Goal: Task Accomplishment & Management: Manage account settings

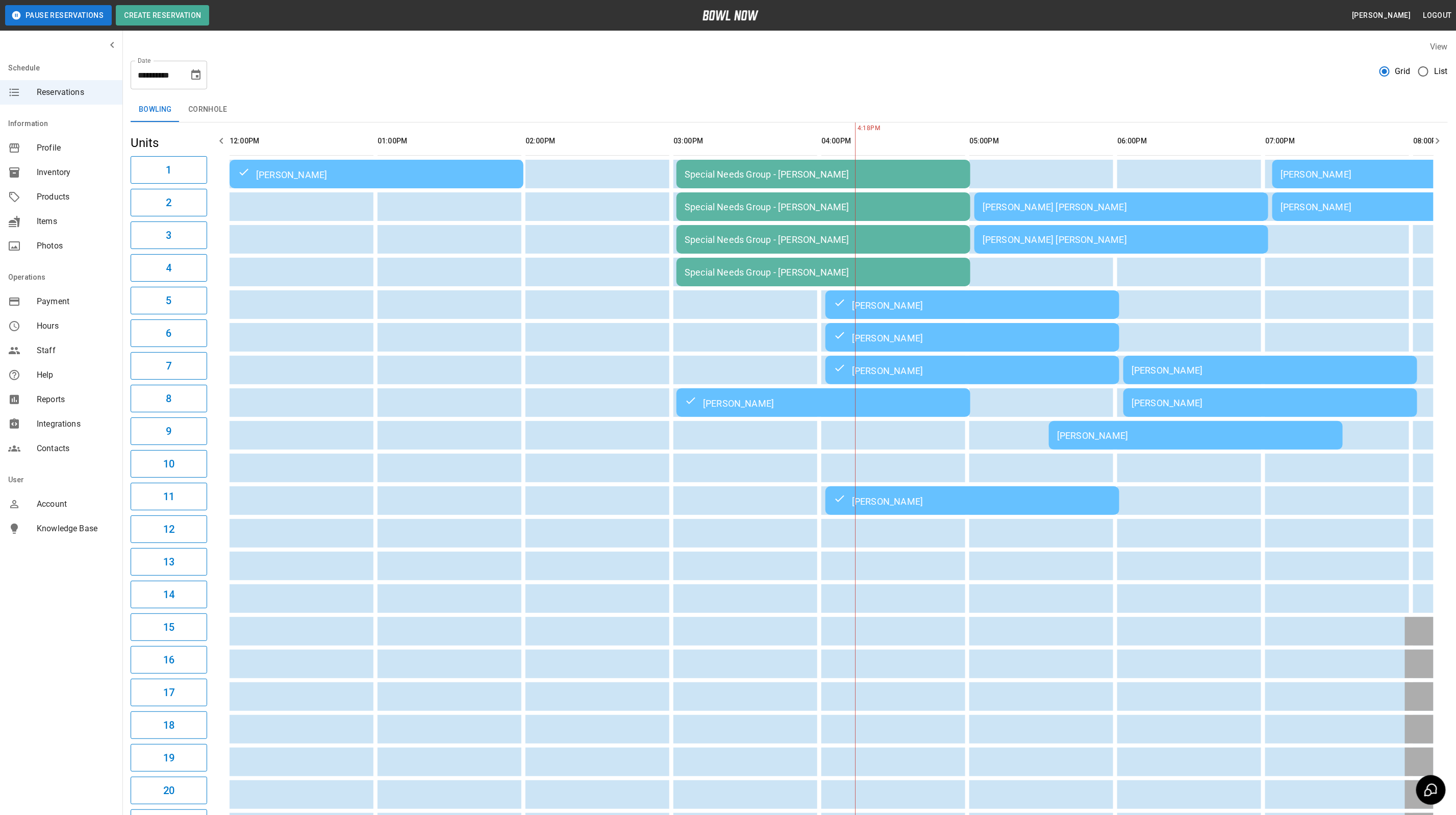
scroll to position [0, 570]
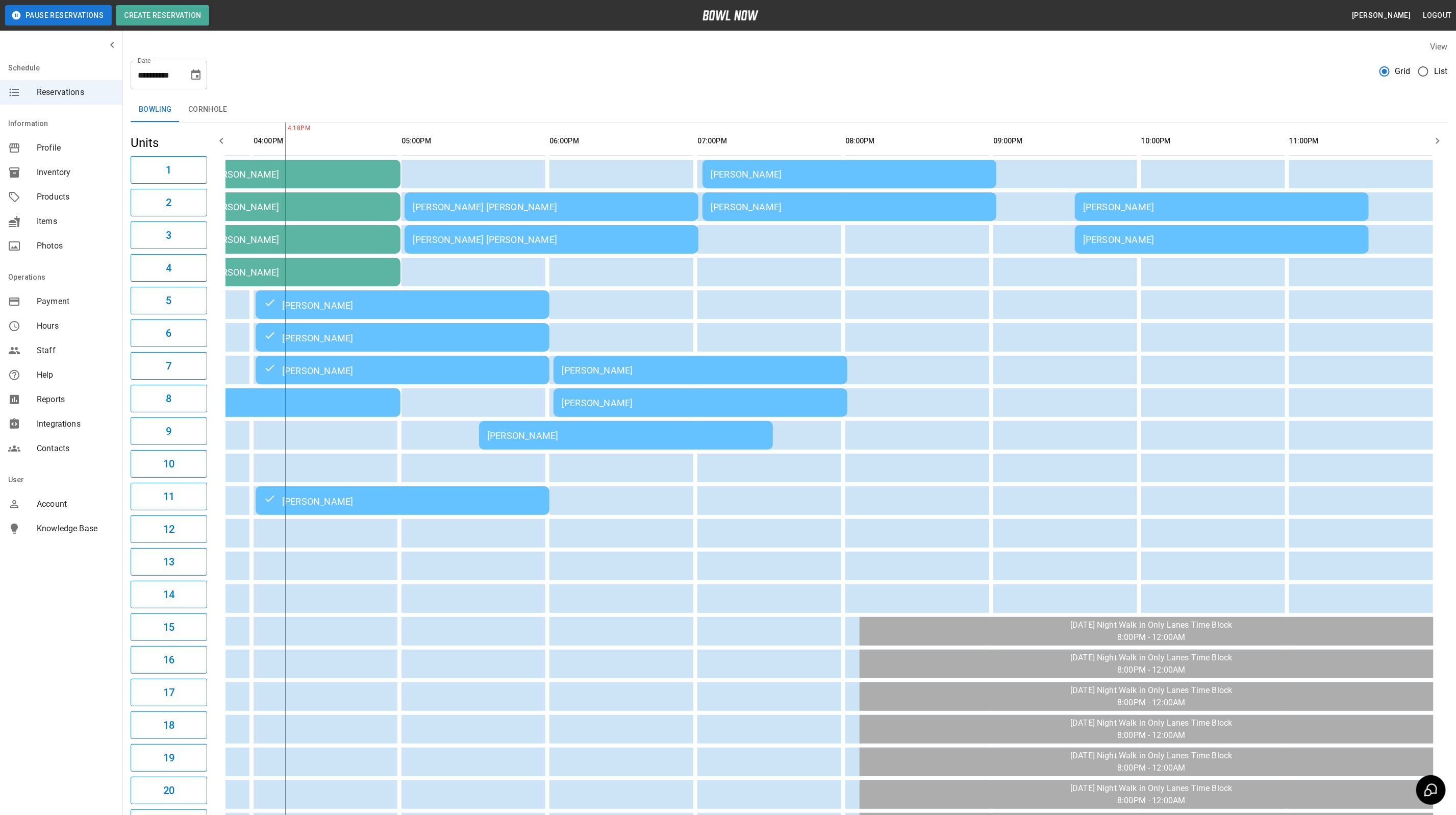
click at [540, 430] on div "[PERSON_NAME]" at bounding box center [626, 436] width 277 height 11
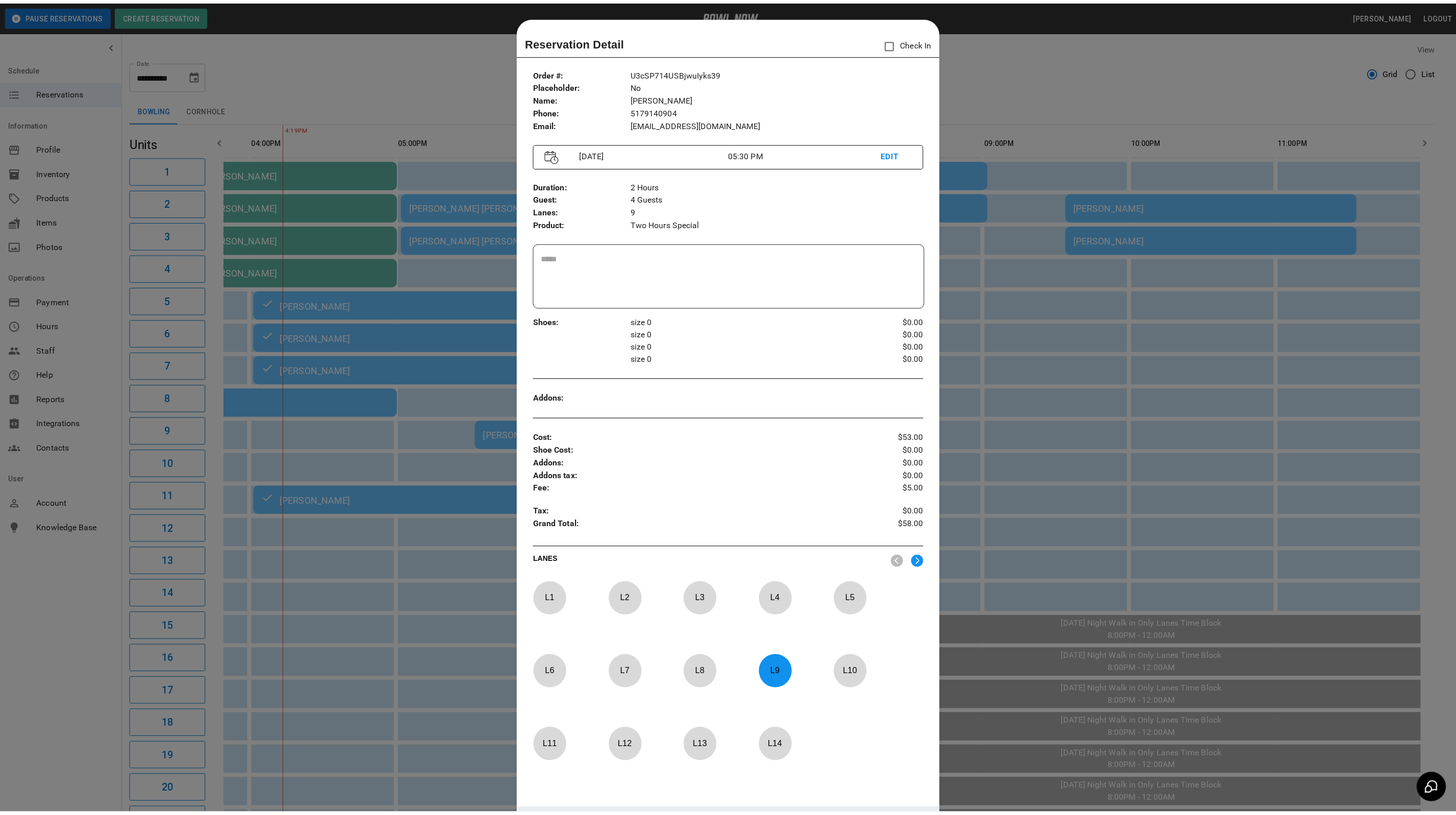
scroll to position [16, 0]
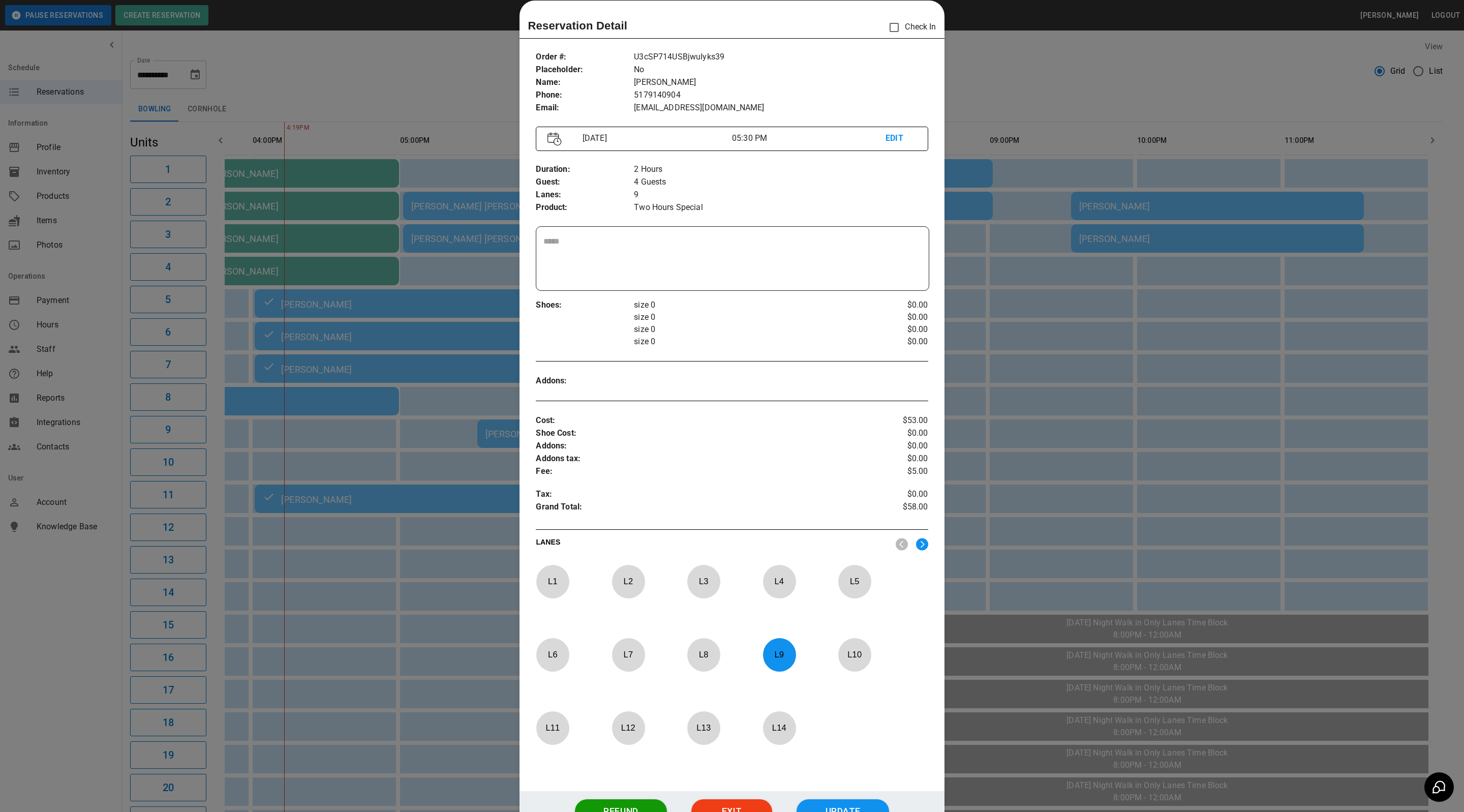
click at [1141, 370] on div at bounding box center [732, 406] width 1464 height 812
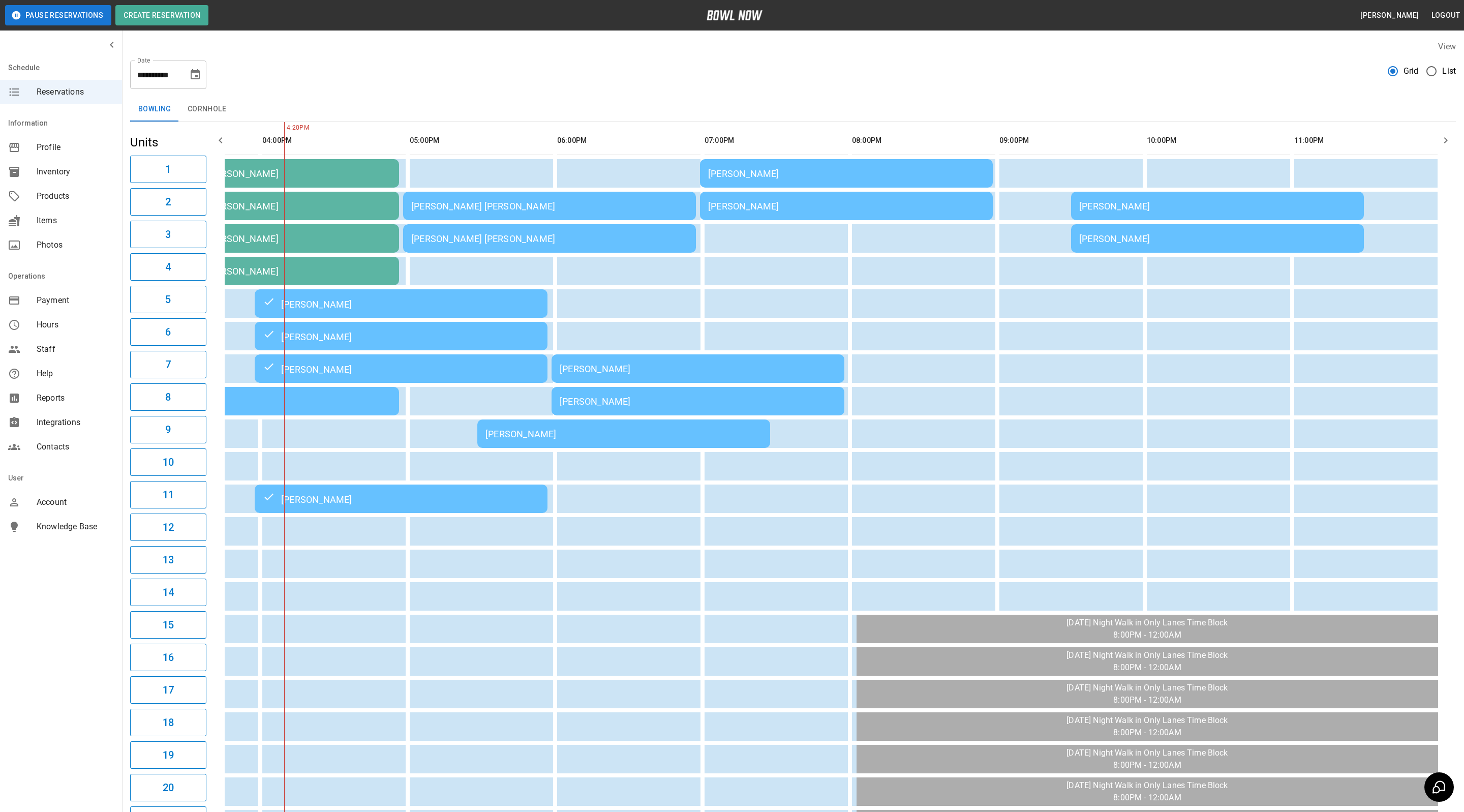
scroll to position [0, 555]
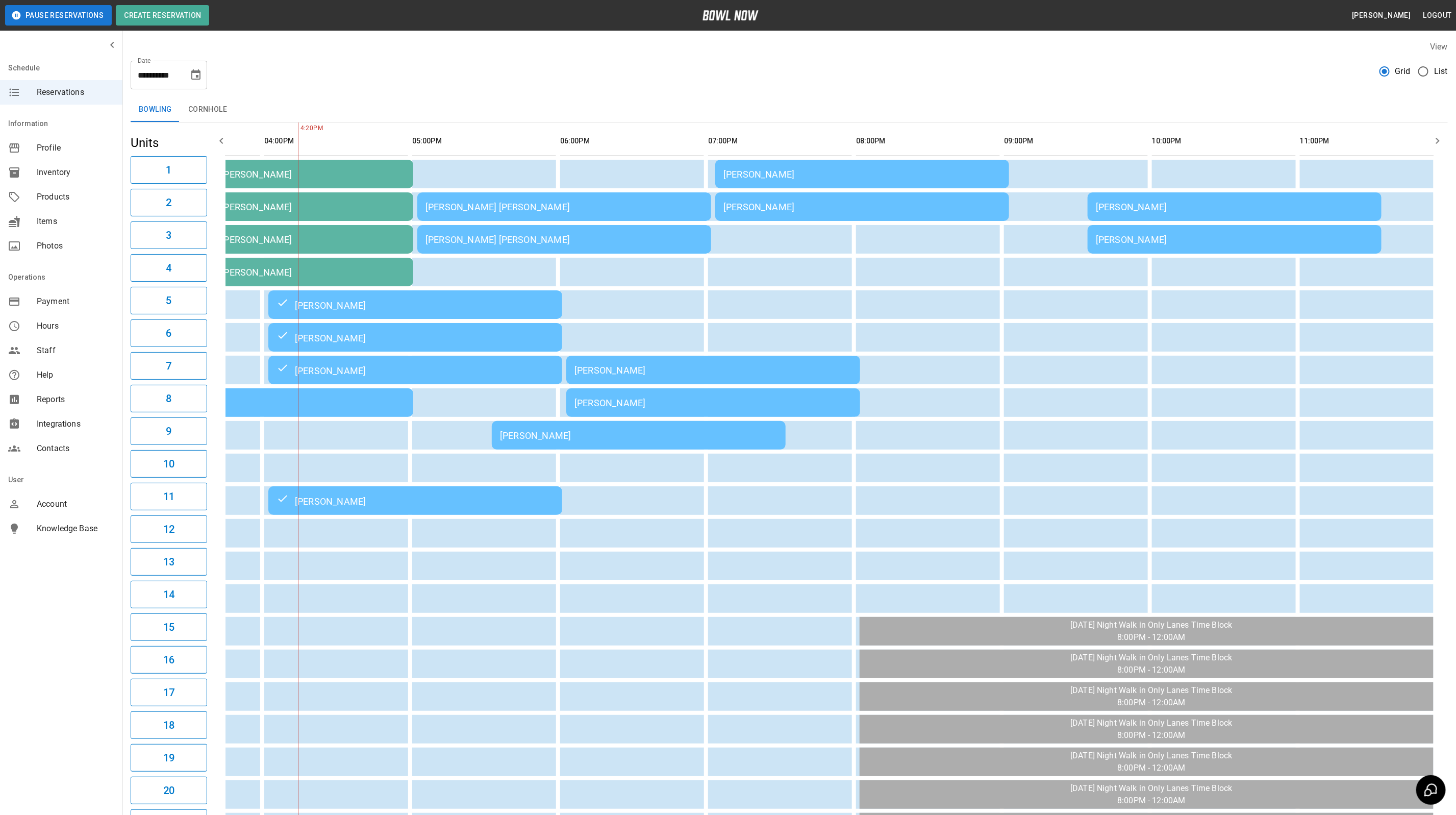
click at [776, 169] on div "[PERSON_NAME]" at bounding box center [862, 174] width 277 height 11
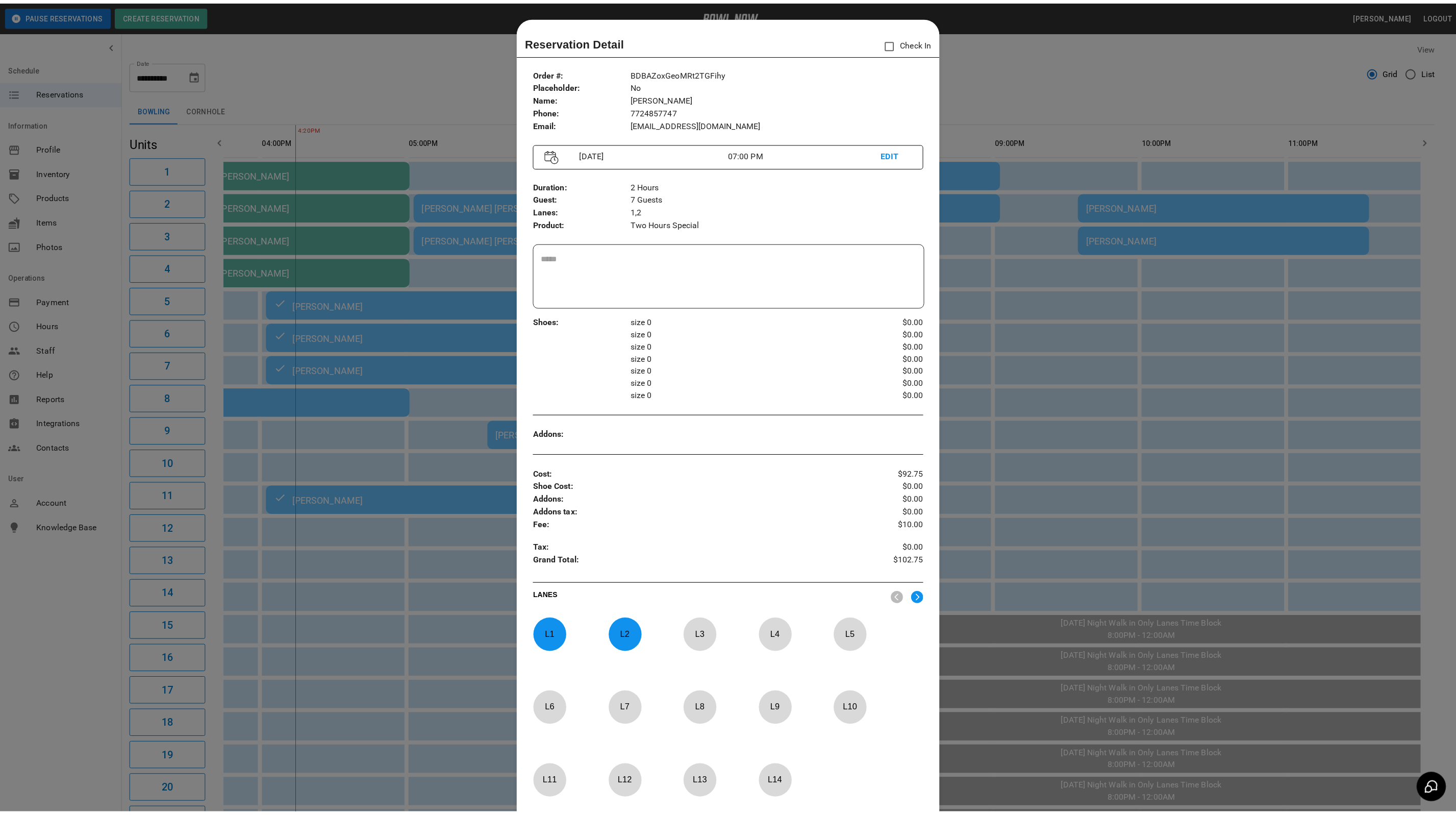
scroll to position [16, 0]
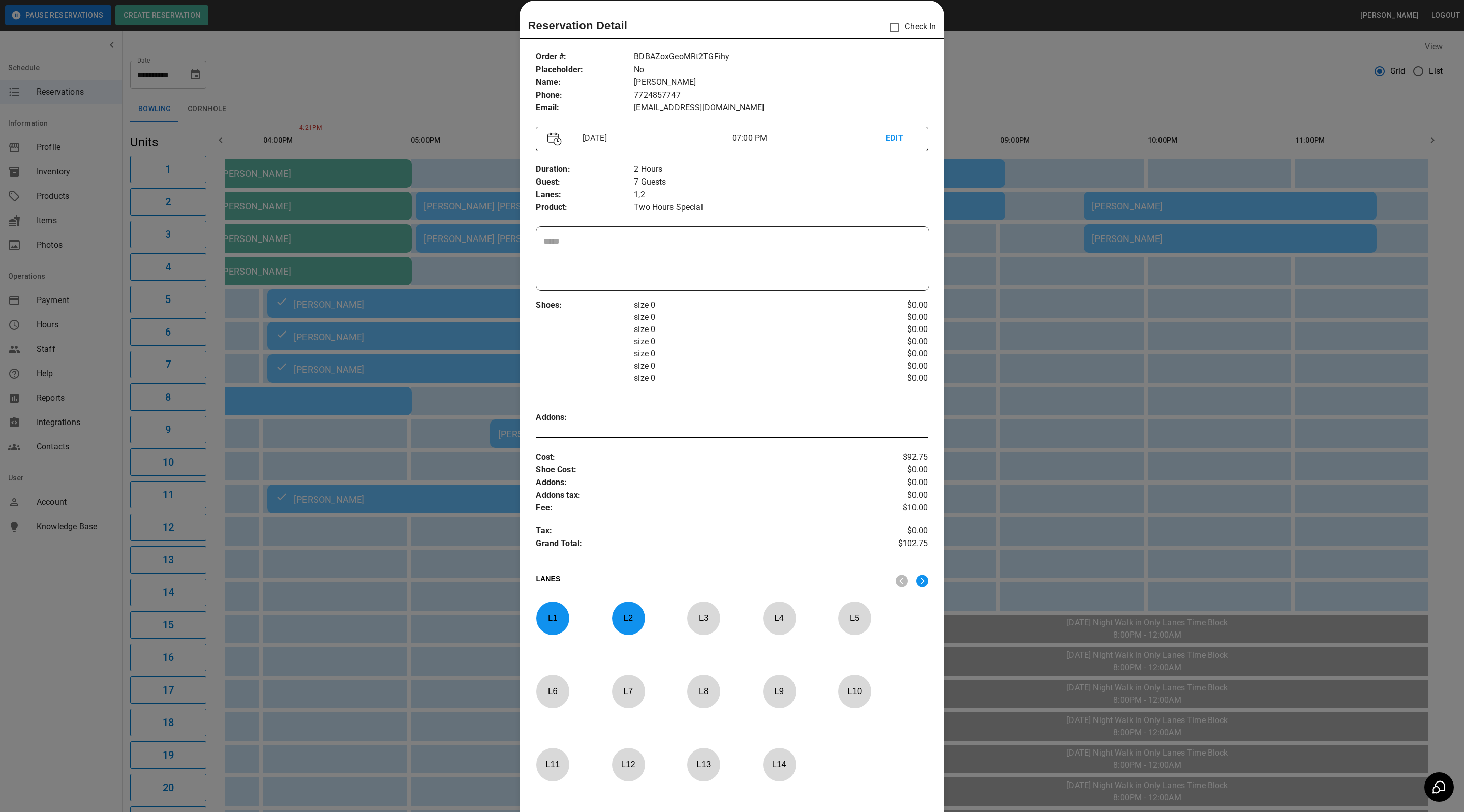
click at [1080, 360] on div at bounding box center [732, 406] width 1464 height 812
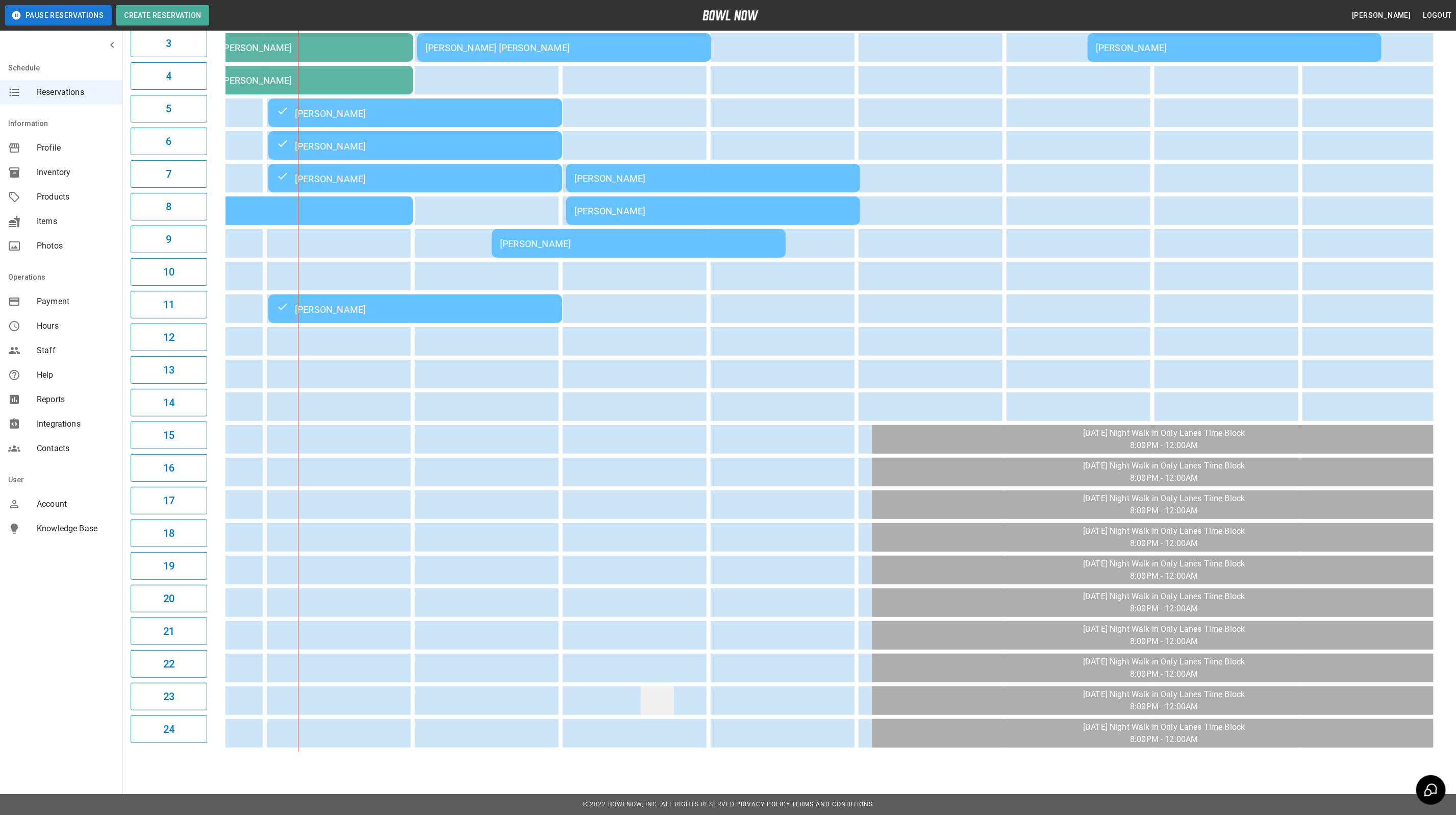
scroll to position [198, 0]
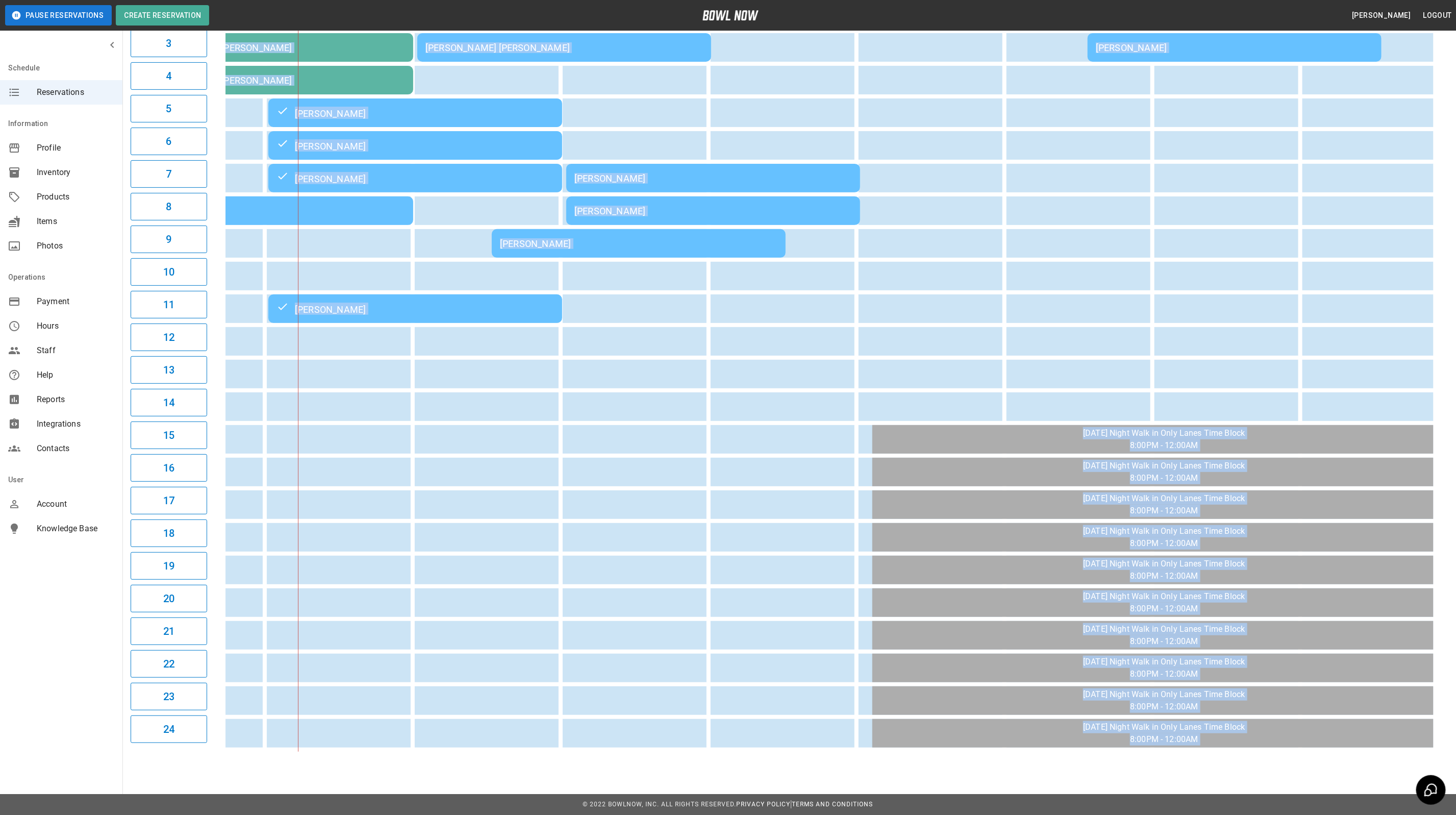
drag, startPoint x: 647, startPoint y: 752, endPoint x: 487, endPoint y: 737, distance: 160.7
click at [487, 737] on div "**********" at bounding box center [789, 300] width 1333 height 919
click at [585, 695] on td "sticky table" at bounding box center [582, 700] width 33 height 29
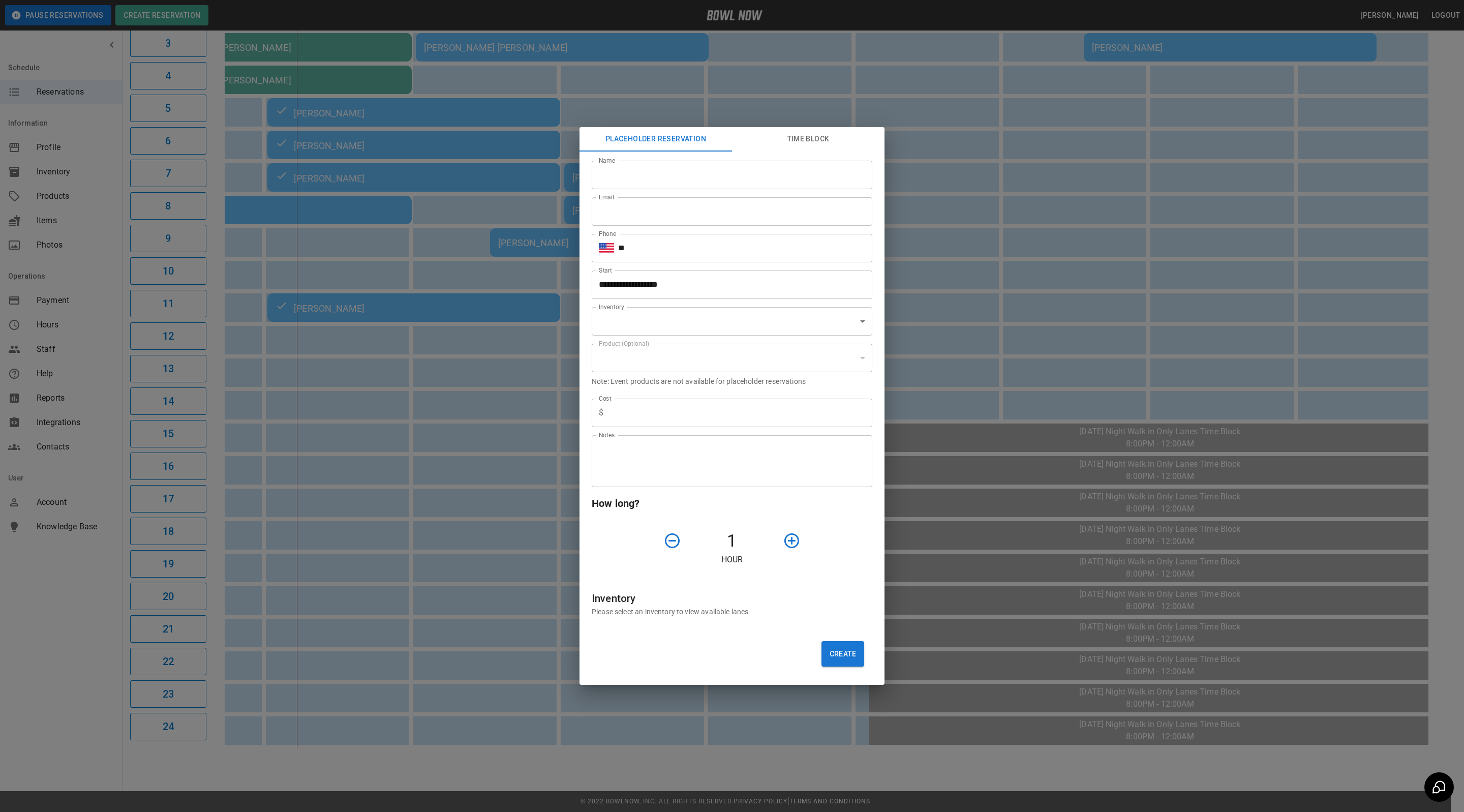
type input "**********"
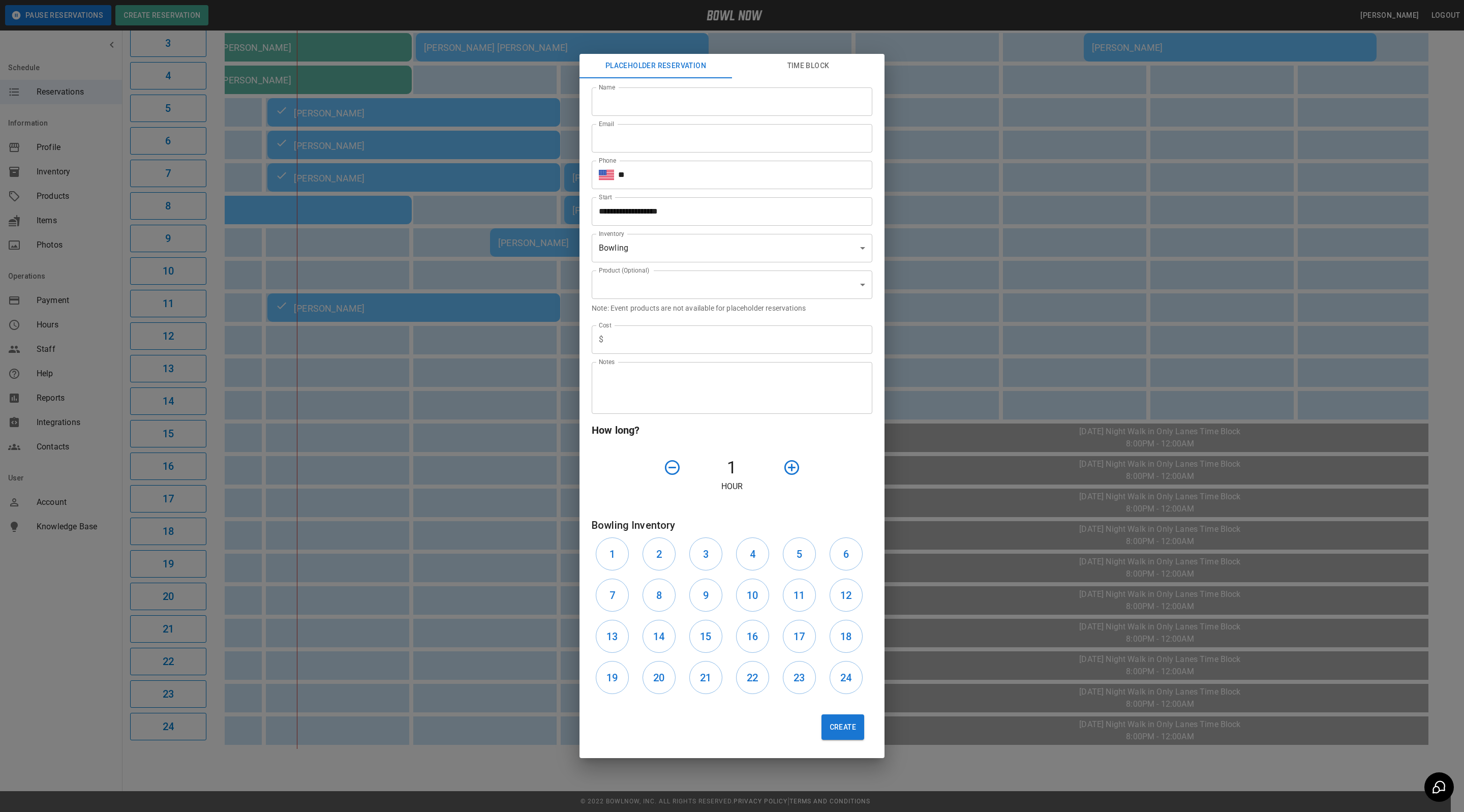
click at [946, 160] on div "**********" at bounding box center [732, 406] width 1464 height 812
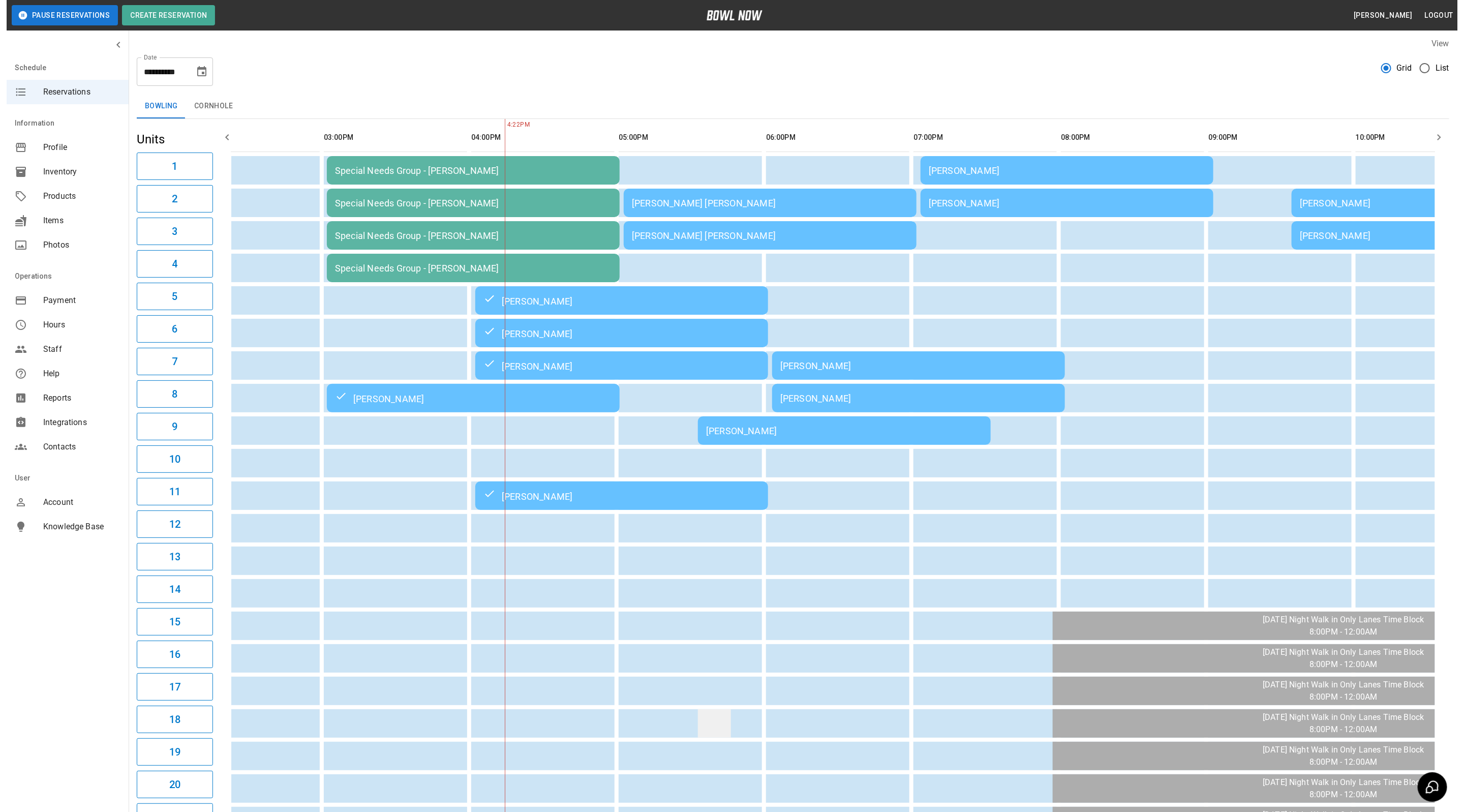
scroll to position [0, 0]
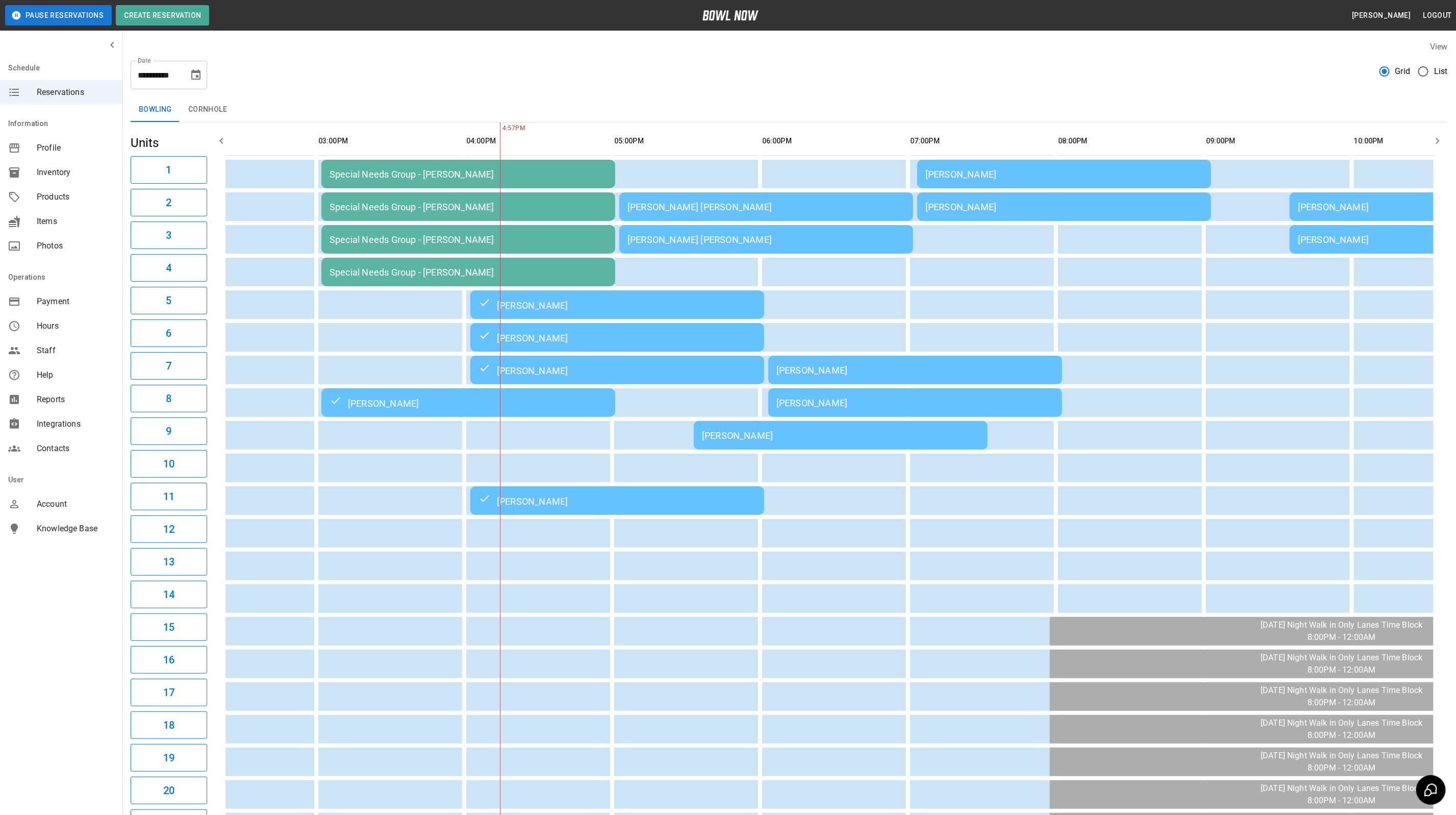
click at [689, 217] on td "[PERSON_NAME] [PERSON_NAME]" at bounding box center [766, 207] width 293 height 29
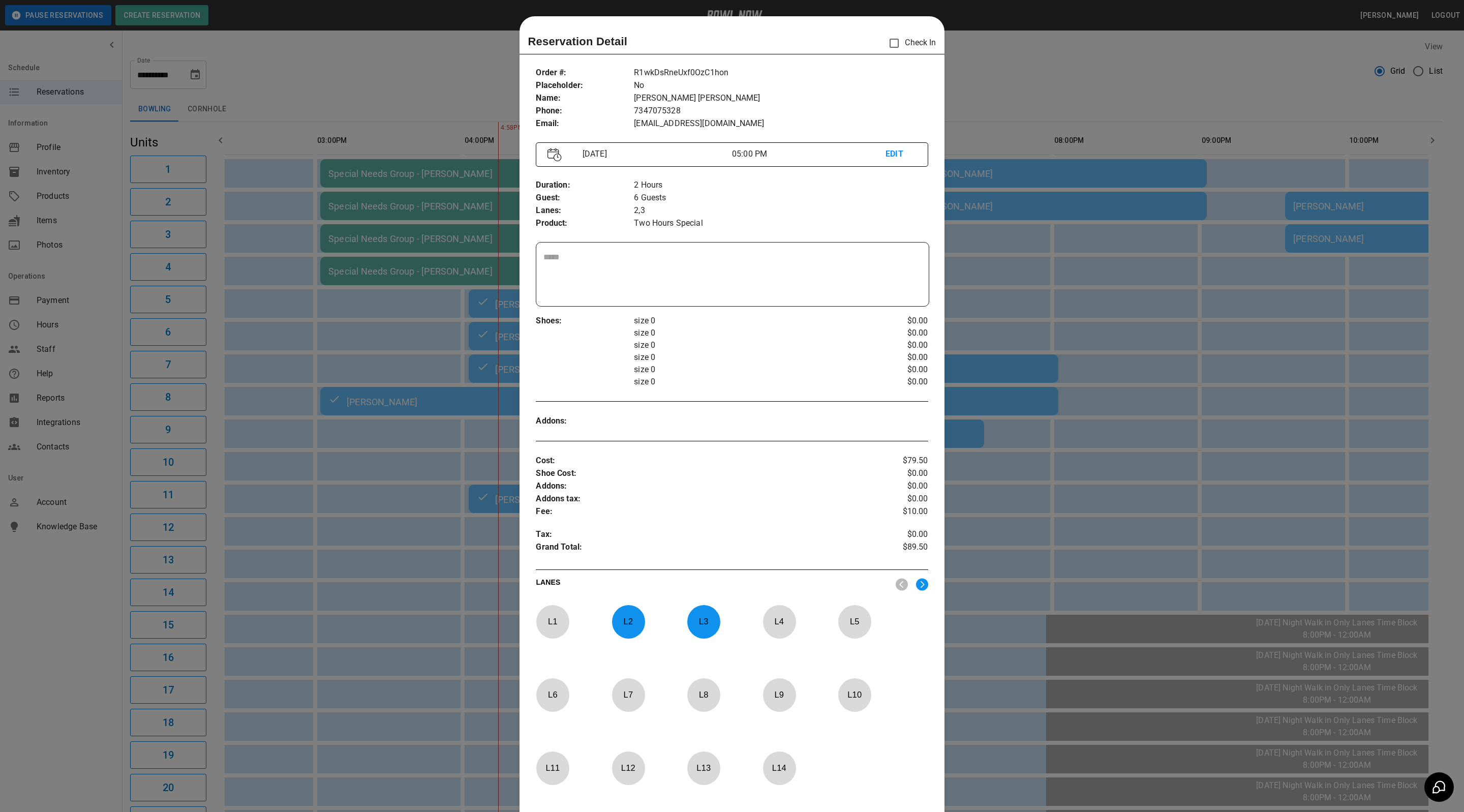
scroll to position [16, 0]
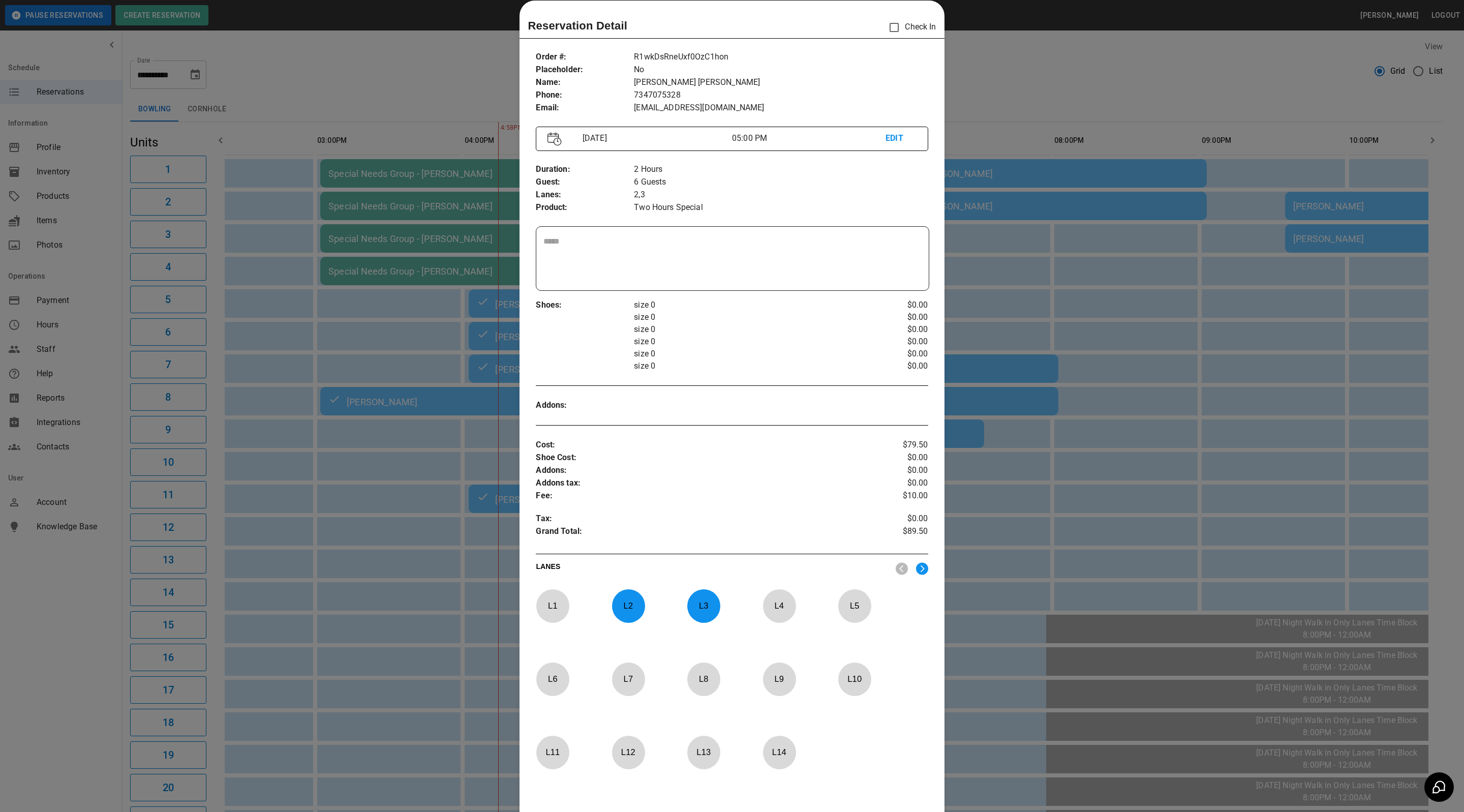
click at [1024, 77] on div at bounding box center [732, 406] width 1464 height 812
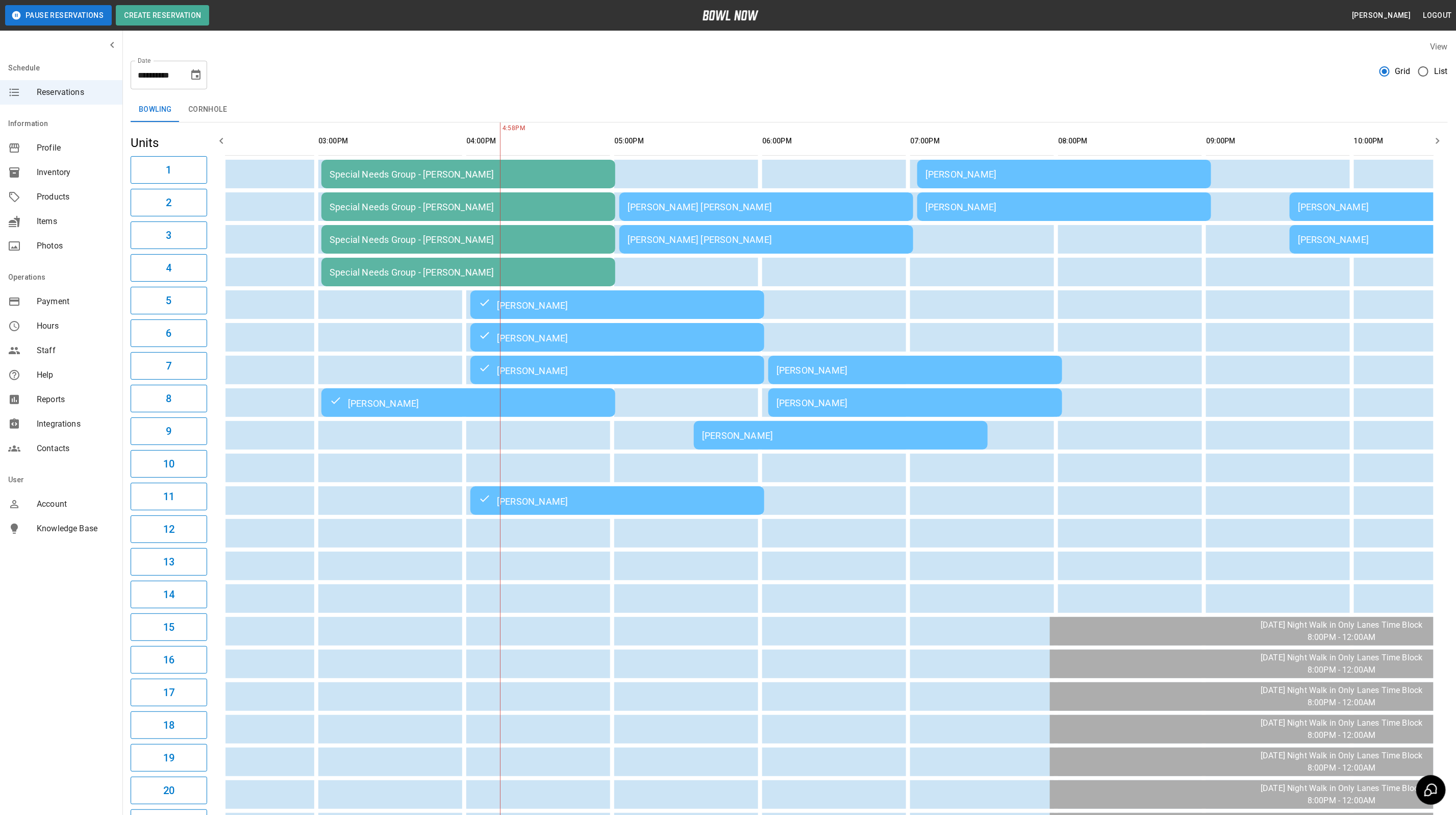
click at [662, 197] on td "[PERSON_NAME] [PERSON_NAME]" at bounding box center [766, 207] width 293 height 29
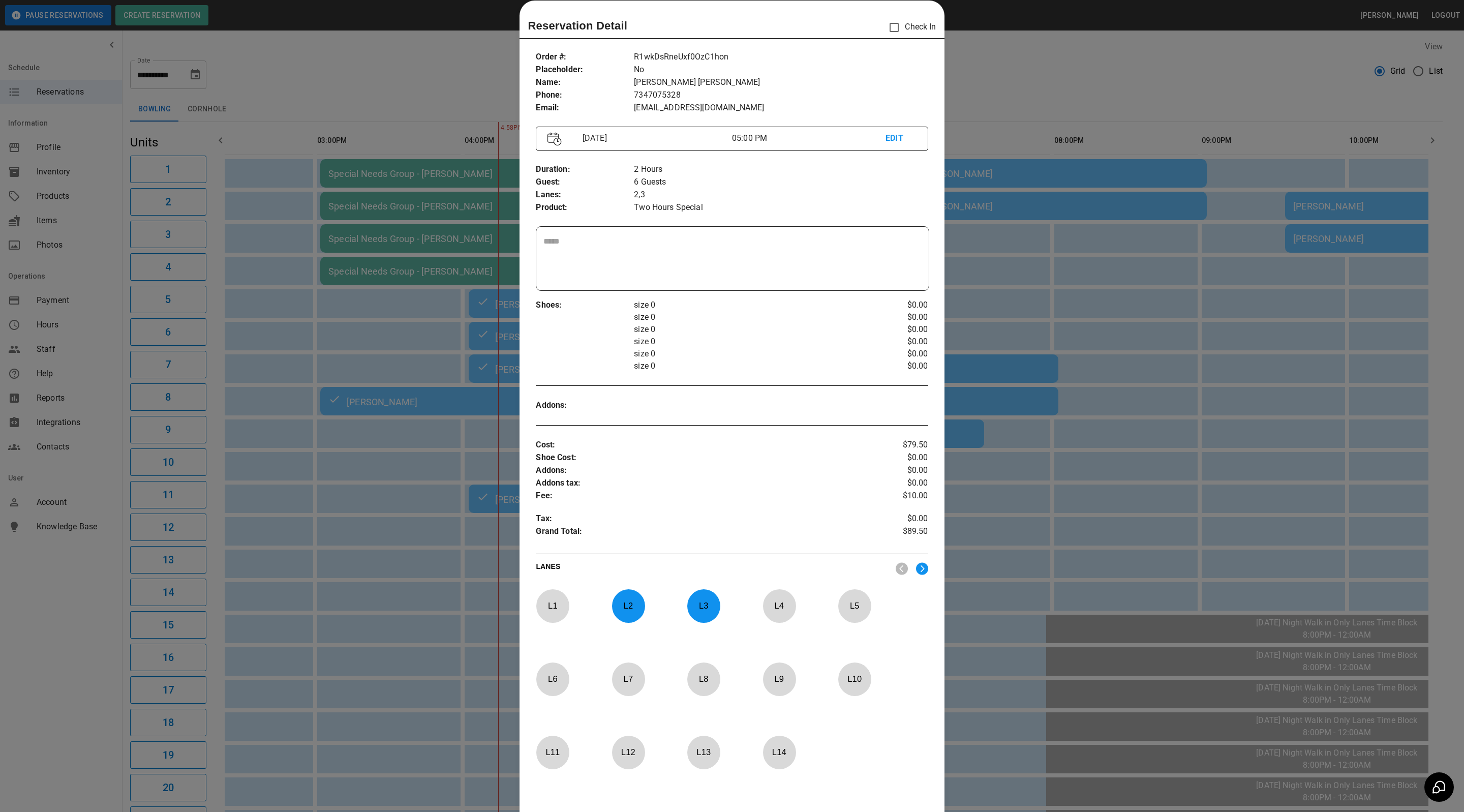
drag, startPoint x: 1040, startPoint y: 97, endPoint x: 950, endPoint y: 140, distance: 99.7
click at [1038, 97] on div at bounding box center [732, 406] width 1464 height 812
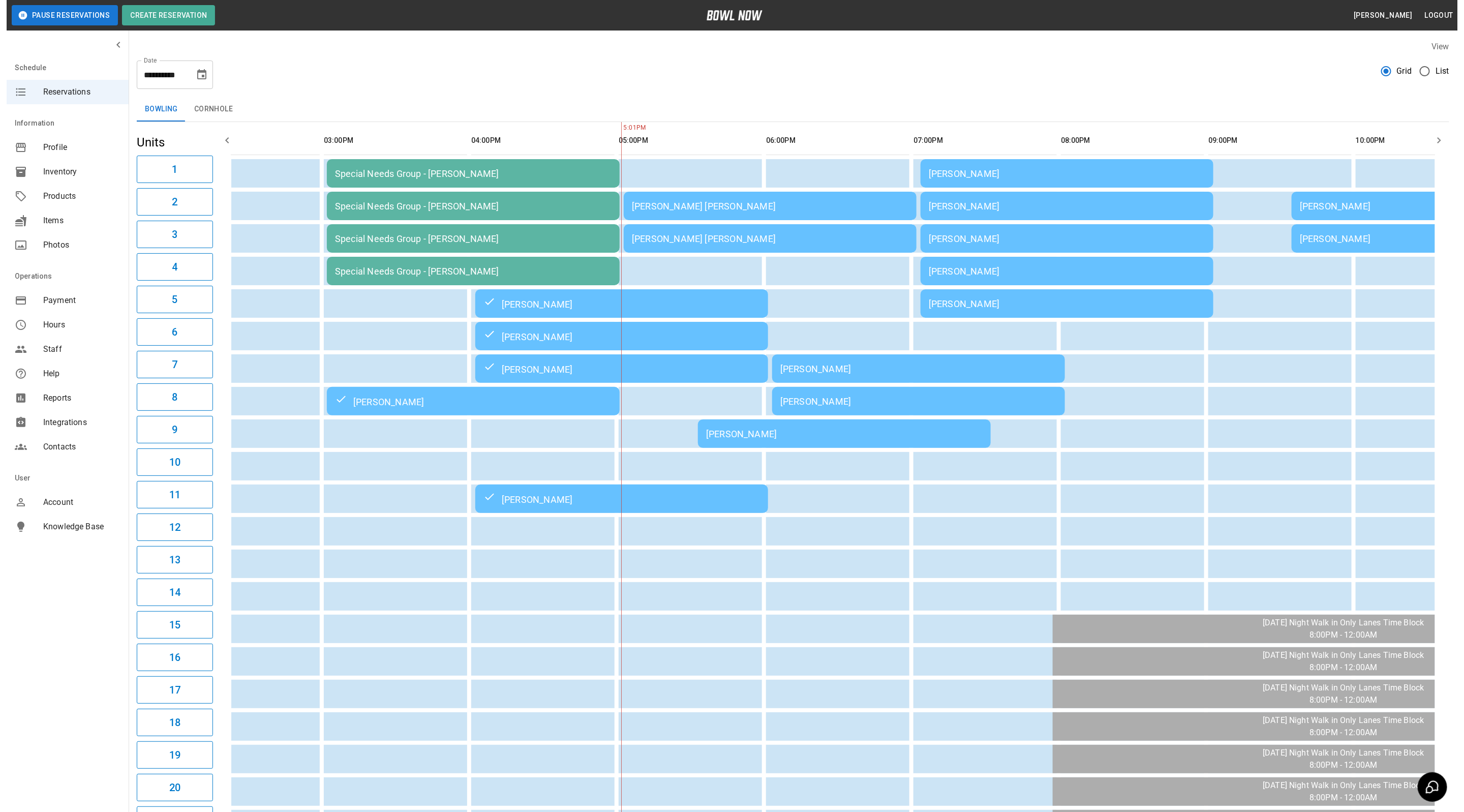
scroll to position [0, 544]
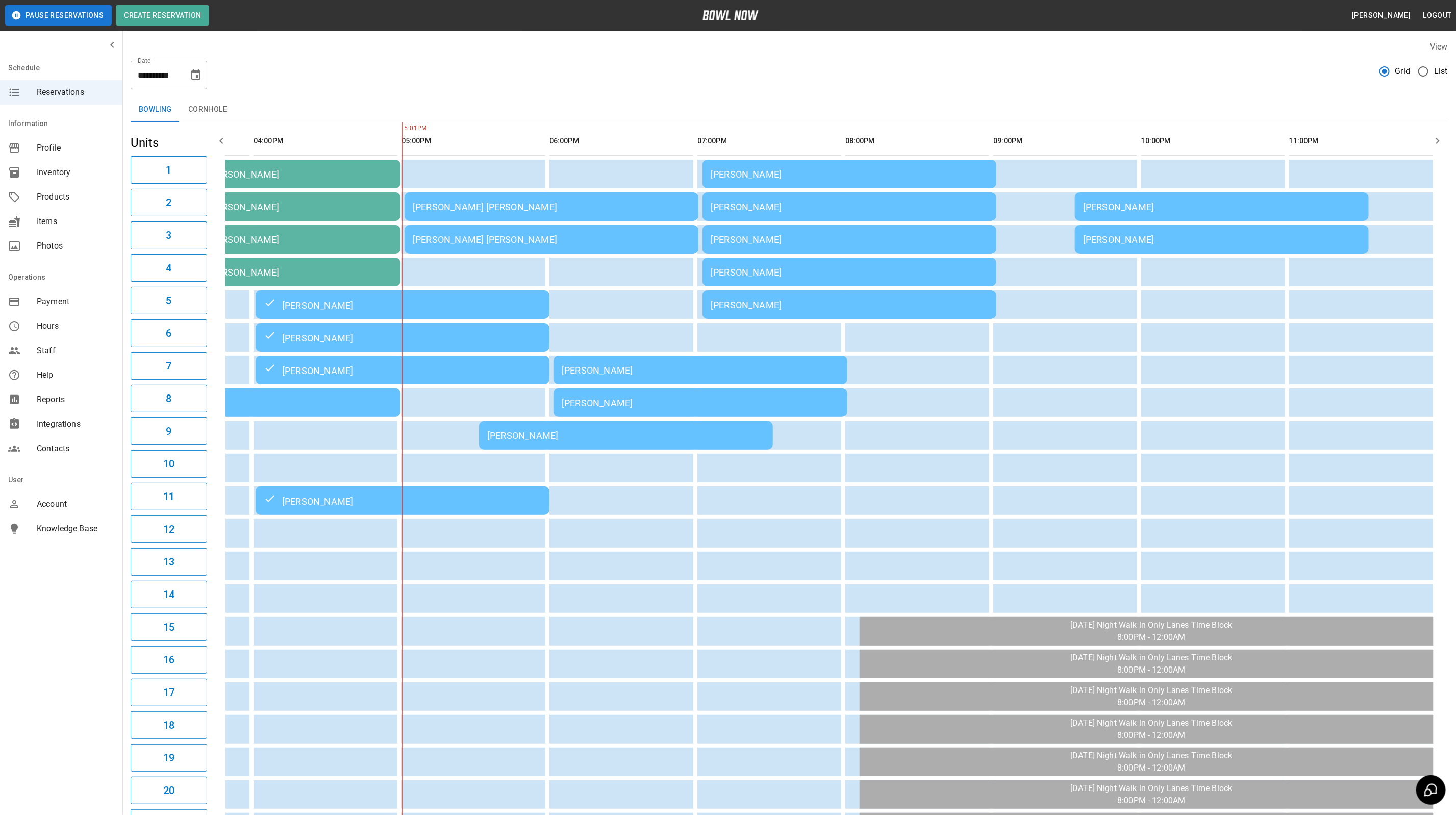
click at [553, 208] on div "[PERSON_NAME] [PERSON_NAME]" at bounding box center [551, 207] width 277 height 11
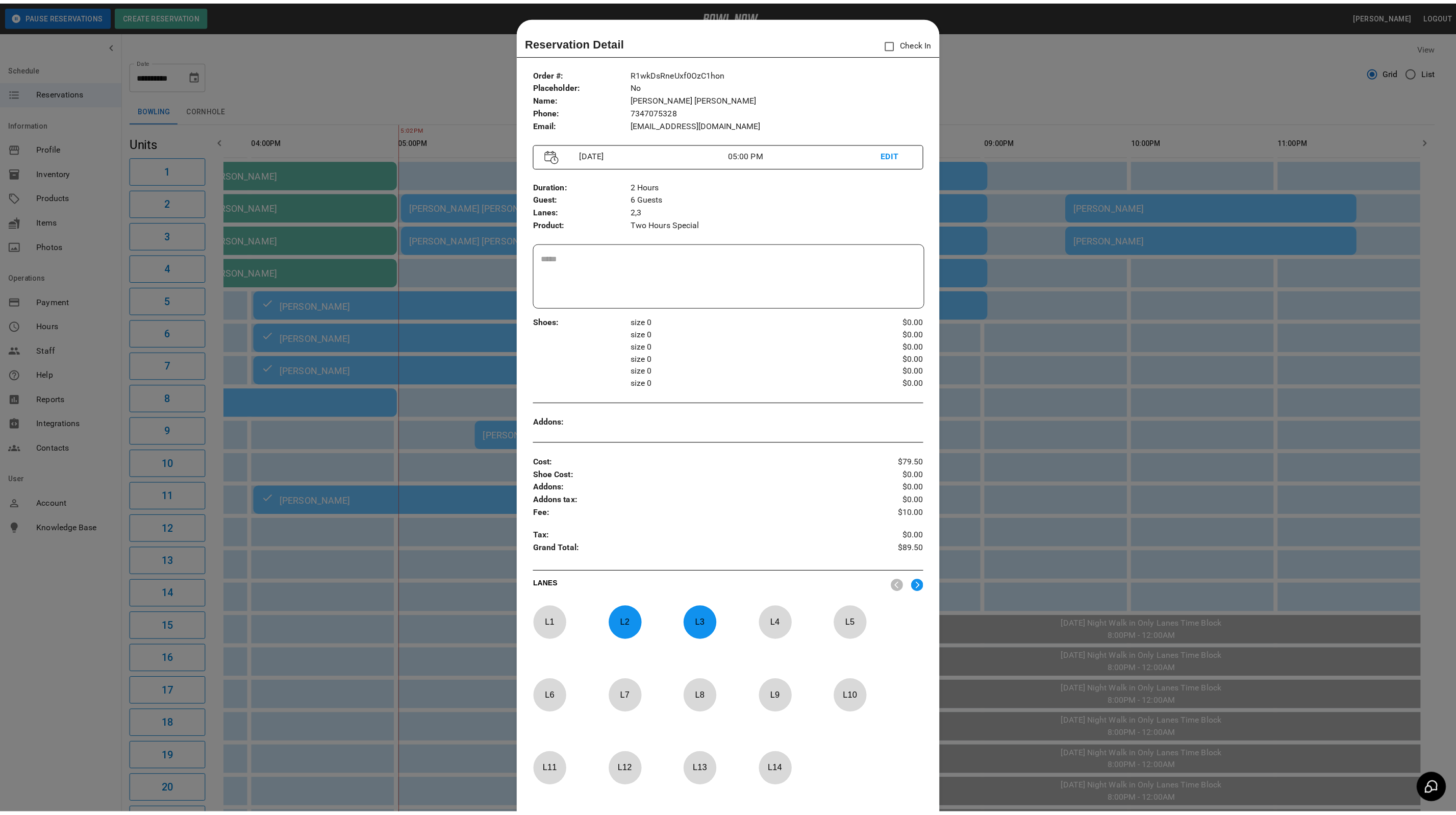
scroll to position [16, 0]
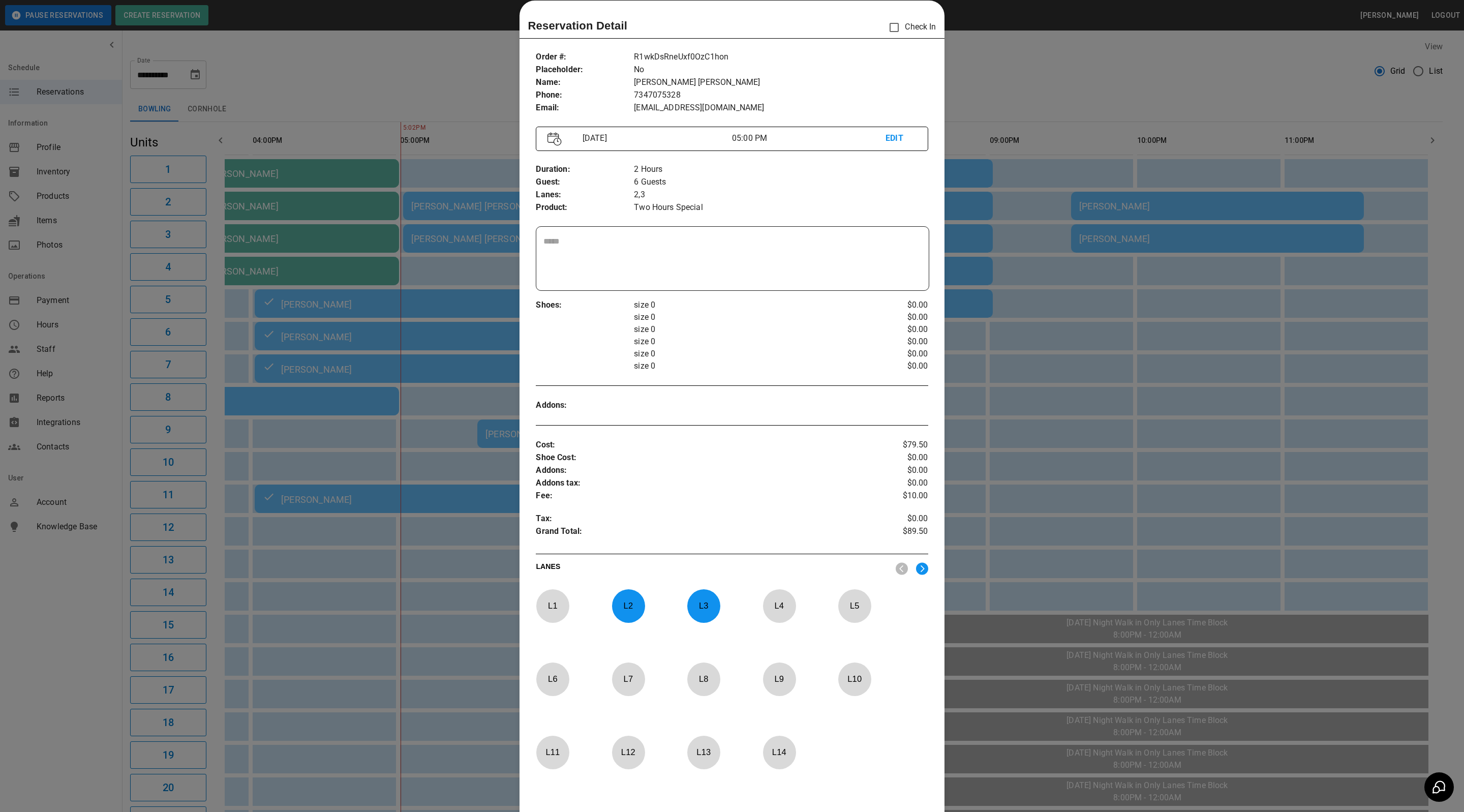
click at [453, 78] on div at bounding box center [732, 406] width 1464 height 812
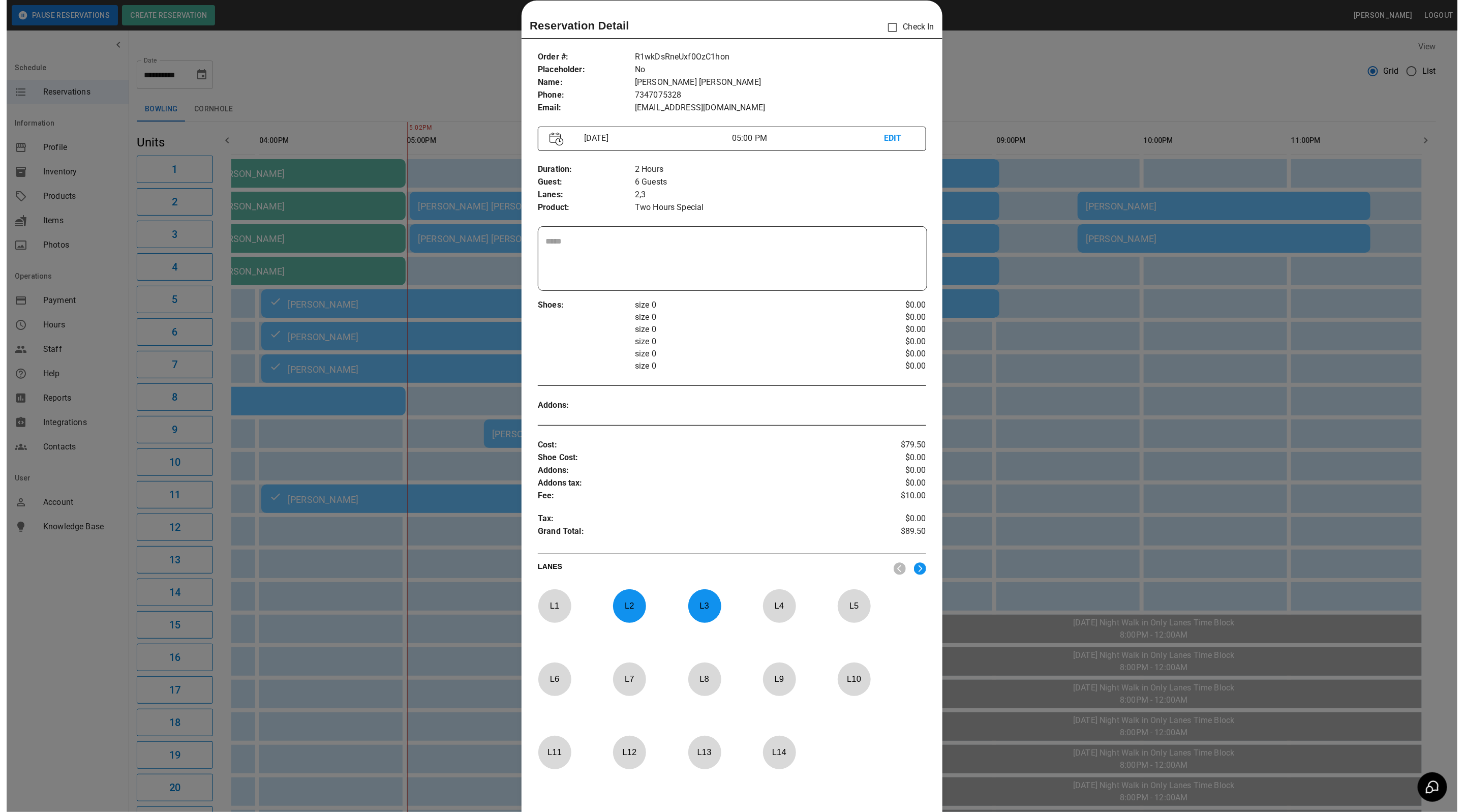
scroll to position [0, 555]
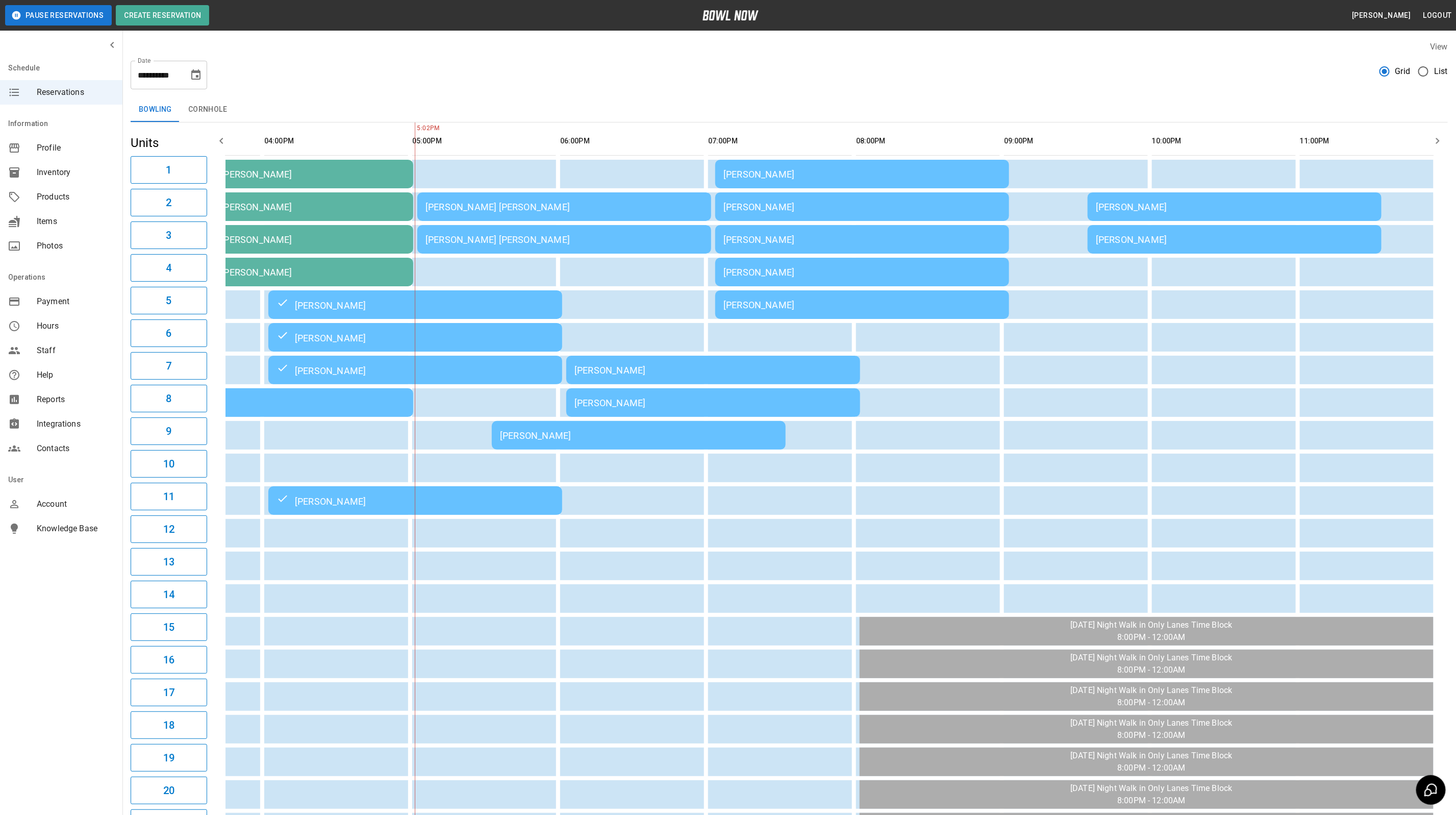
click at [477, 212] on td "[PERSON_NAME] [PERSON_NAME]" at bounding box center [564, 207] width 293 height 29
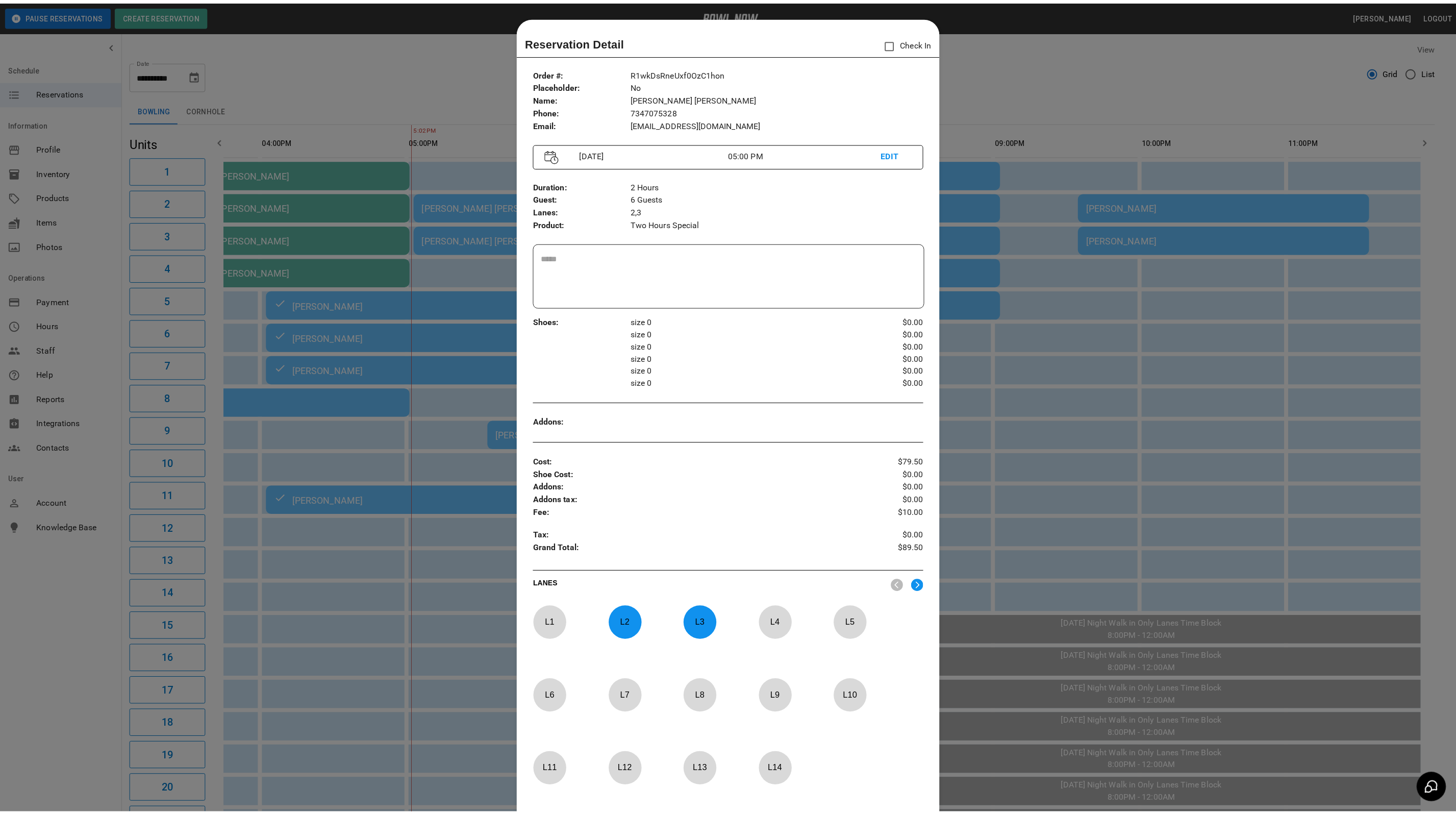
scroll to position [16, 0]
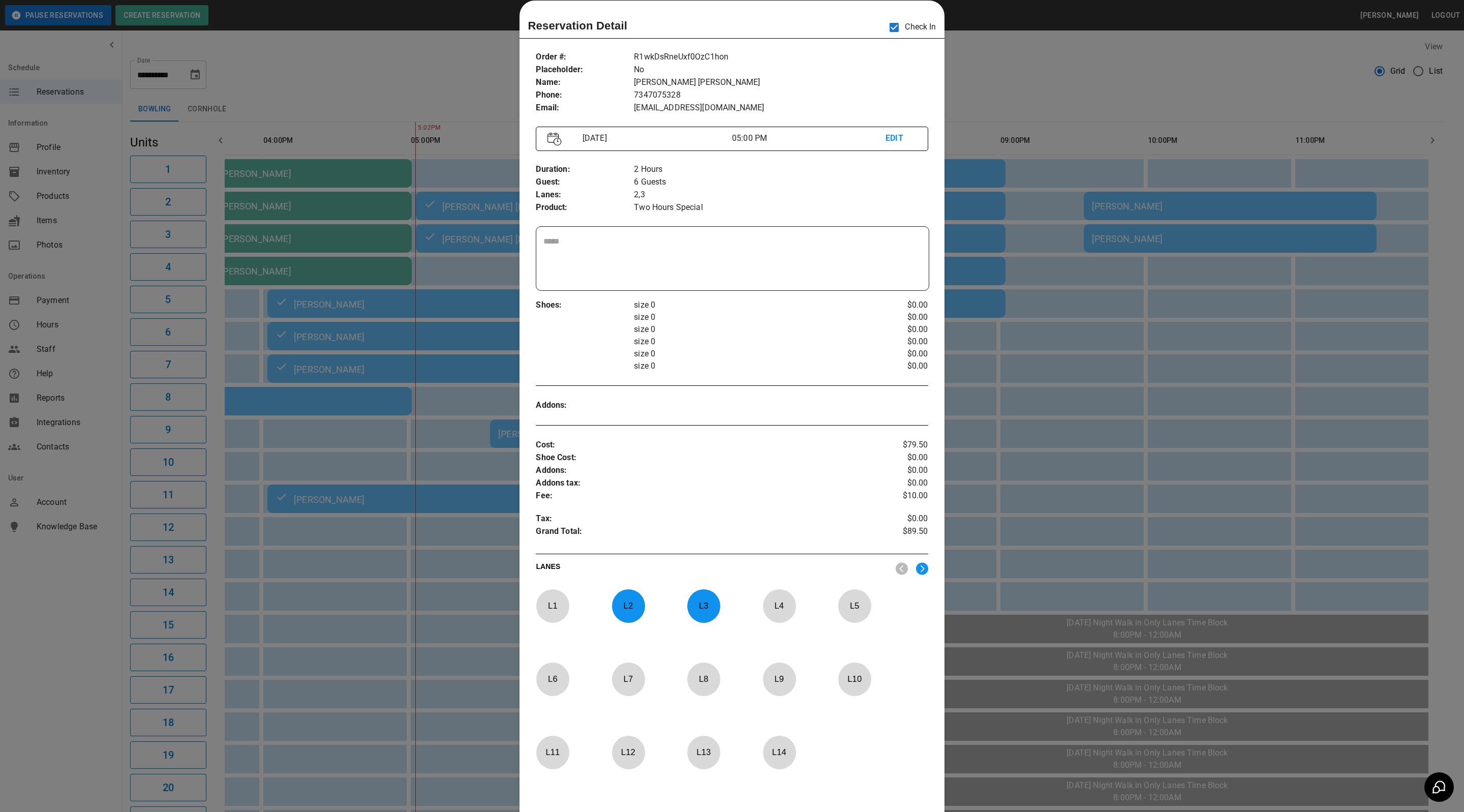
click at [1033, 64] on div at bounding box center [732, 406] width 1464 height 812
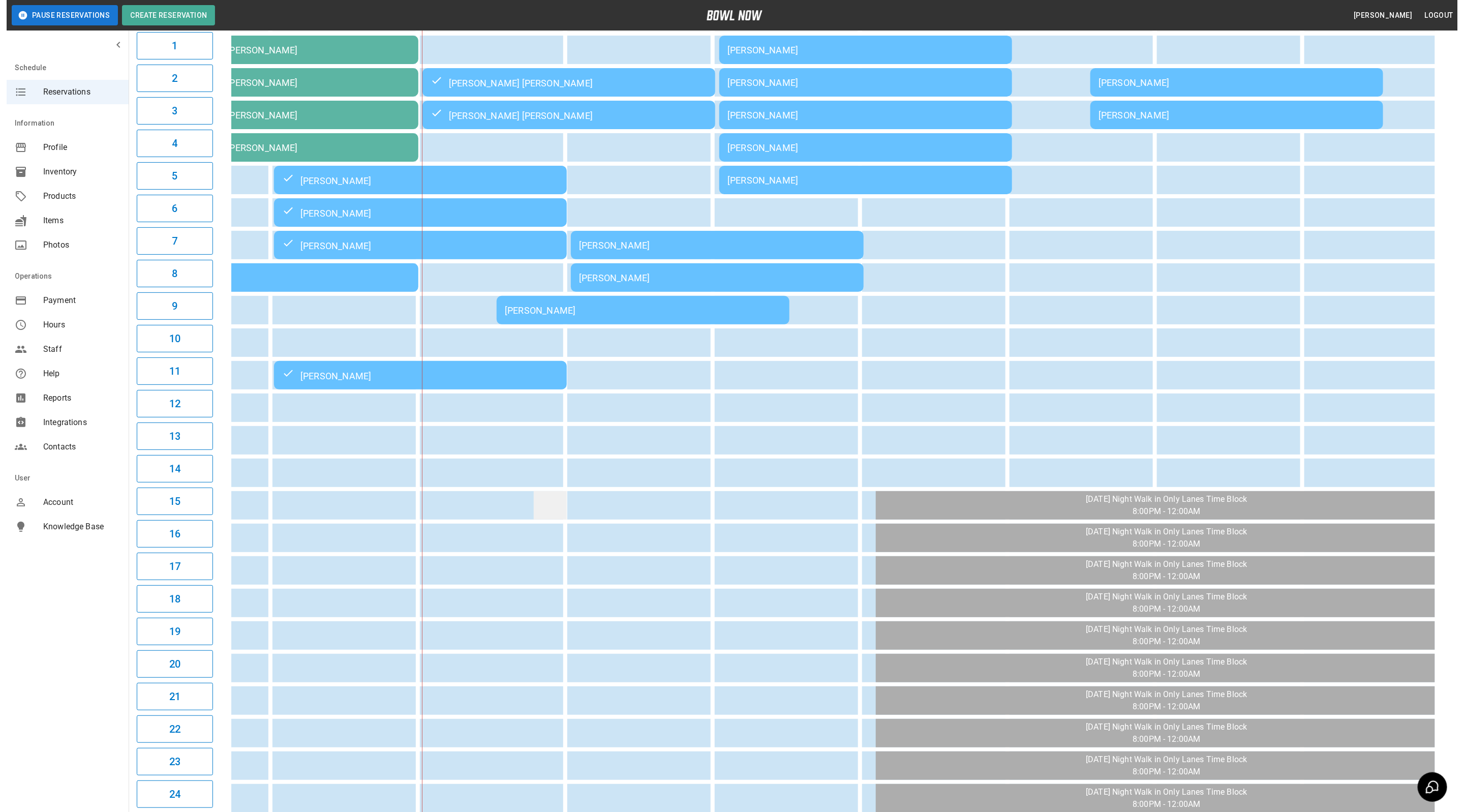
scroll to position [0, 0]
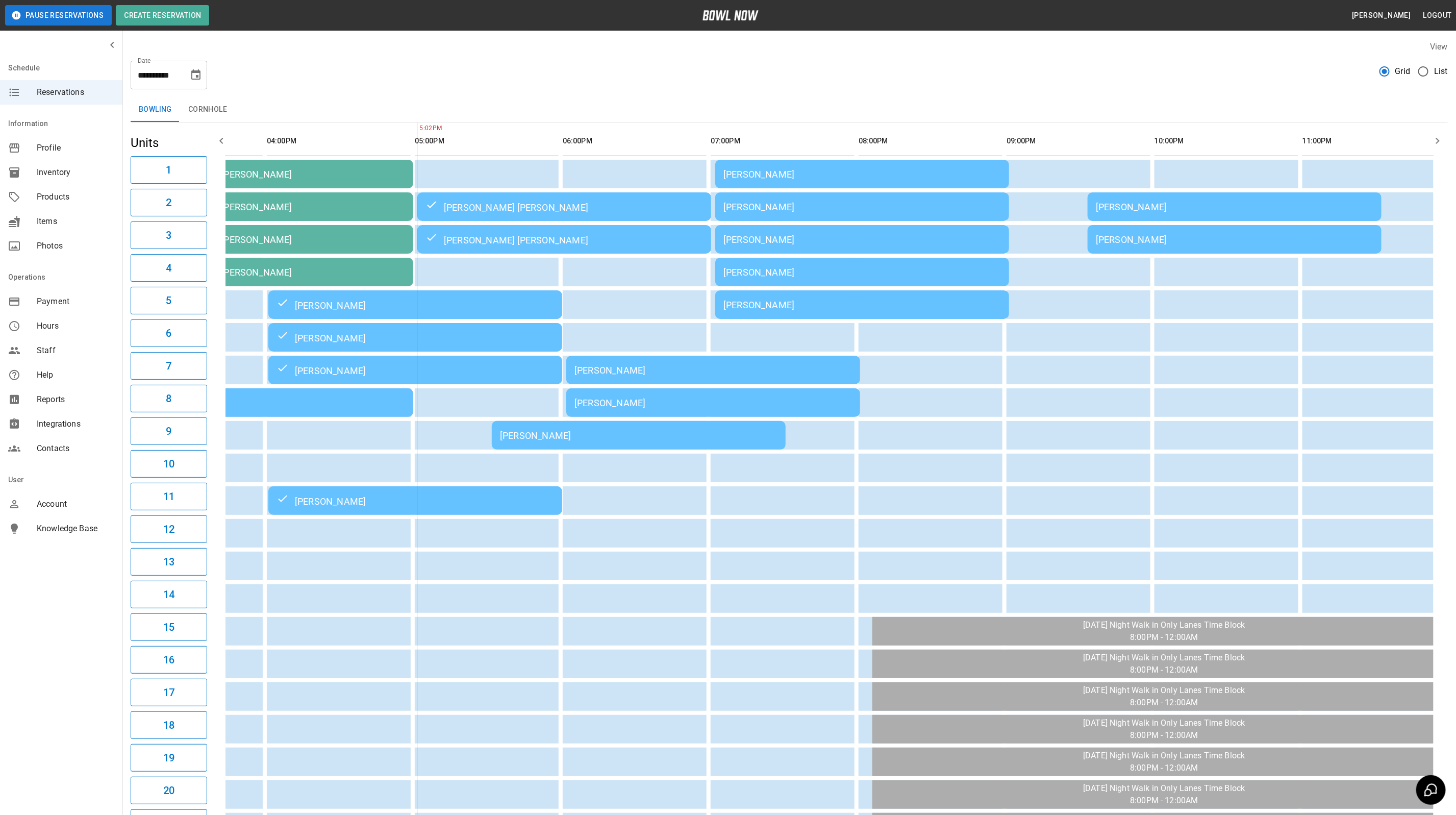
click at [553, 435] on div "[PERSON_NAME]" at bounding box center [639, 436] width 277 height 11
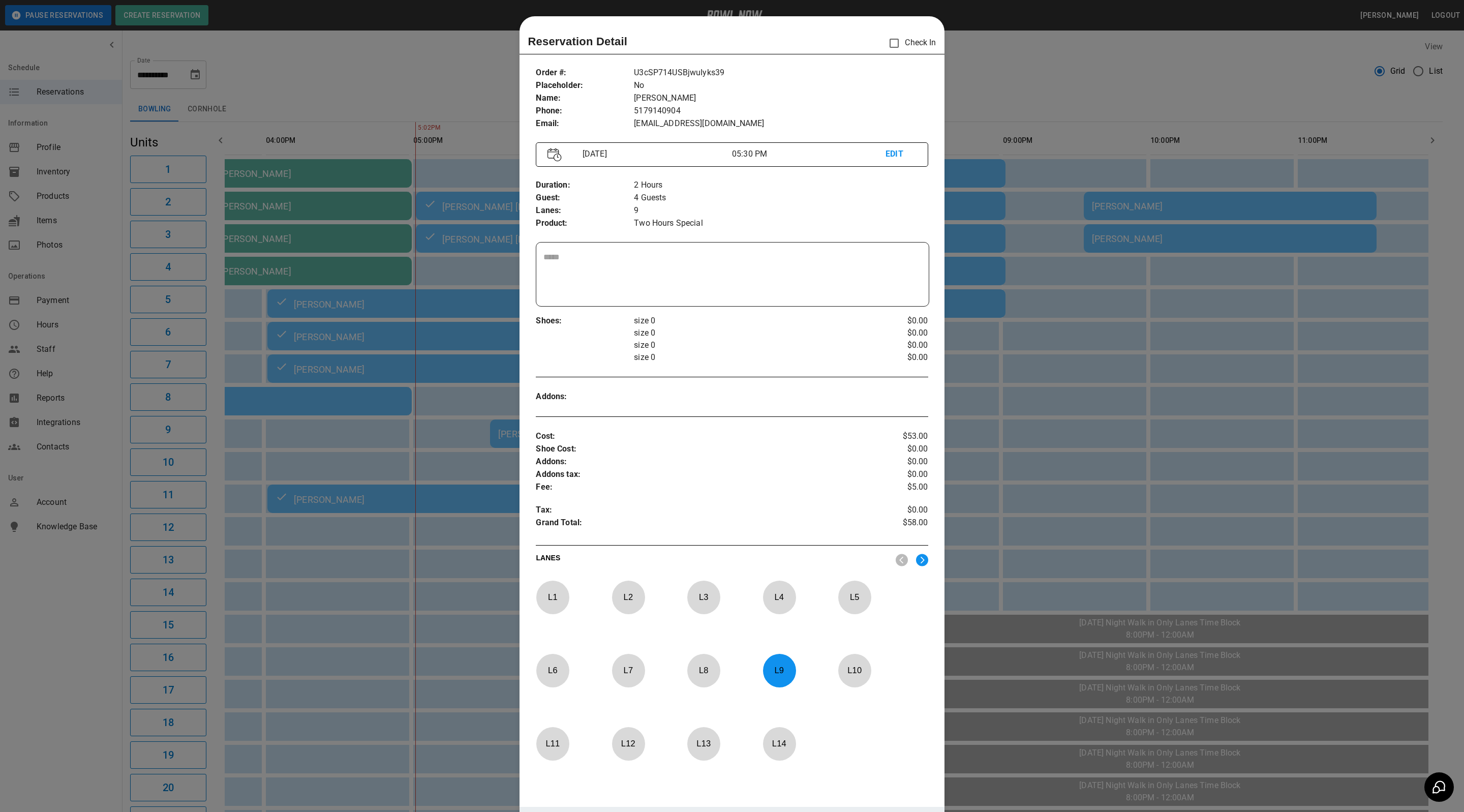
scroll to position [16, 0]
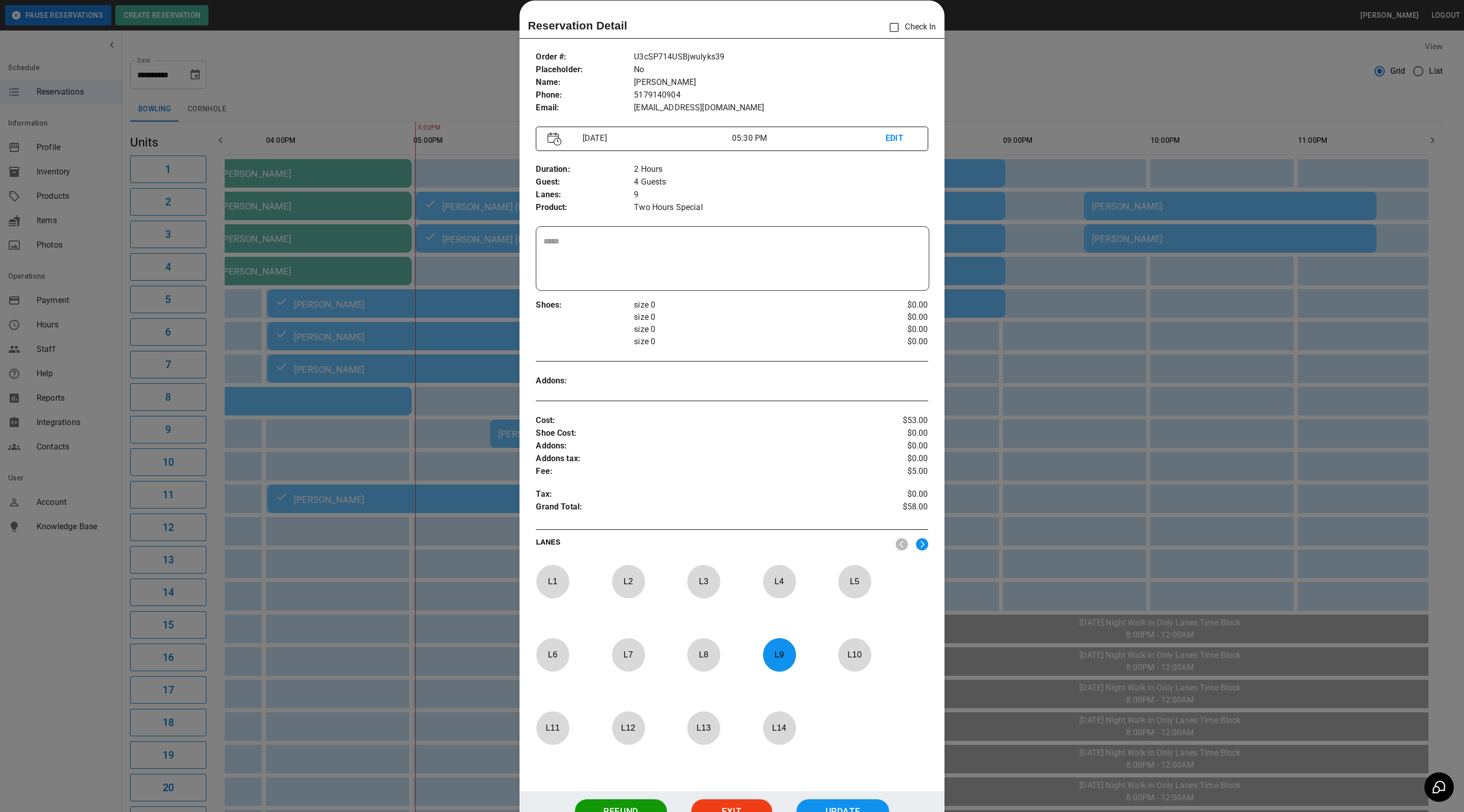
click at [966, 67] on div at bounding box center [732, 406] width 1464 height 812
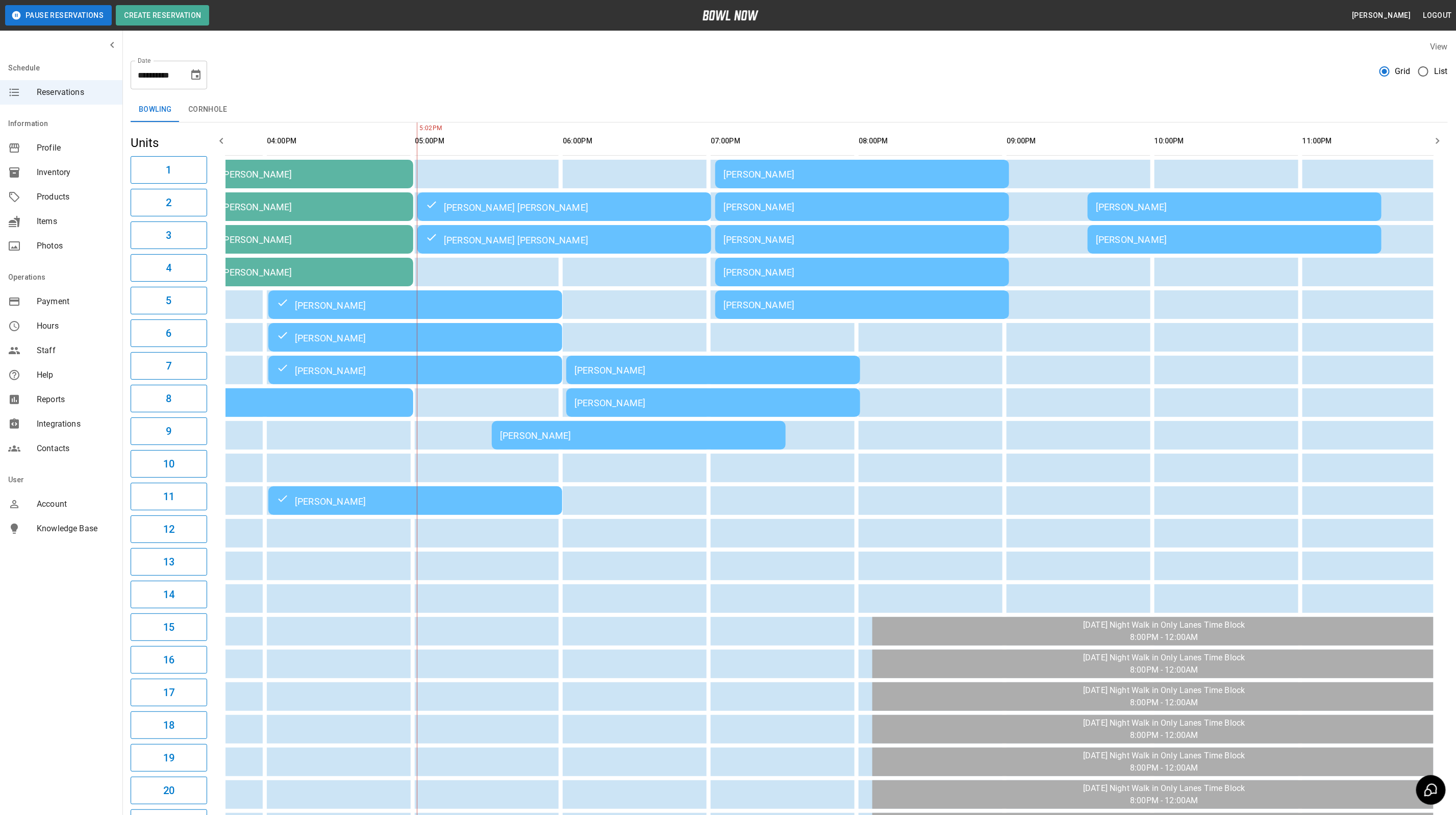
click at [862, 184] on td "[PERSON_NAME]" at bounding box center [862, 174] width 293 height 29
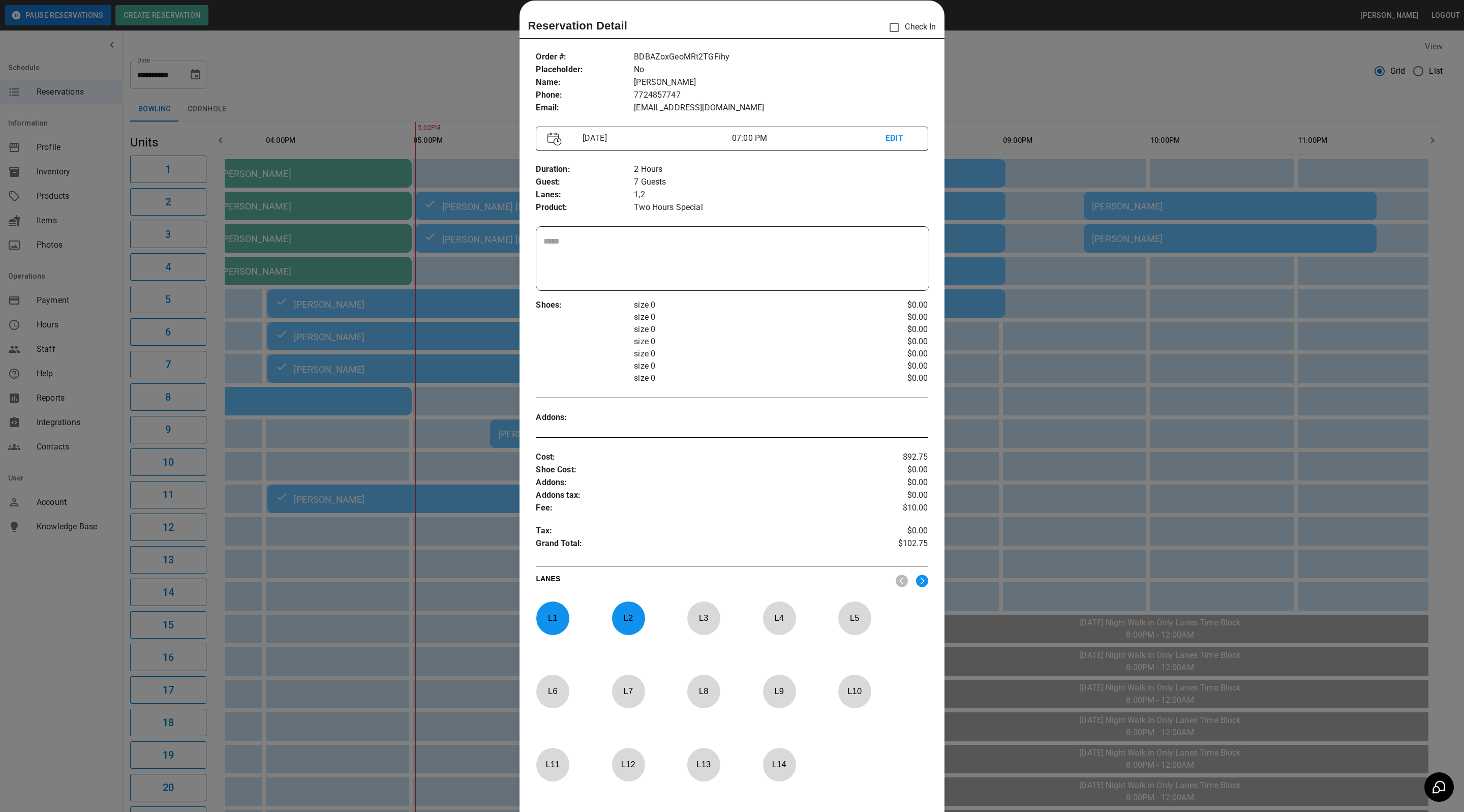
click at [996, 82] on div at bounding box center [732, 406] width 1464 height 812
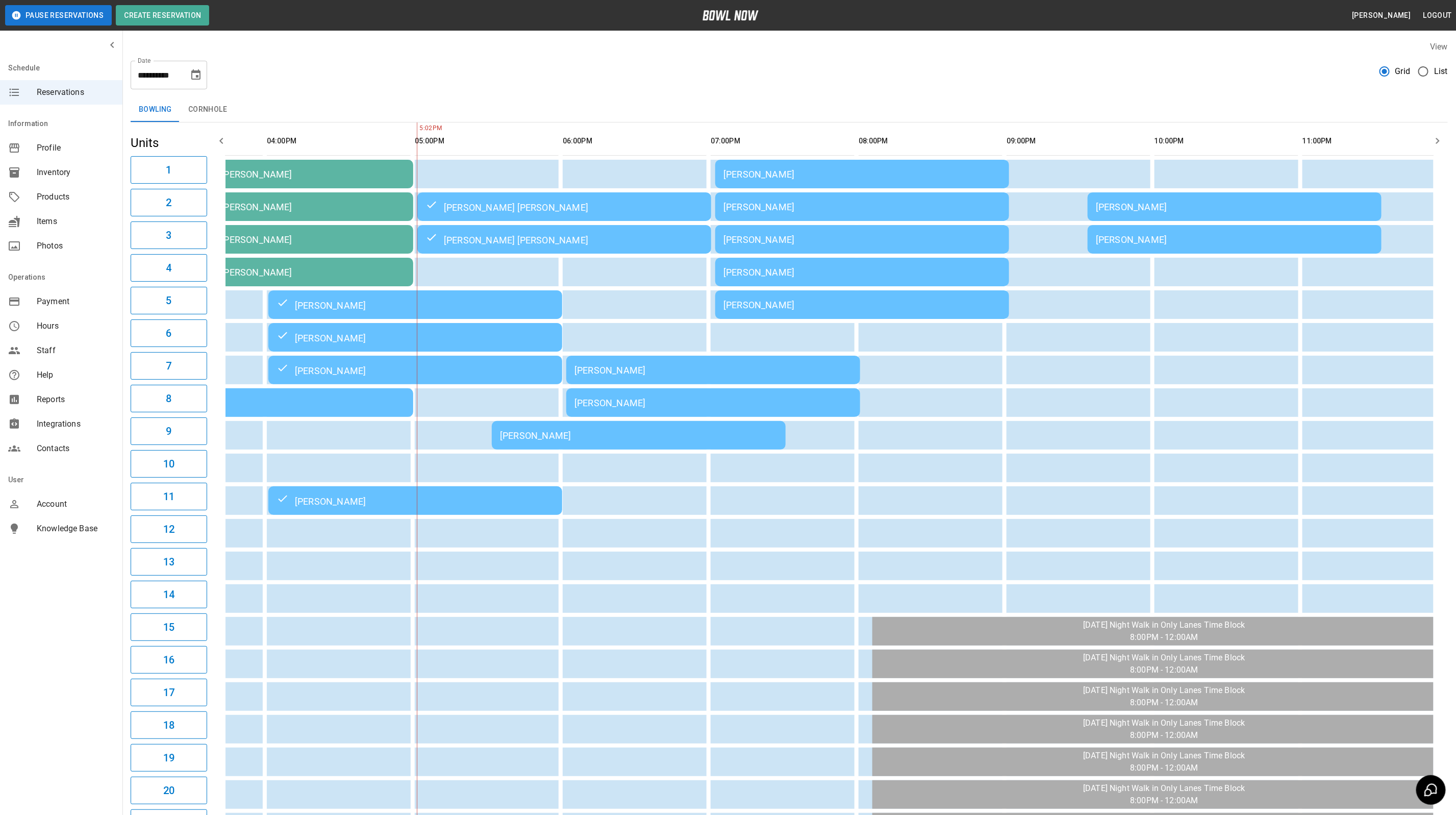
click at [859, 262] on td "[PERSON_NAME]" at bounding box center [862, 272] width 293 height 29
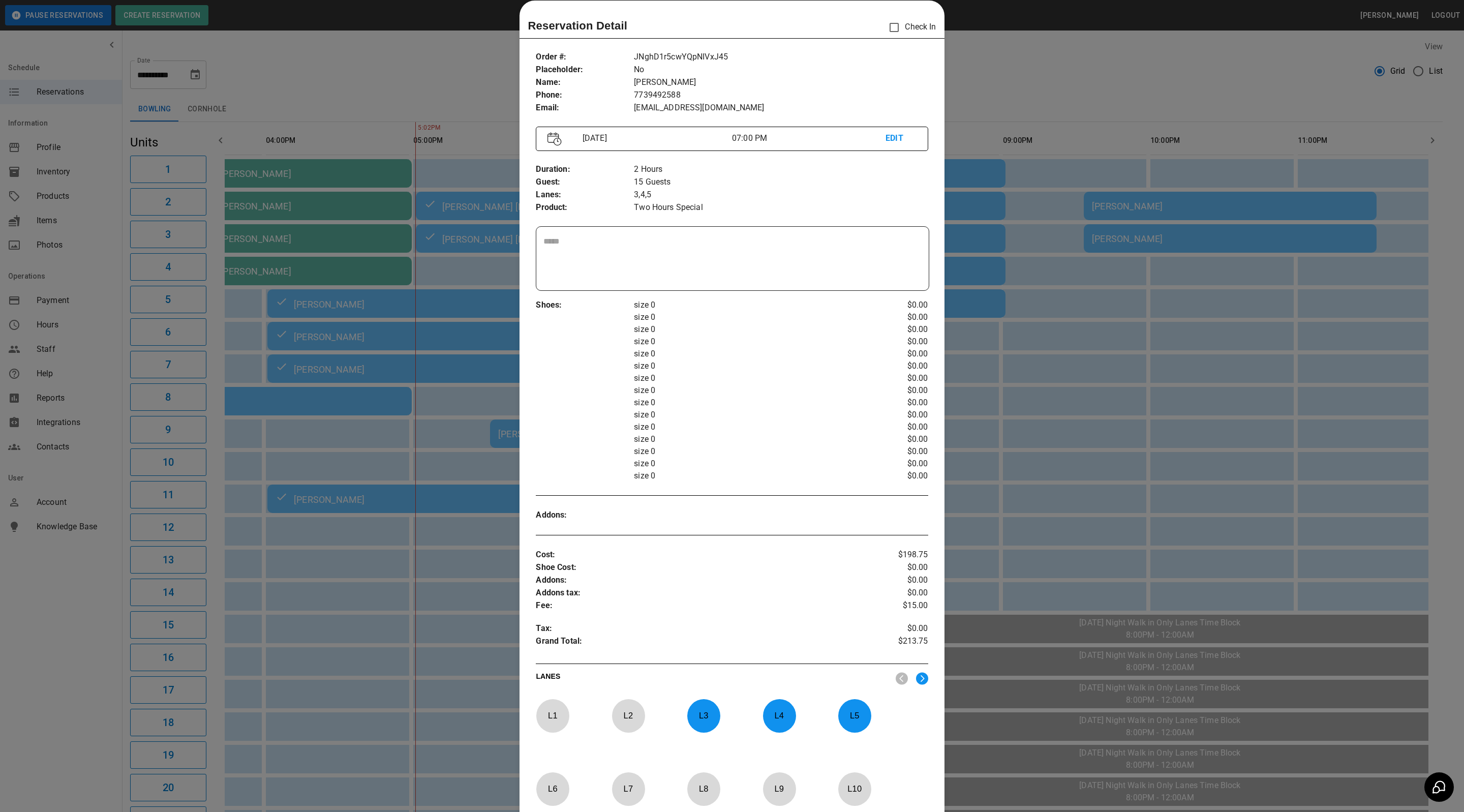
click at [1008, 86] on div at bounding box center [732, 406] width 1464 height 812
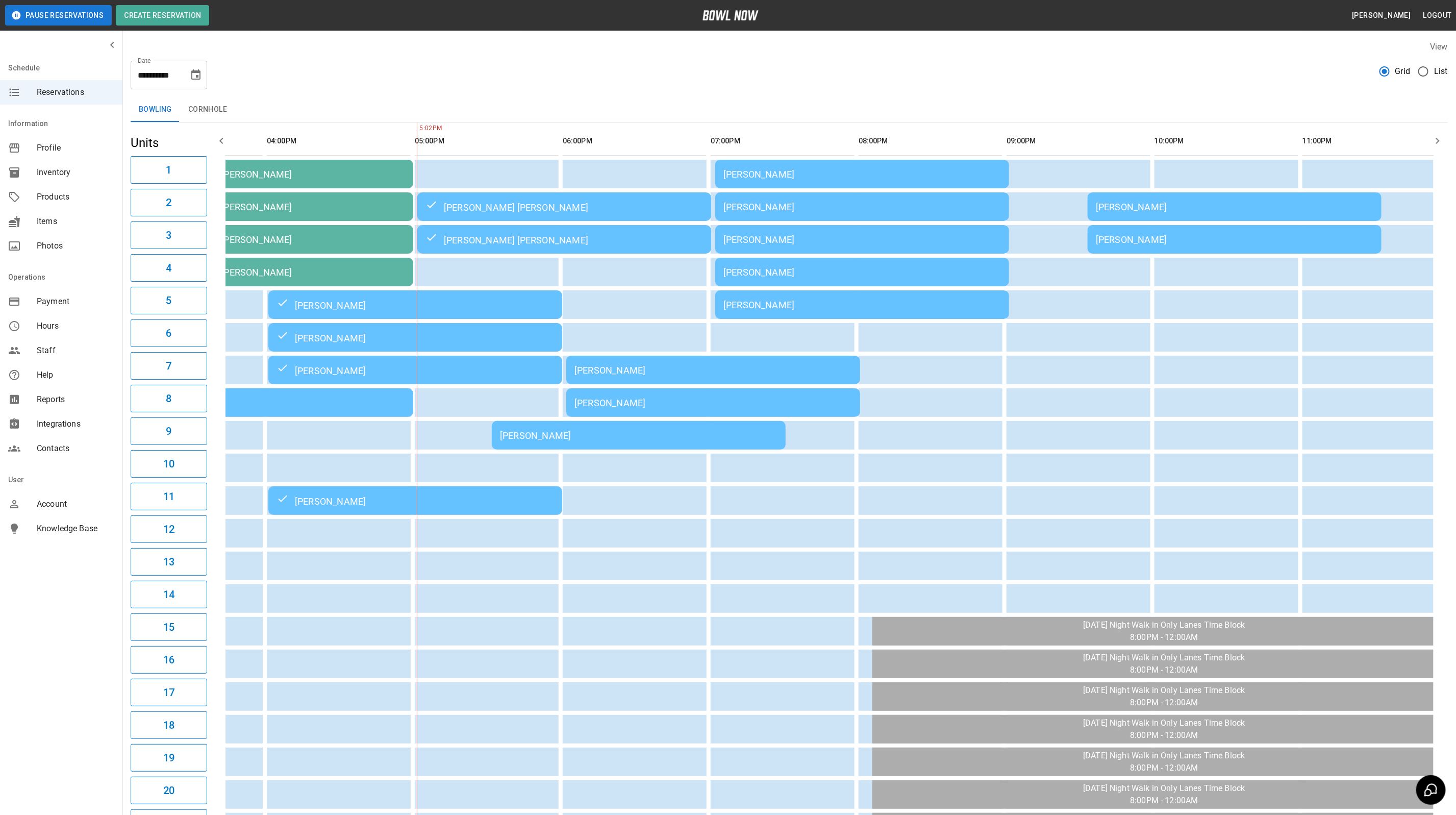
click at [1109, 204] on div "[PERSON_NAME]" at bounding box center [1234, 207] width 277 height 11
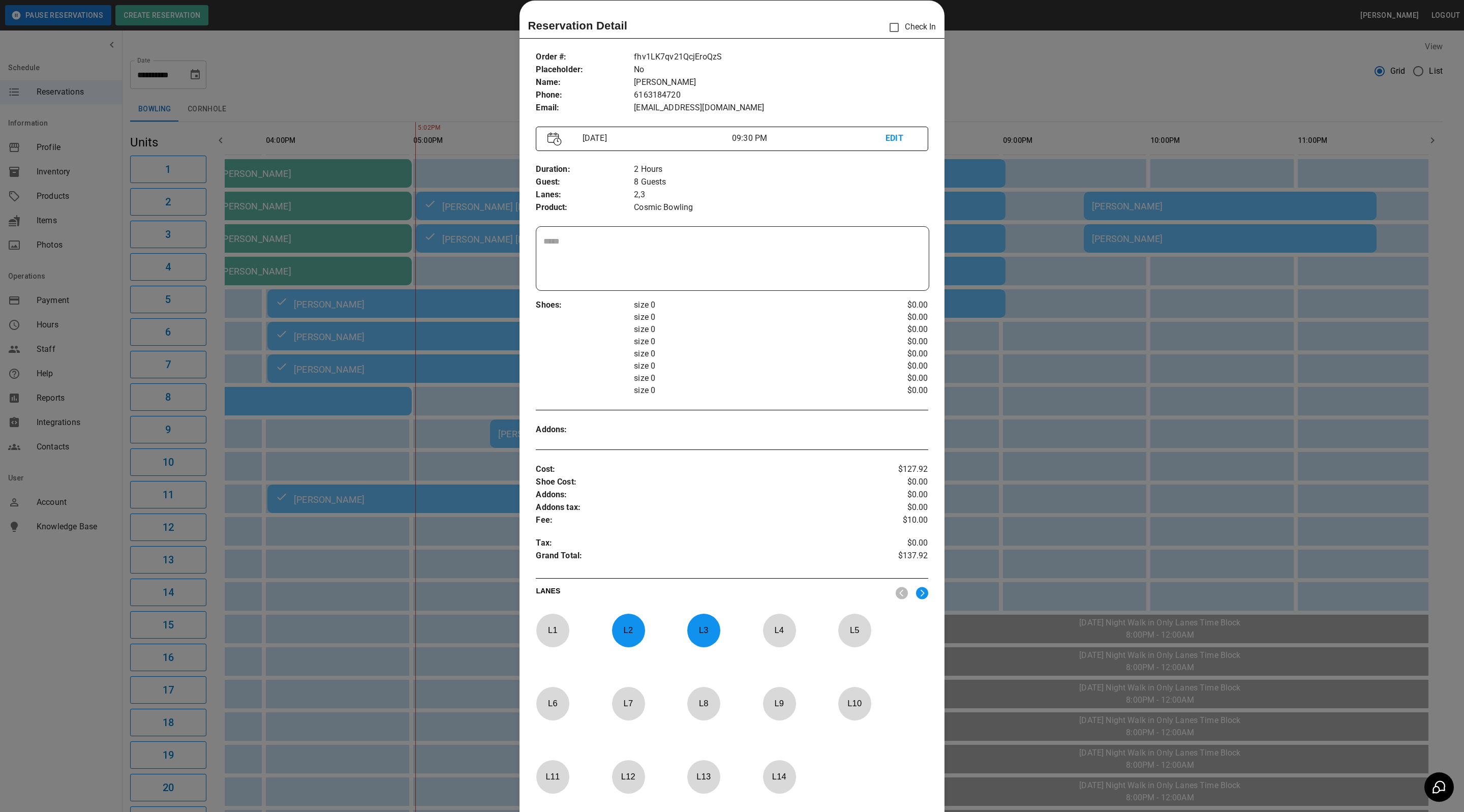
click at [1068, 81] on div at bounding box center [732, 406] width 1464 height 812
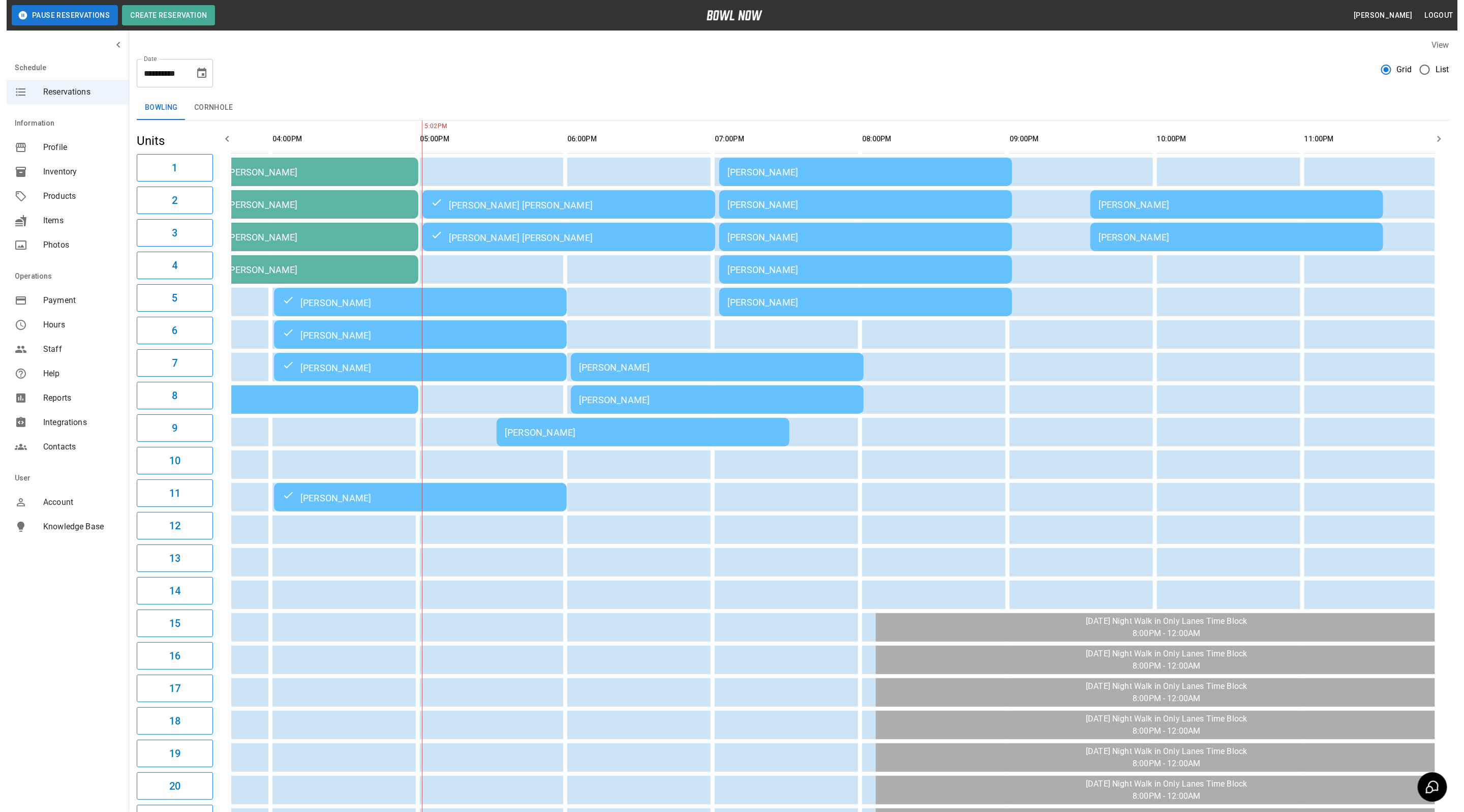
scroll to position [0, 0]
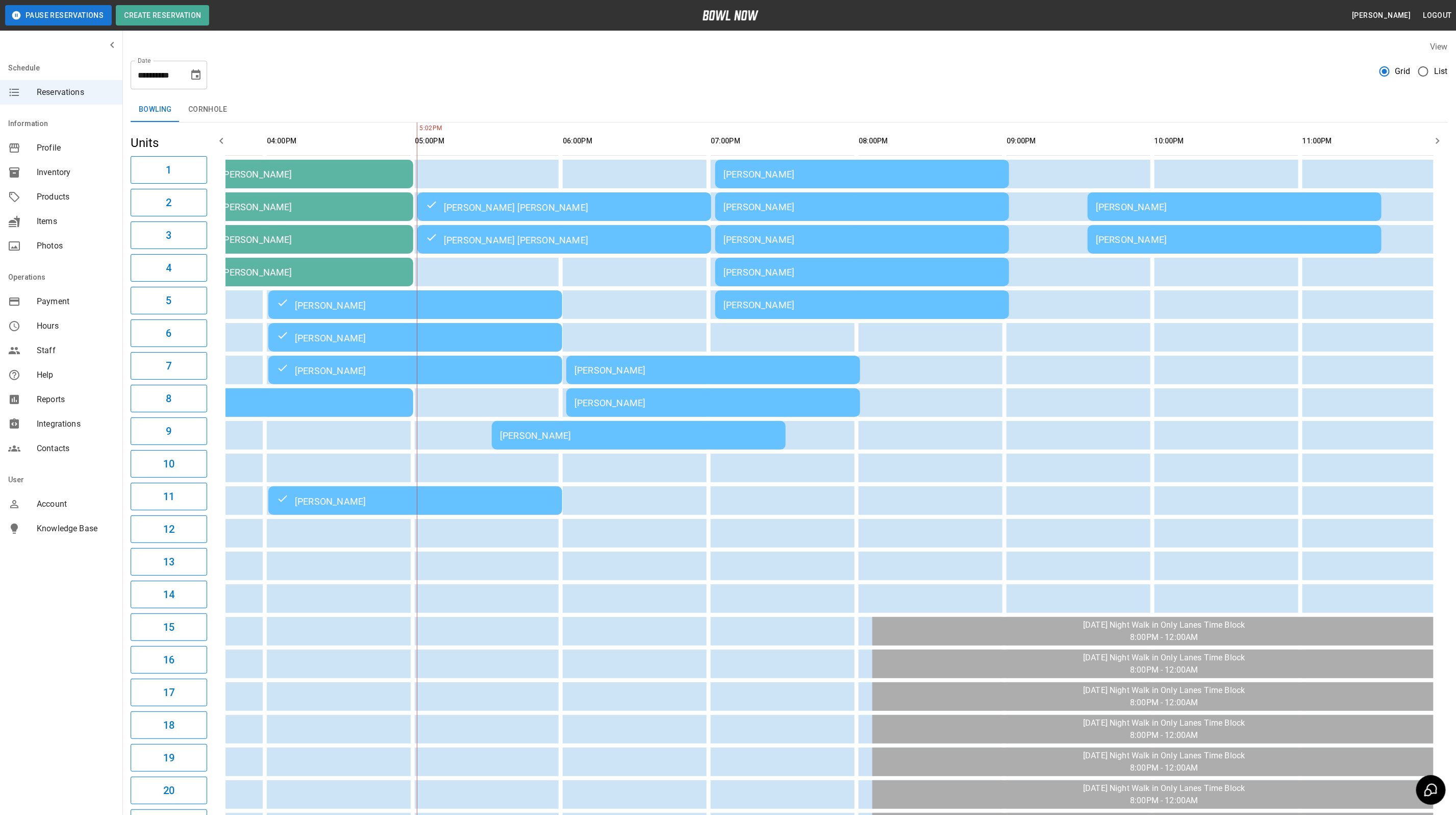
click at [564, 246] on td "[PERSON_NAME] [PERSON_NAME]" at bounding box center [564, 240] width 293 height 29
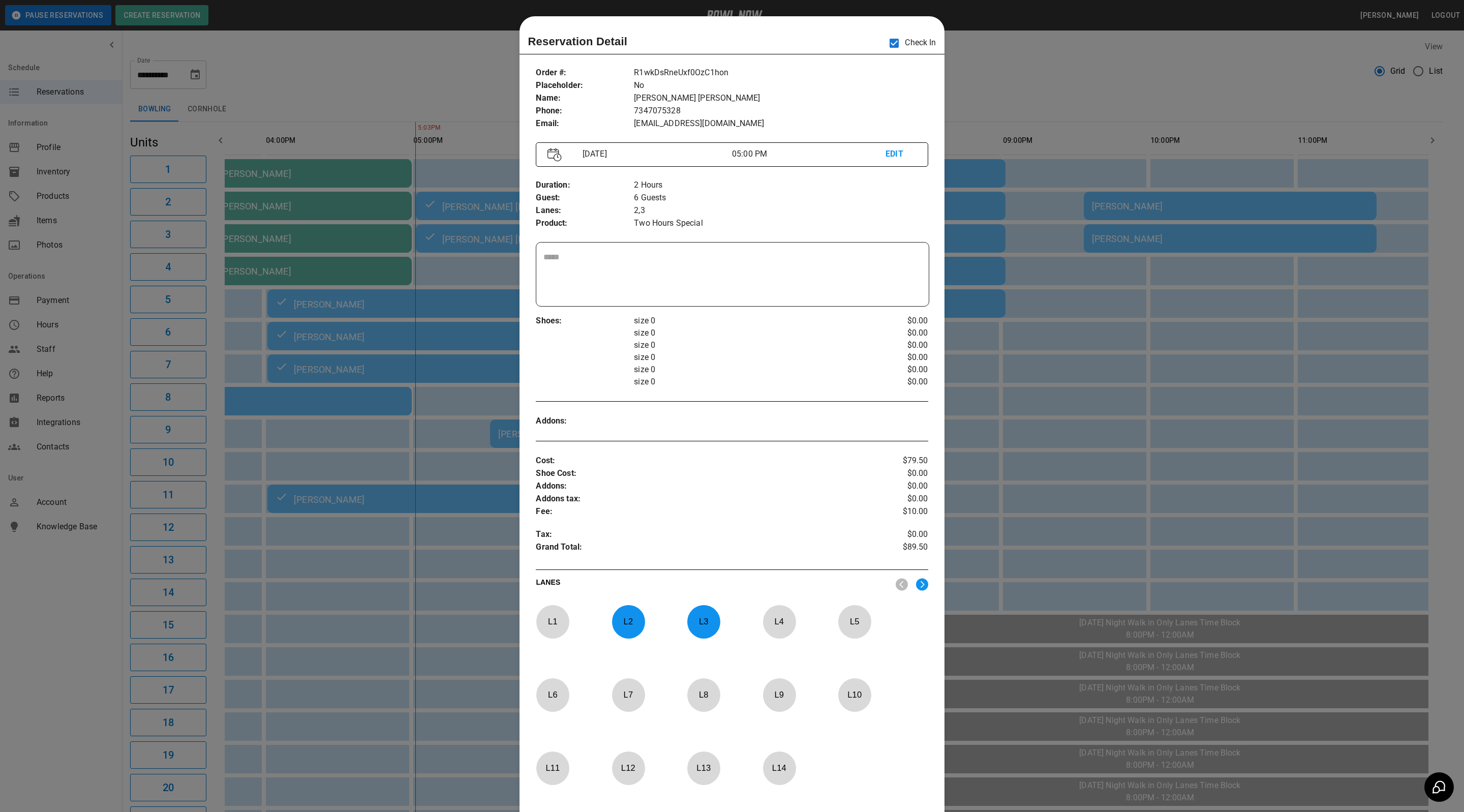
scroll to position [16, 0]
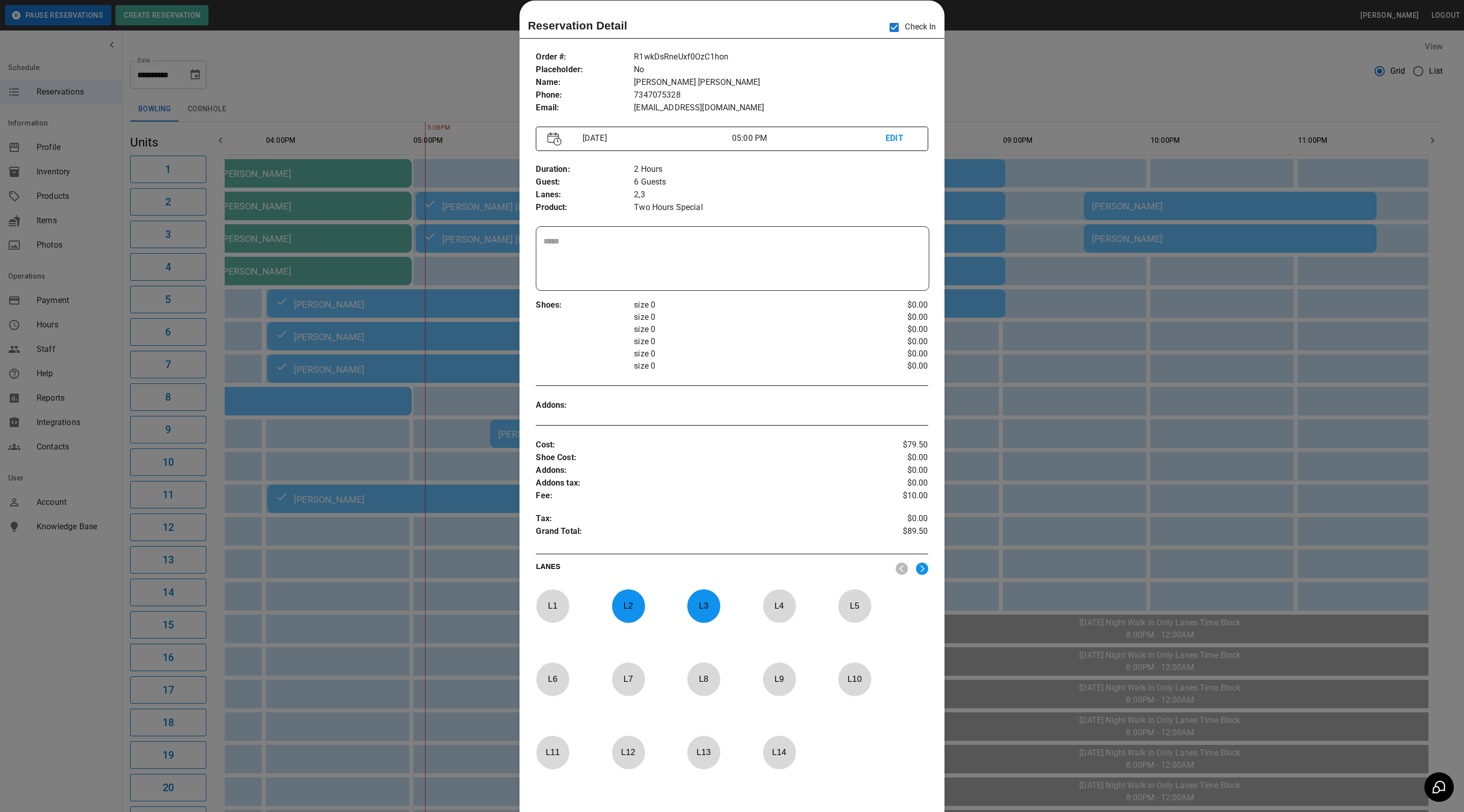
click at [972, 61] on div at bounding box center [732, 406] width 1464 height 812
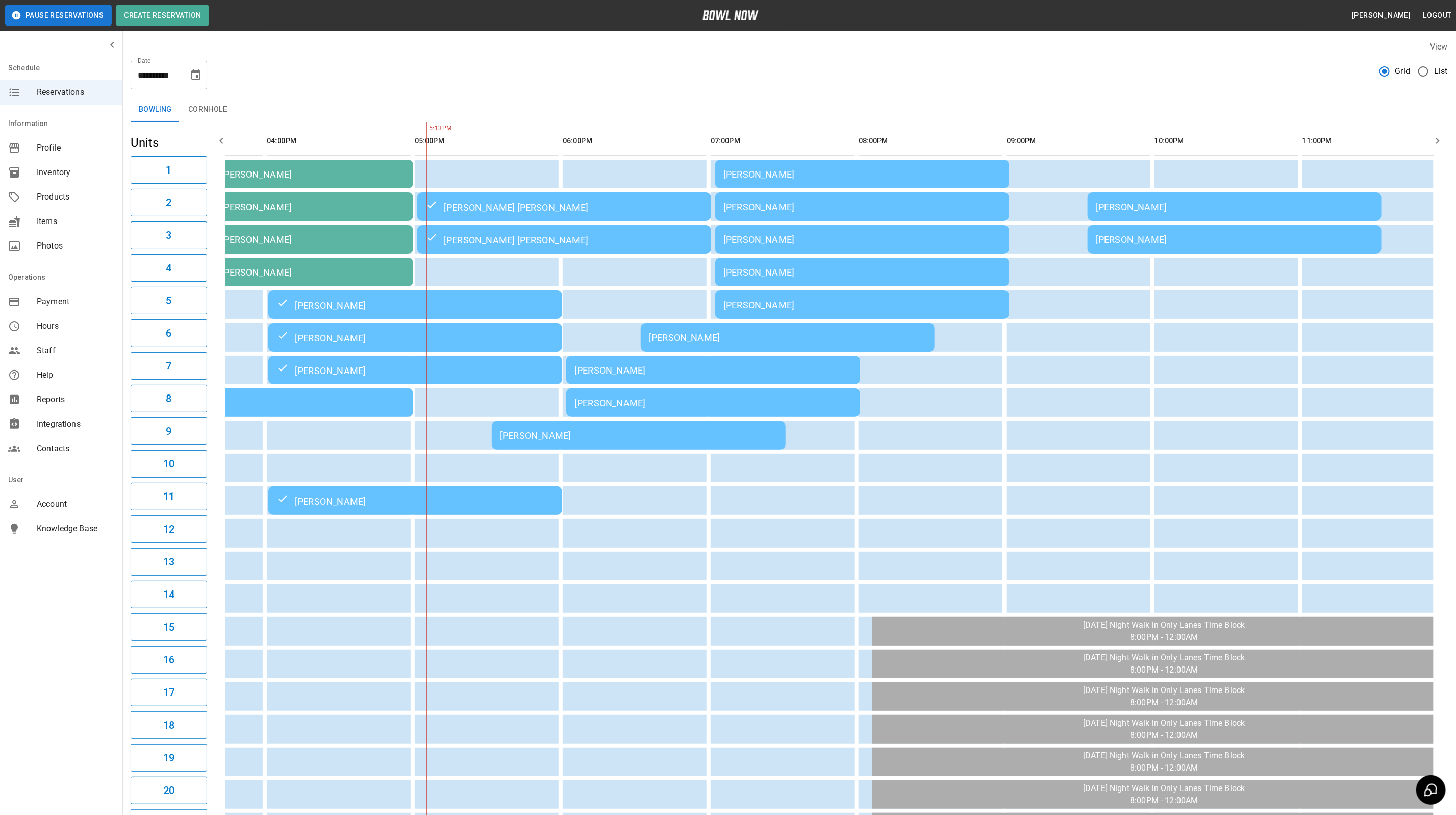
click at [858, 327] on td "[PERSON_NAME]" at bounding box center [787, 337] width 293 height 29
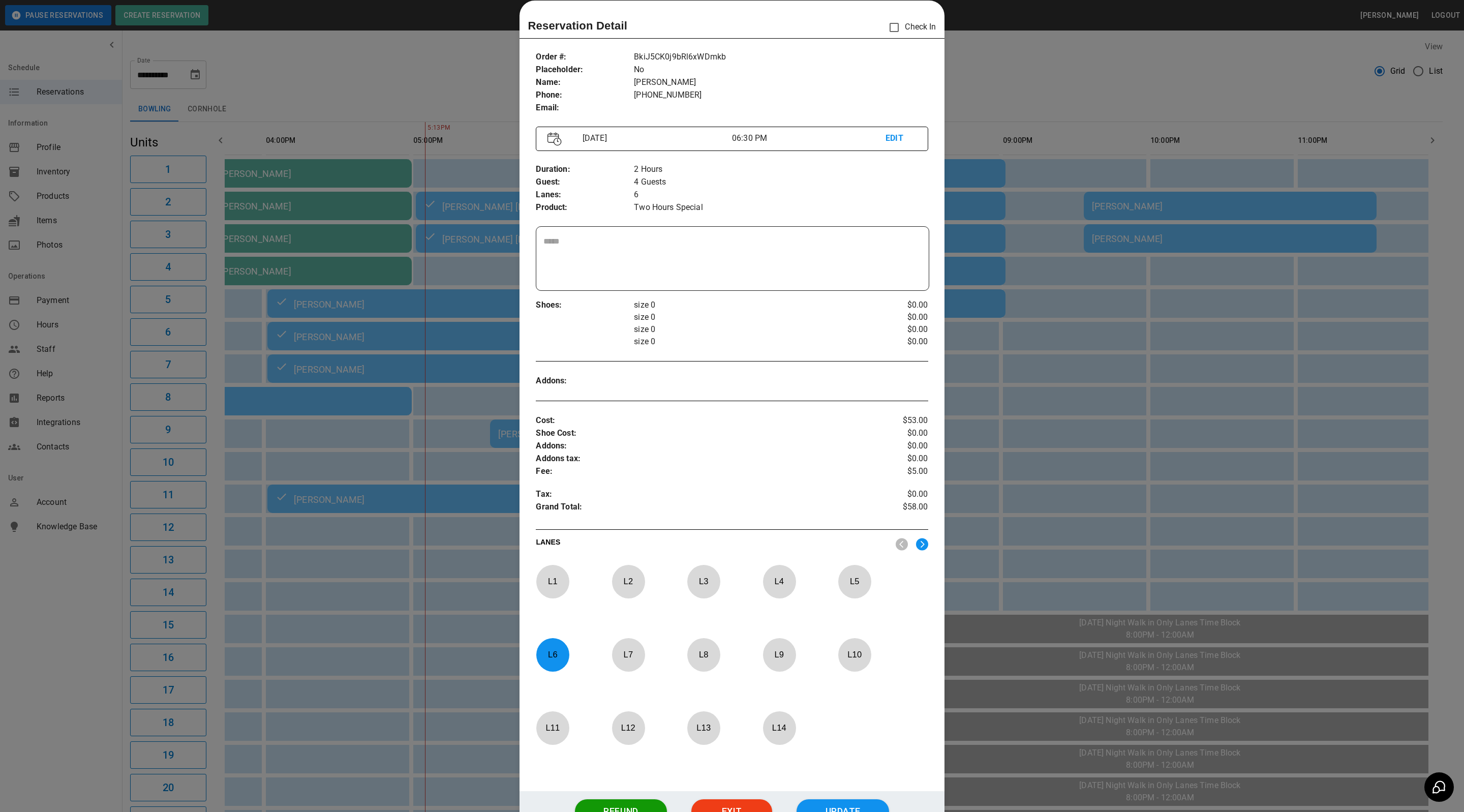
click at [1022, 78] on div at bounding box center [732, 406] width 1464 height 812
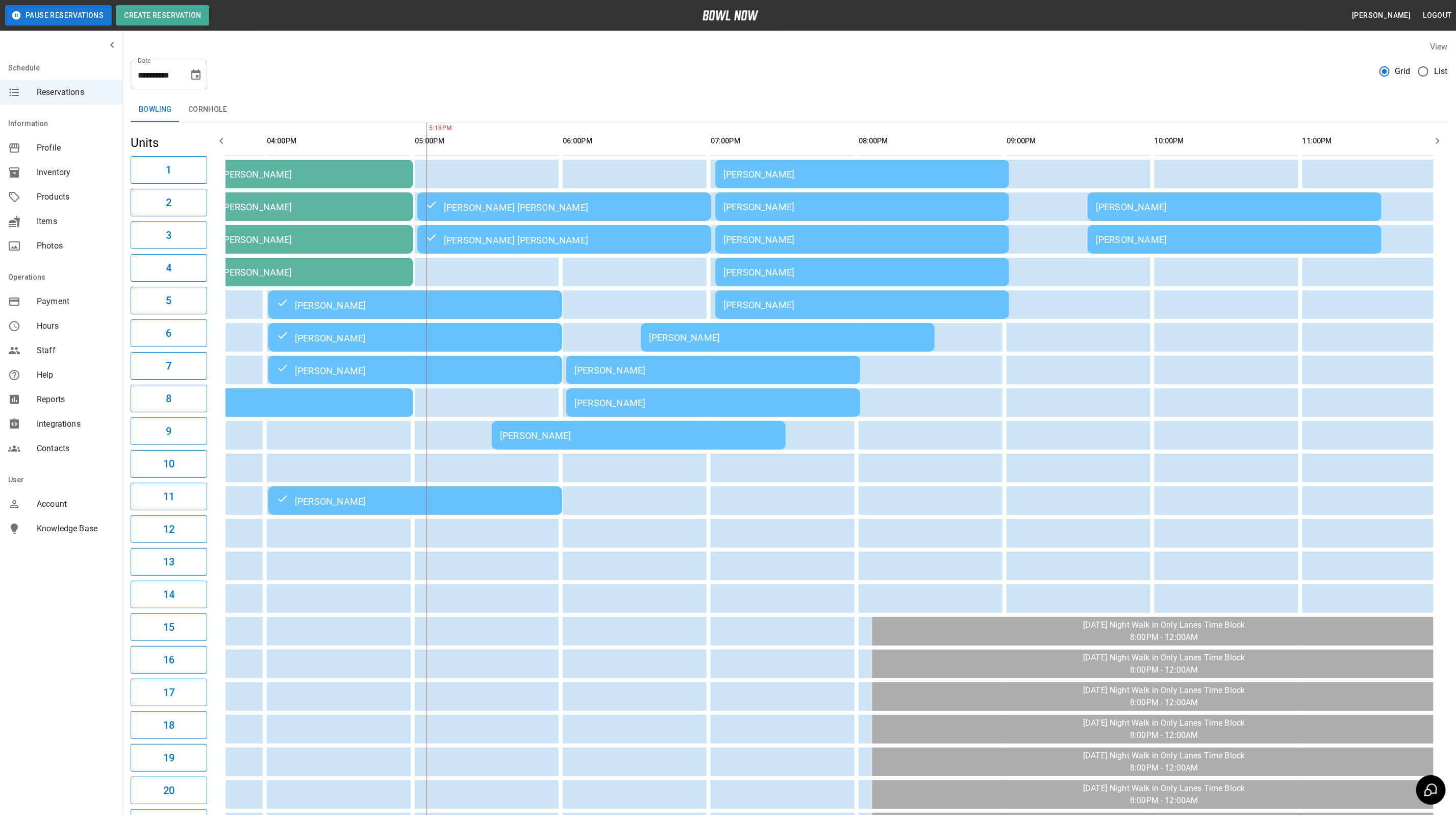
click at [802, 271] on div "[PERSON_NAME]" at bounding box center [862, 272] width 277 height 11
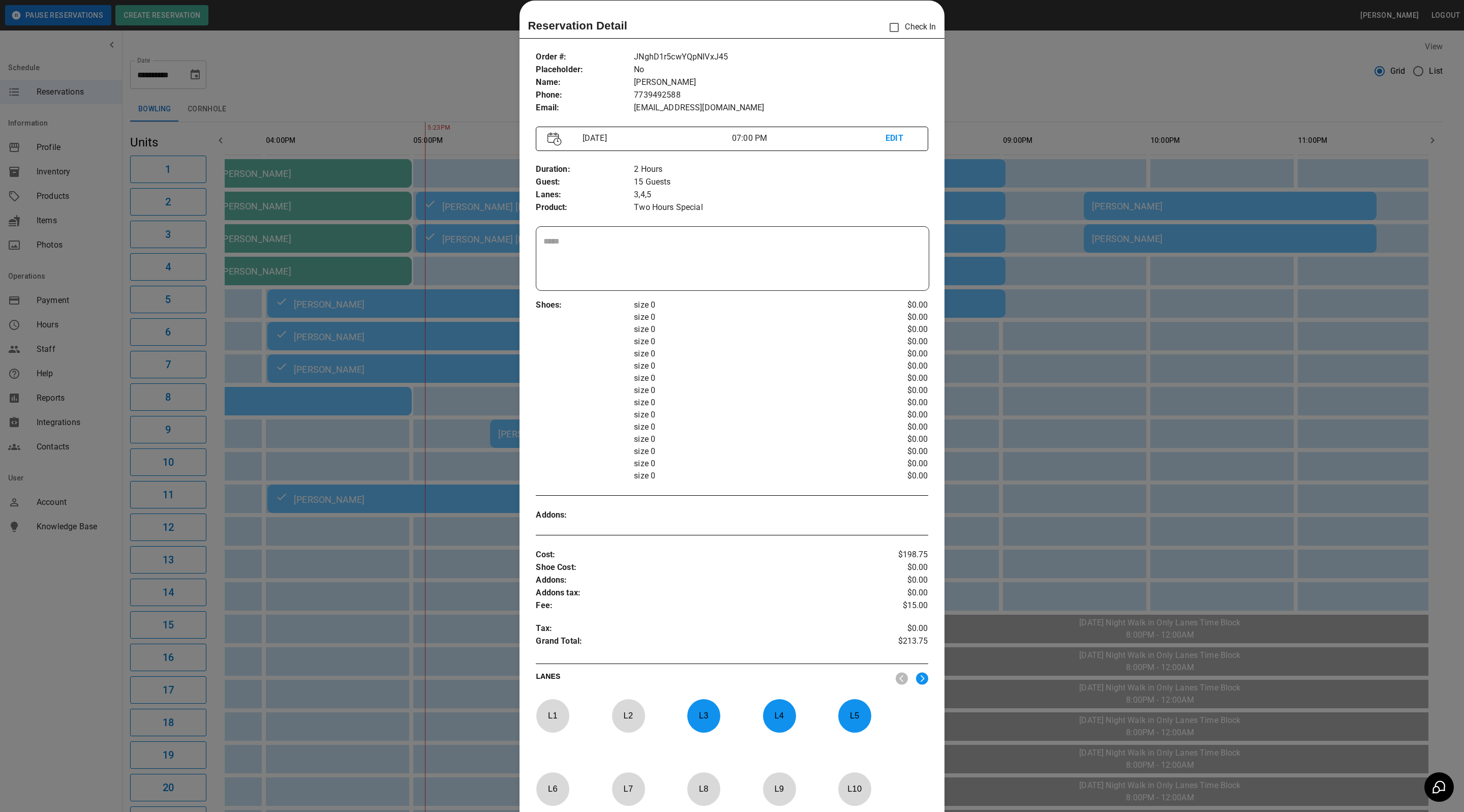
click at [1055, 92] on div at bounding box center [732, 406] width 1464 height 812
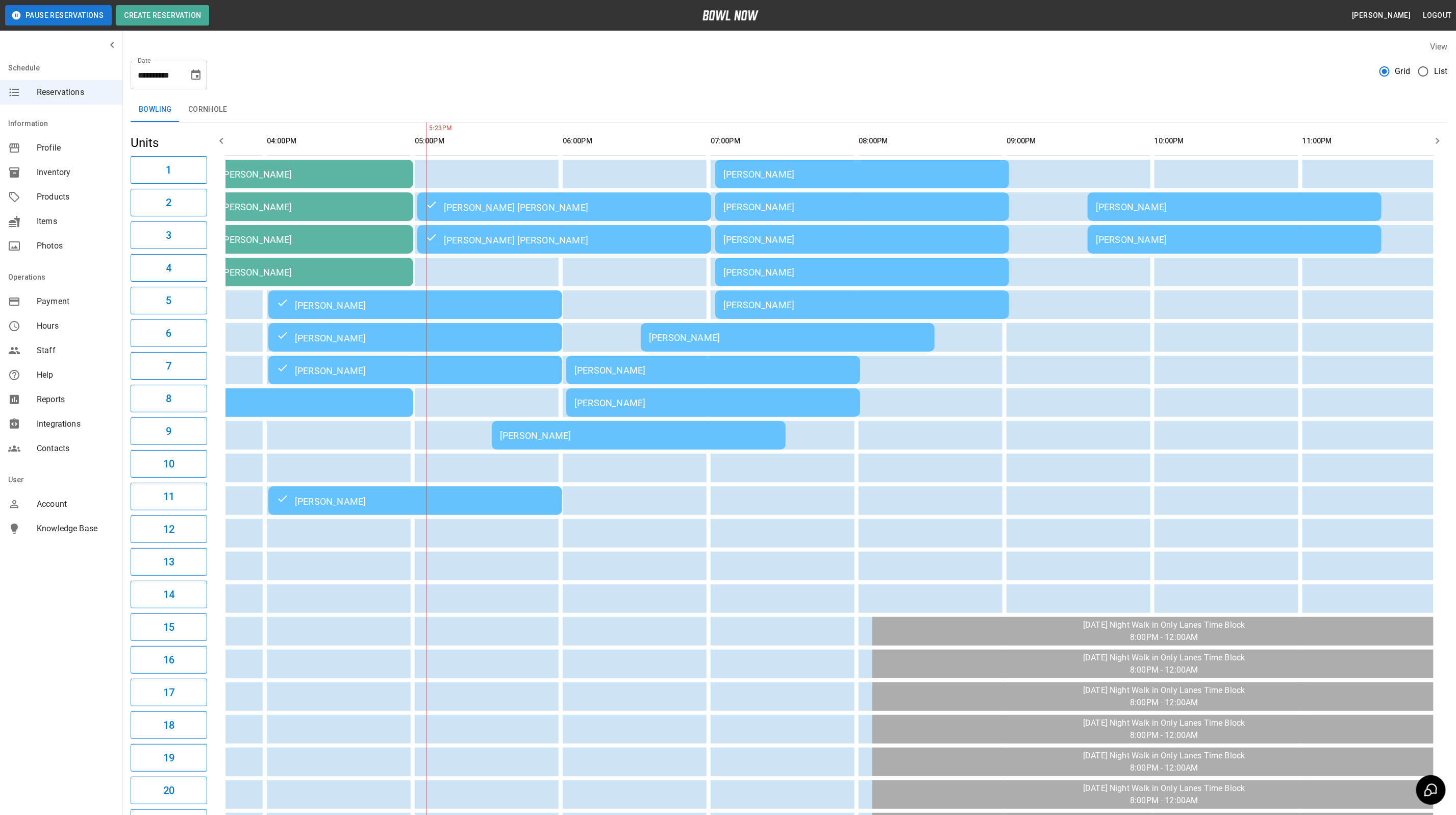
click at [601, 437] on div "[PERSON_NAME]" at bounding box center [639, 436] width 277 height 11
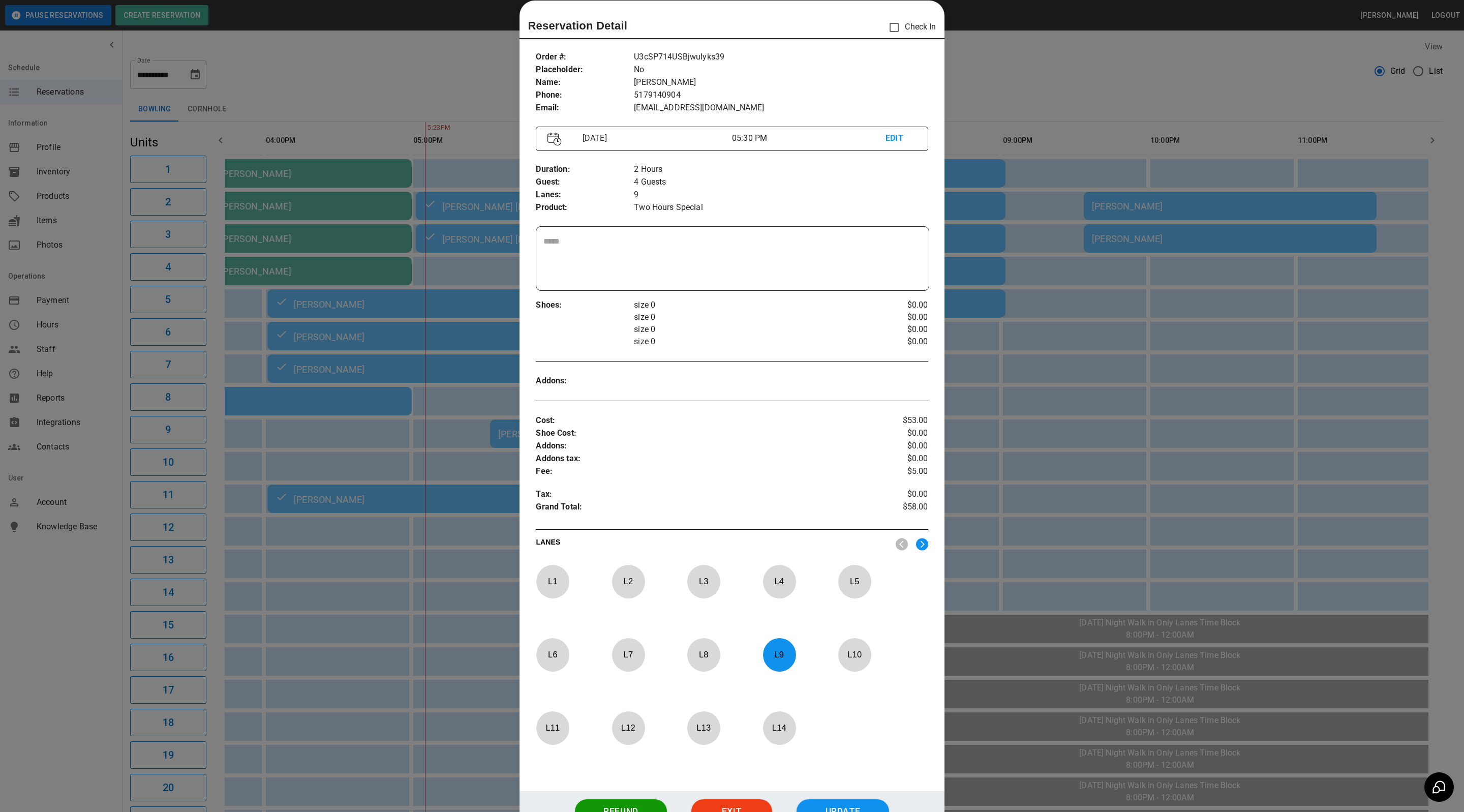
click at [1085, 70] on div at bounding box center [732, 406] width 1464 height 812
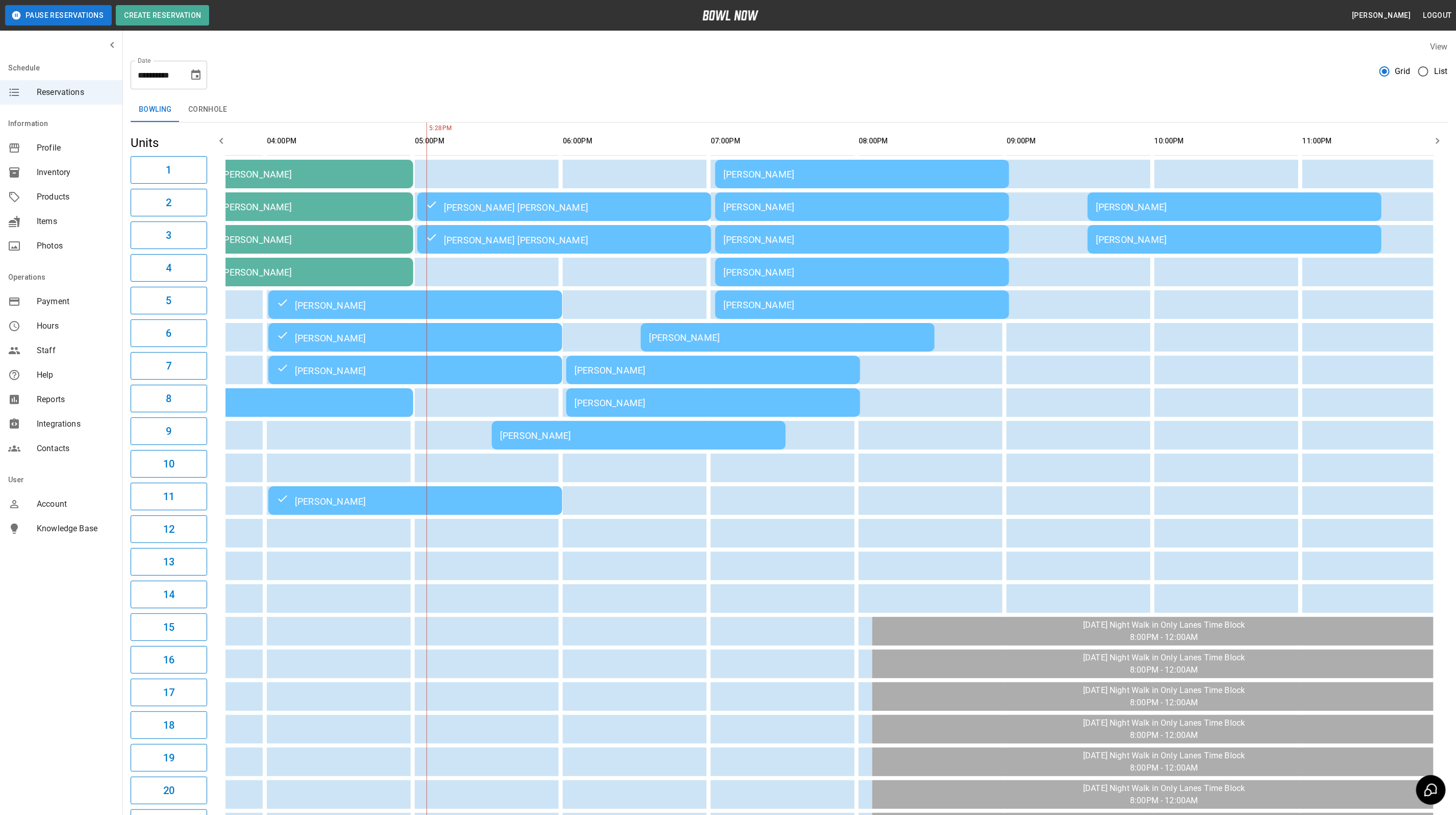
click at [637, 431] on div "[PERSON_NAME]" at bounding box center [639, 436] width 277 height 11
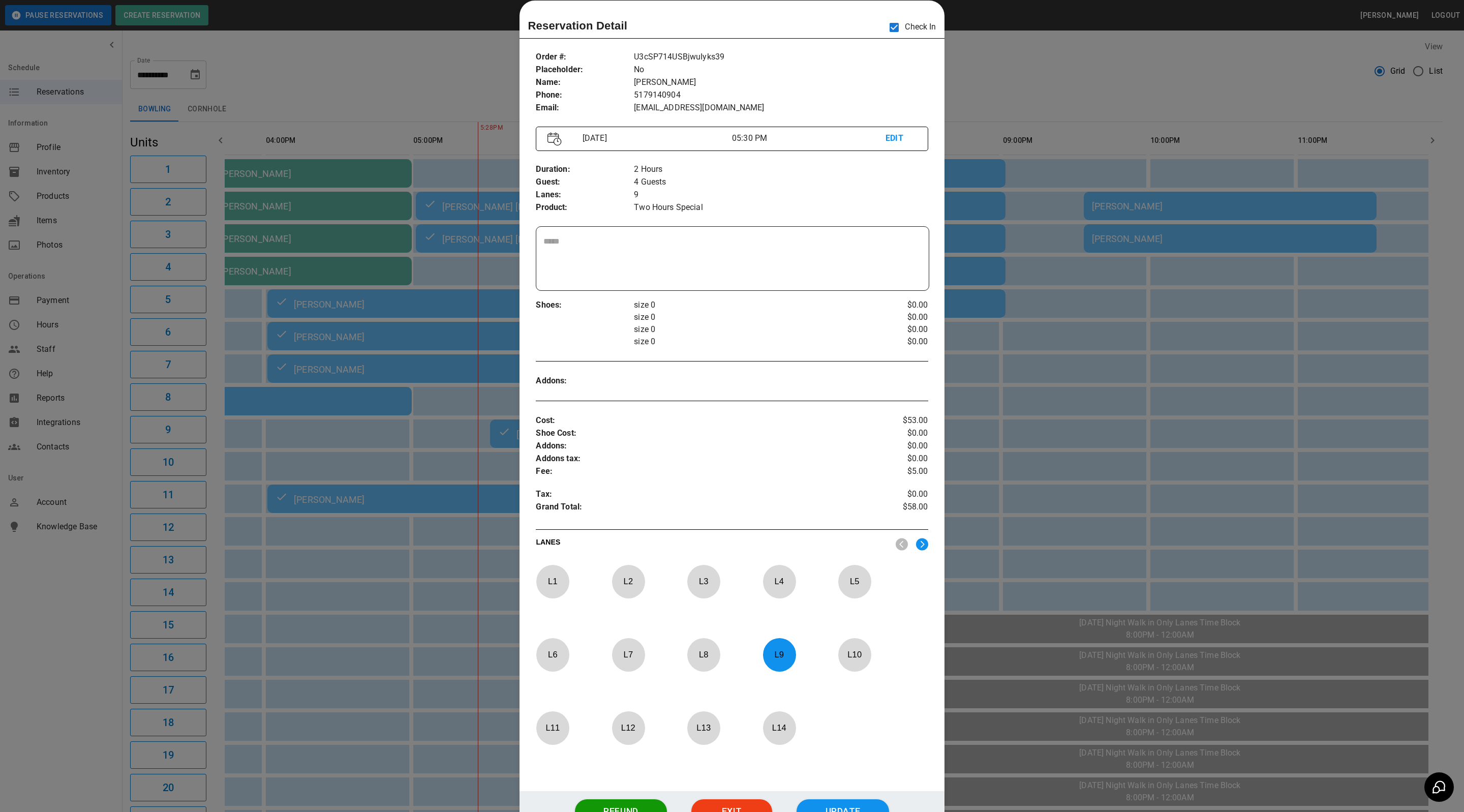
click at [1007, 75] on div at bounding box center [732, 406] width 1464 height 812
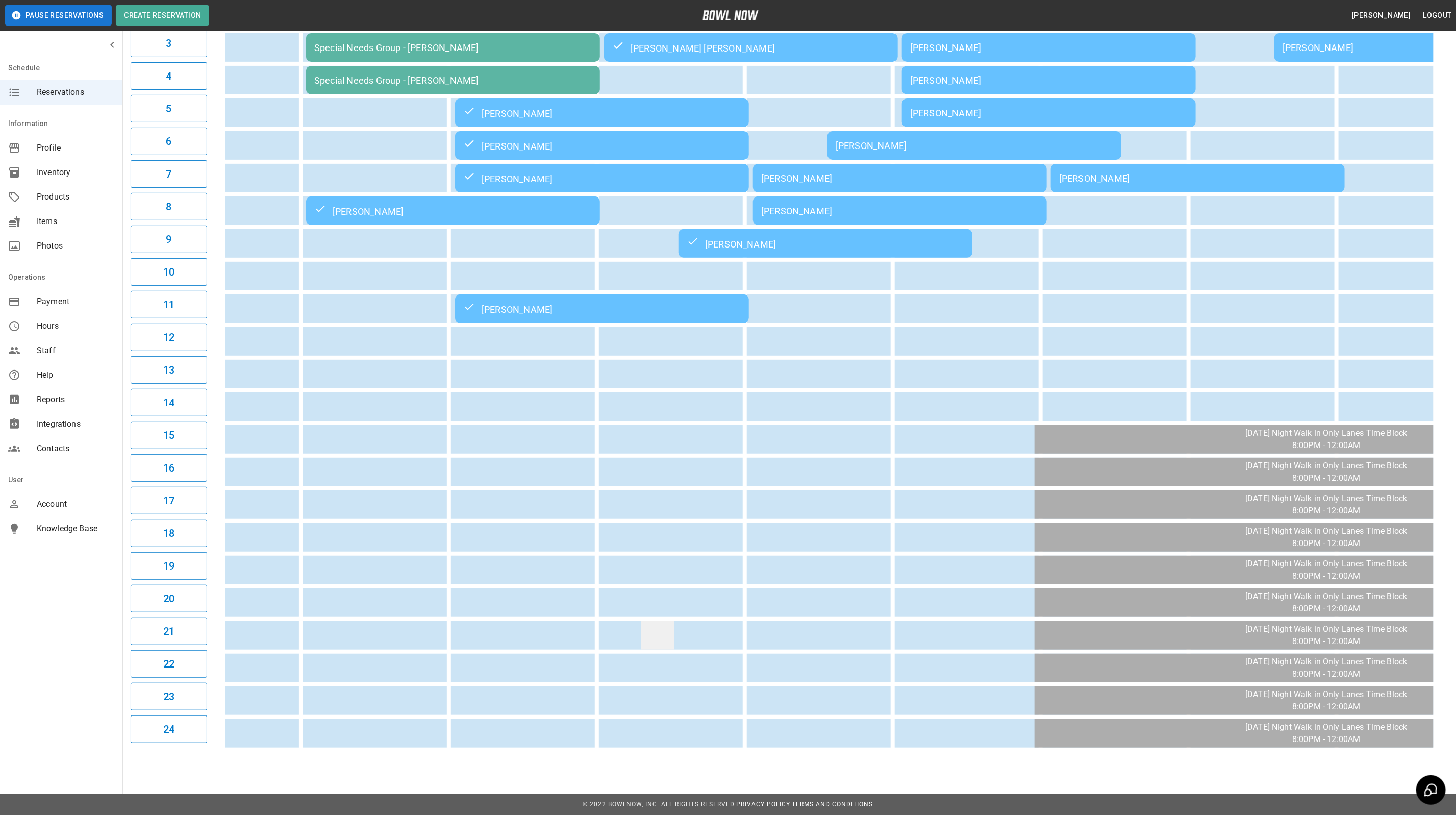
scroll to position [49, 0]
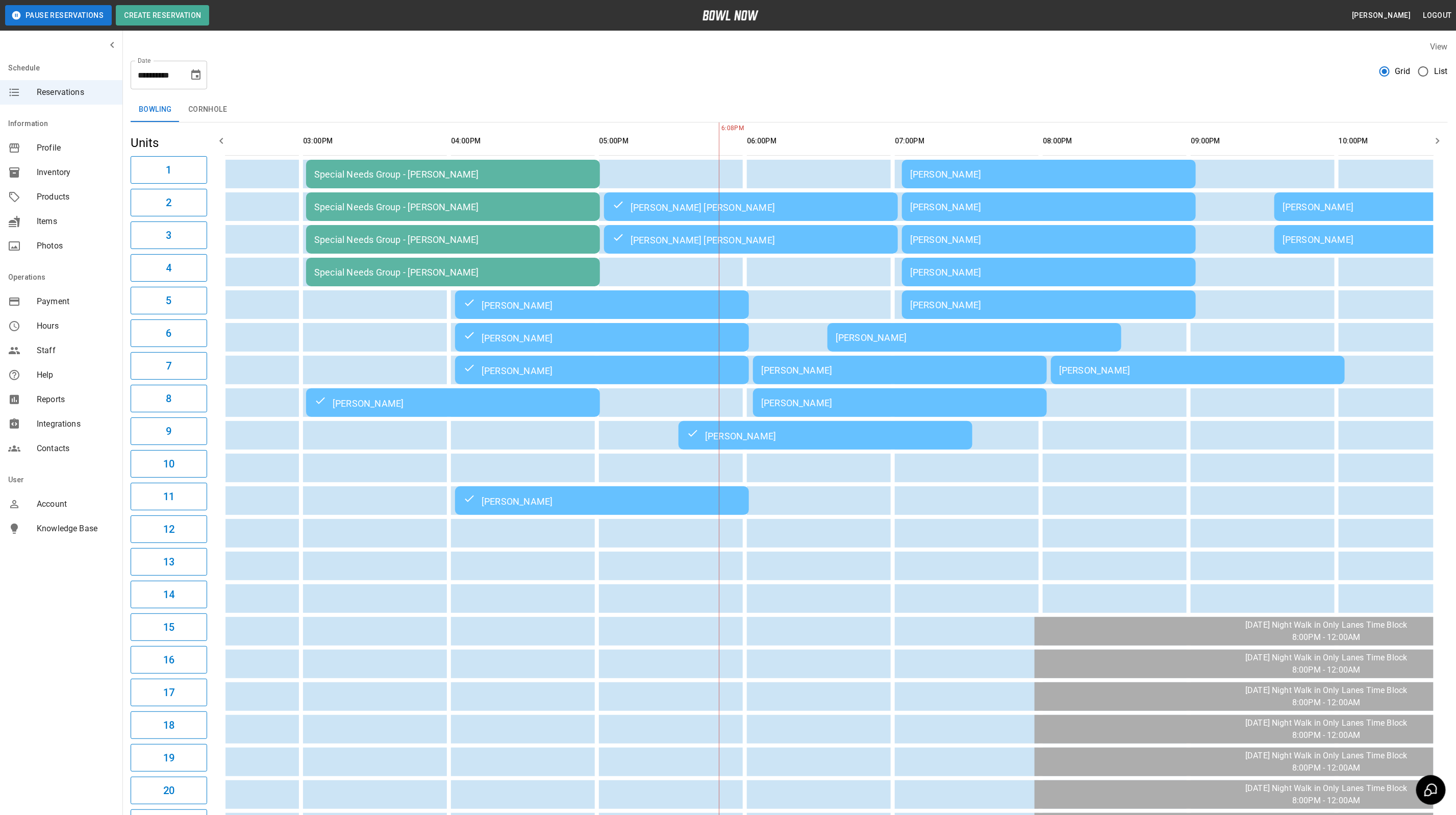
click at [842, 338] on div "[PERSON_NAME]" at bounding box center [974, 337] width 277 height 11
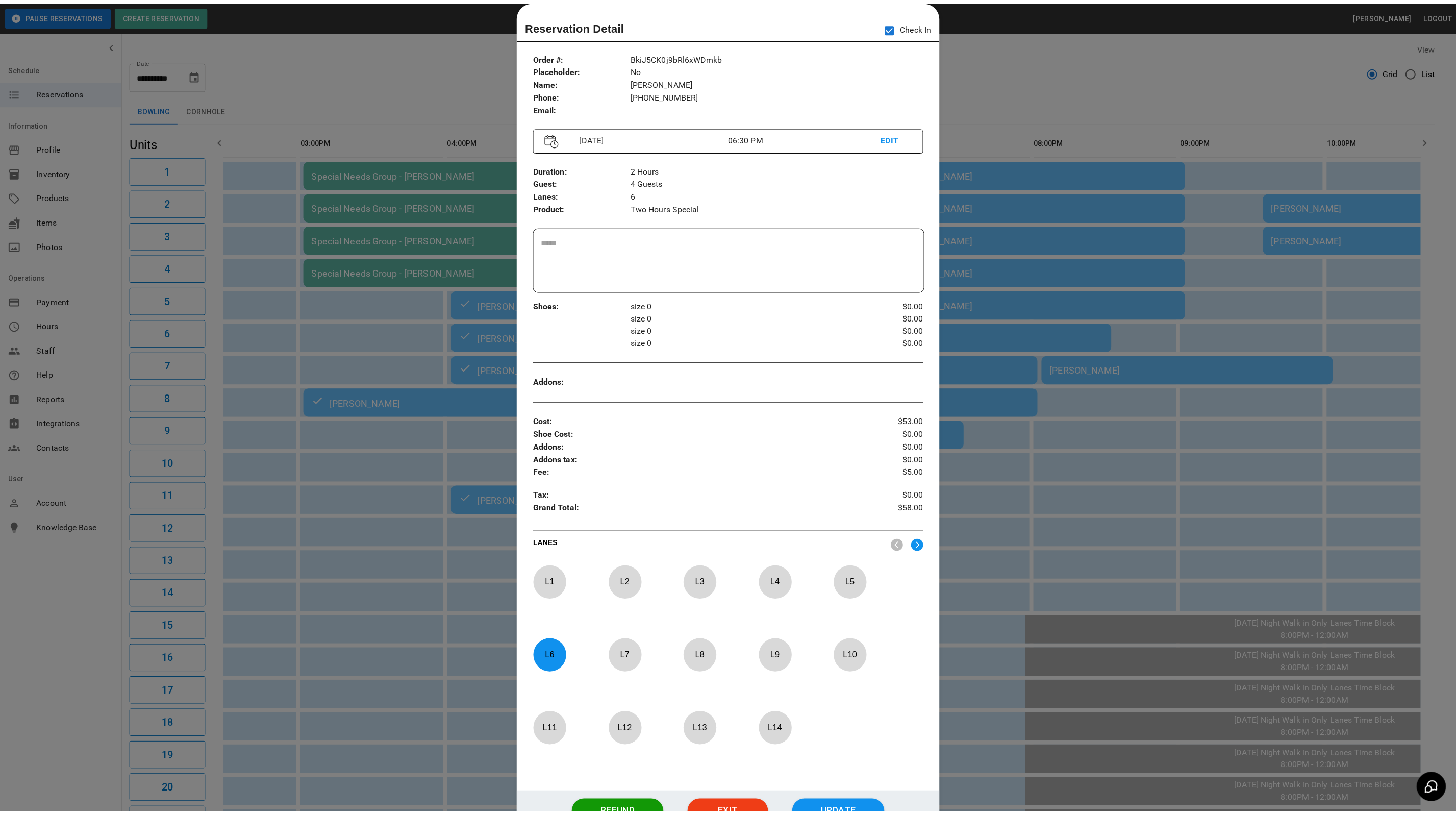
scroll to position [0, 546]
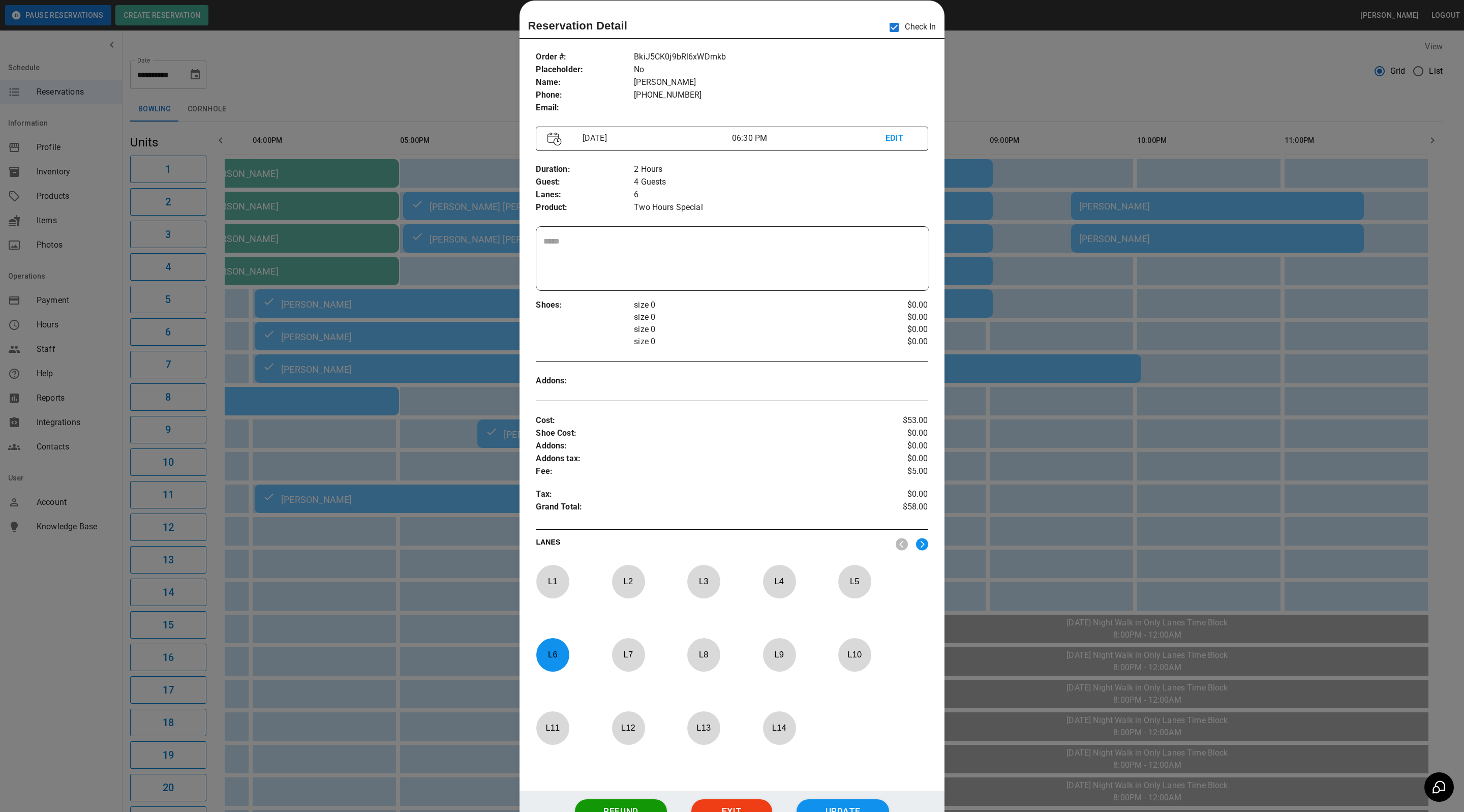
drag, startPoint x: 1054, startPoint y: 74, endPoint x: 1040, endPoint y: 77, distance: 14.3
click at [1053, 74] on div at bounding box center [732, 406] width 1464 height 812
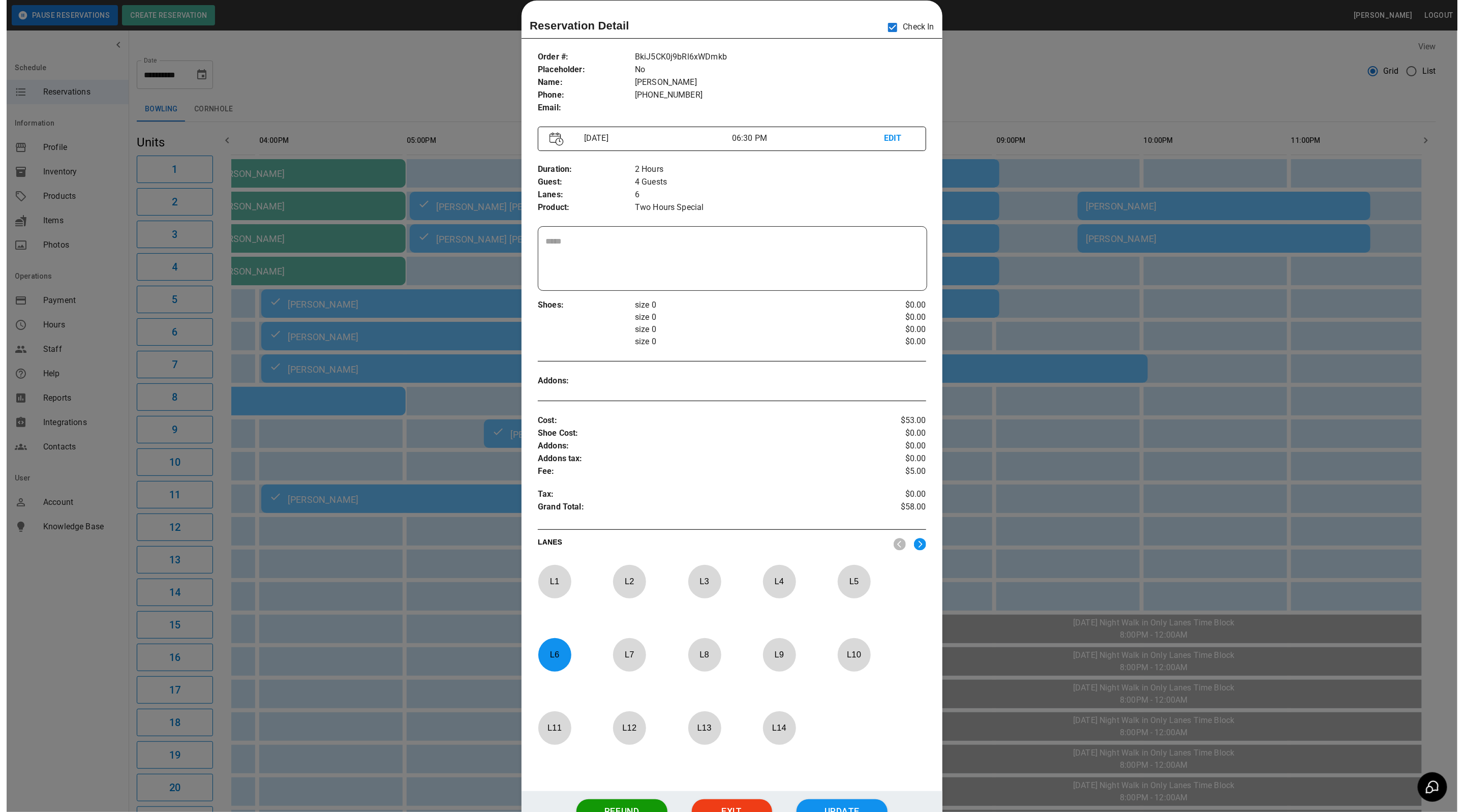
scroll to position [0, 555]
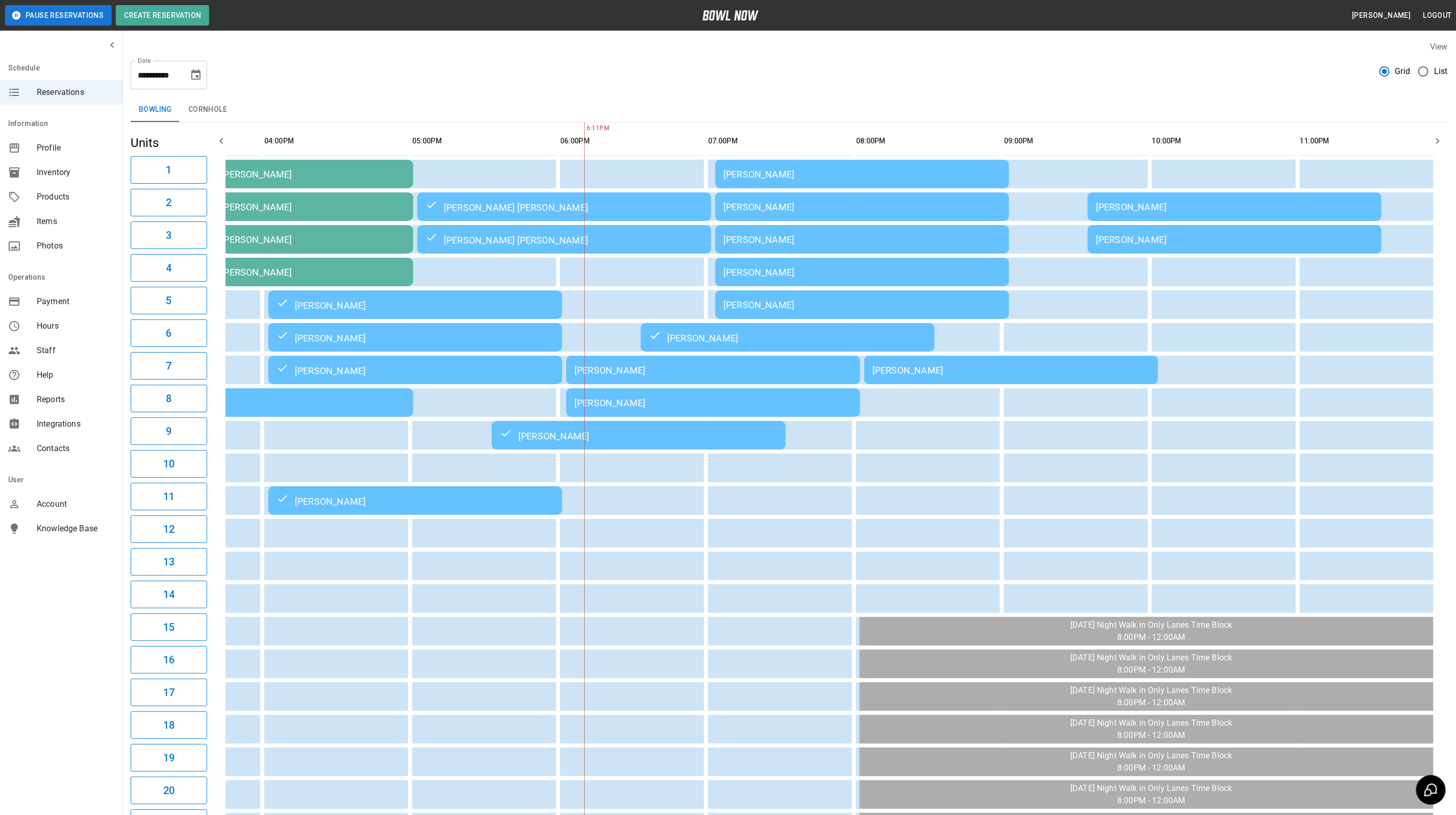
click at [650, 365] on div "[PERSON_NAME]" at bounding box center [713, 370] width 277 height 11
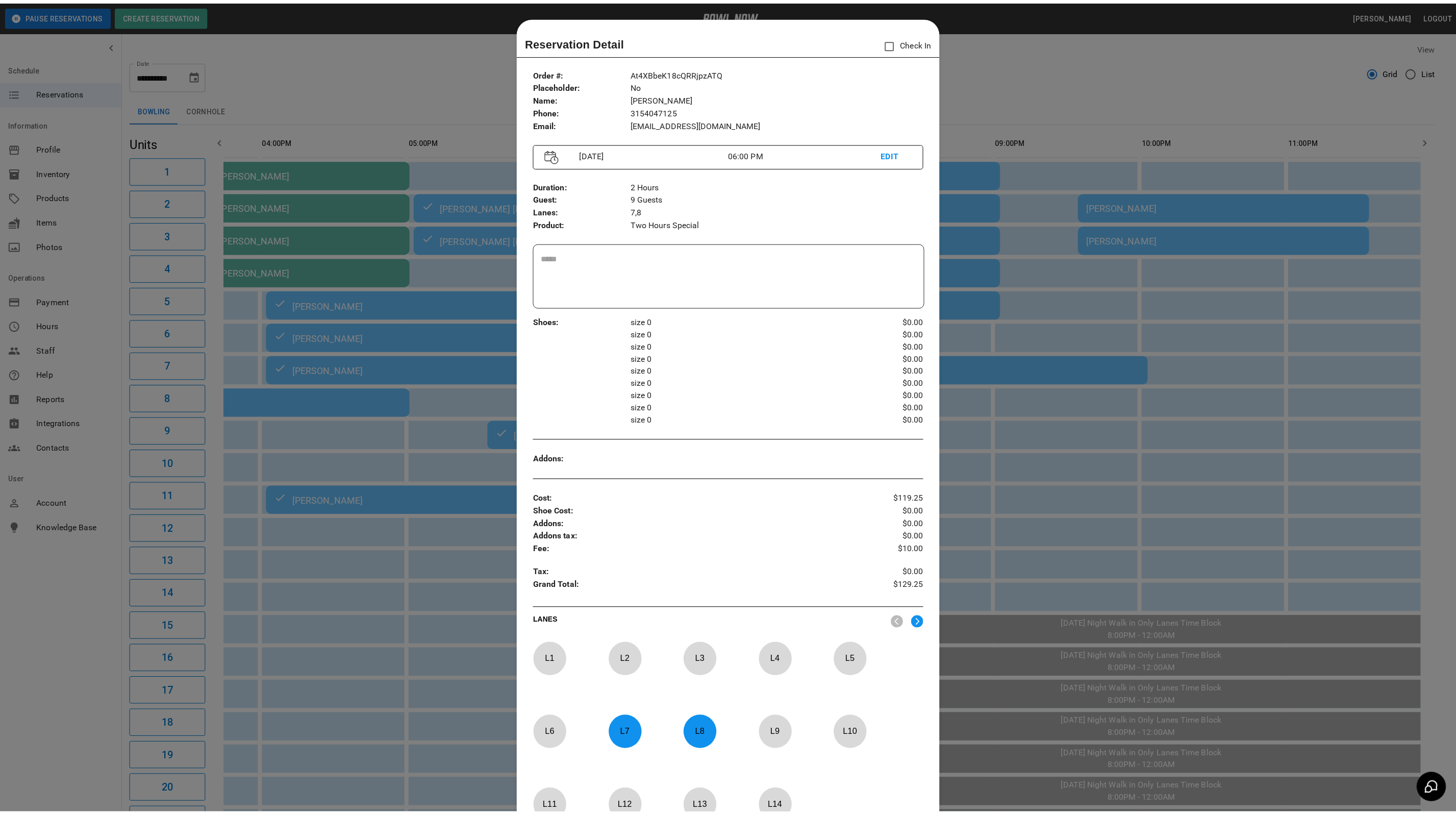
scroll to position [16, 0]
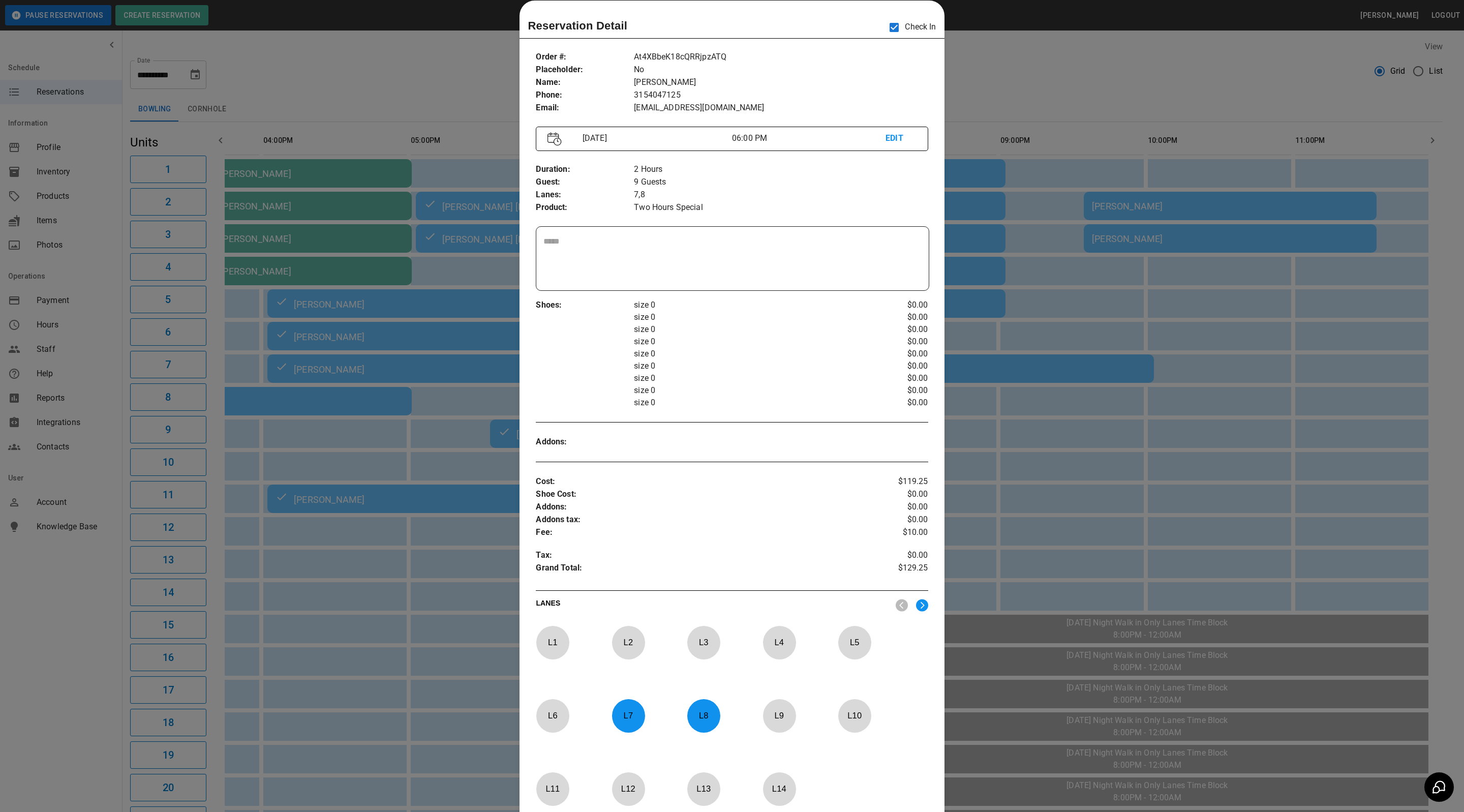
click at [1127, 85] on div at bounding box center [732, 406] width 1464 height 812
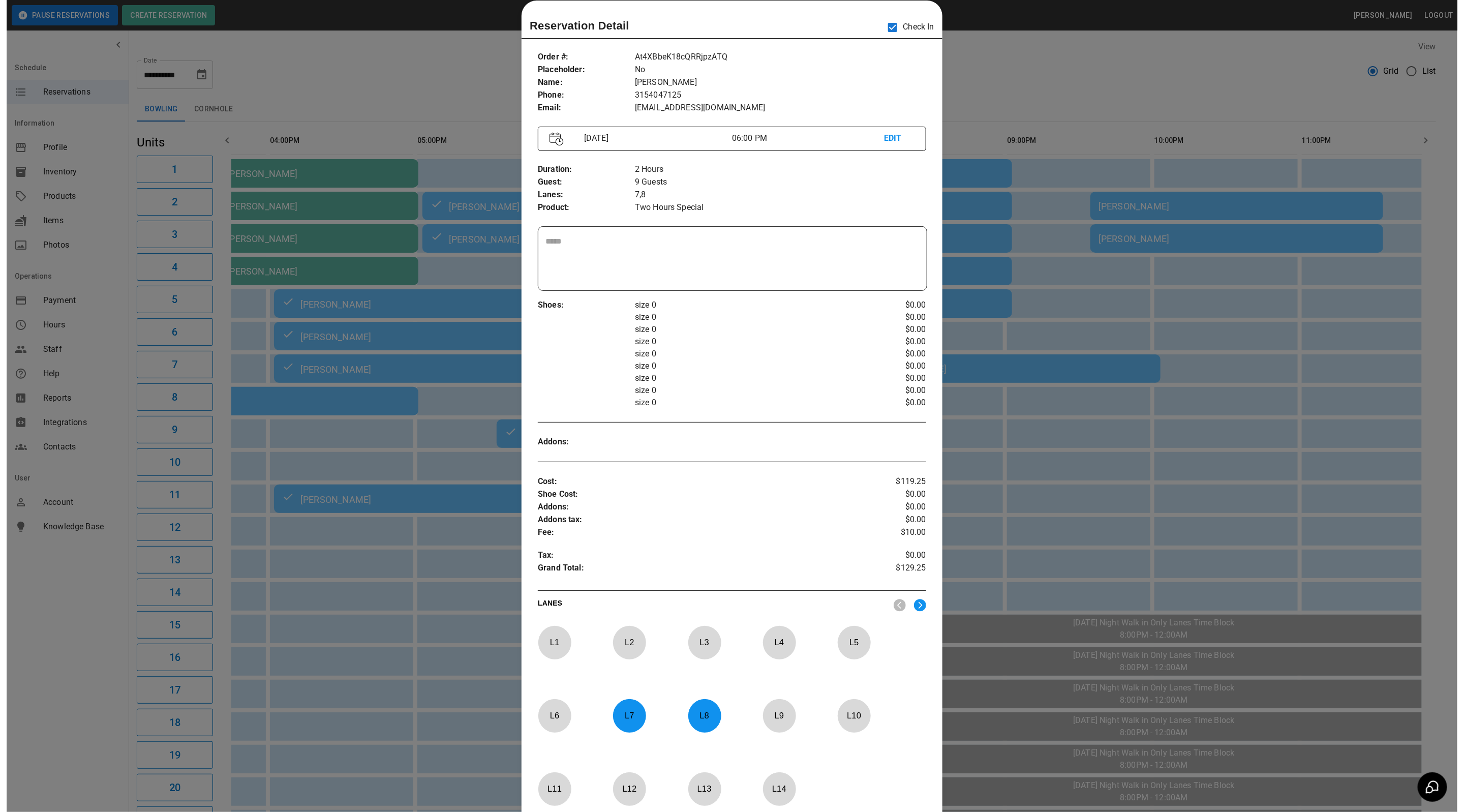
scroll to position [0, 530]
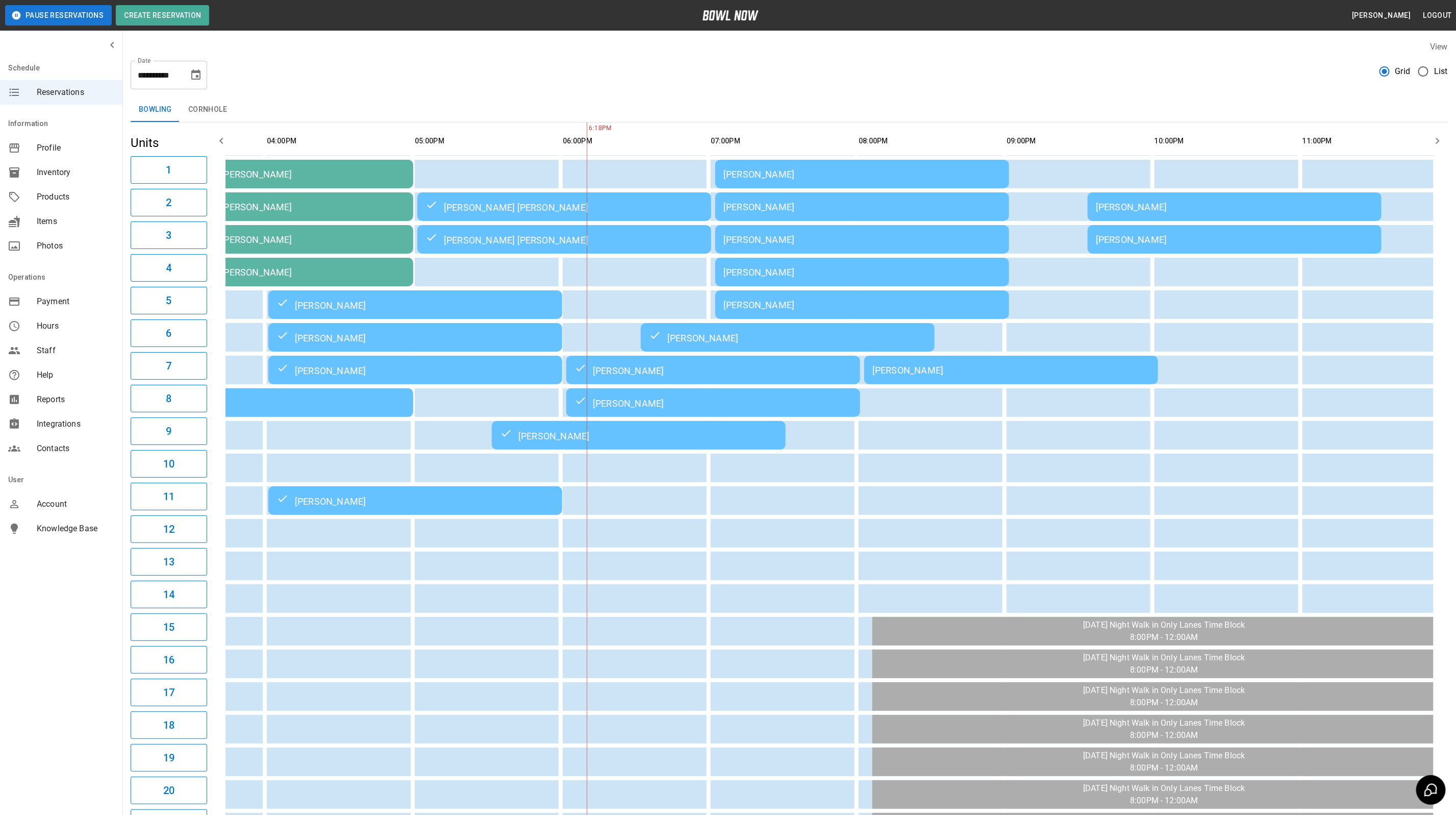
click at [921, 373] on div "[PERSON_NAME]" at bounding box center [1011, 370] width 277 height 11
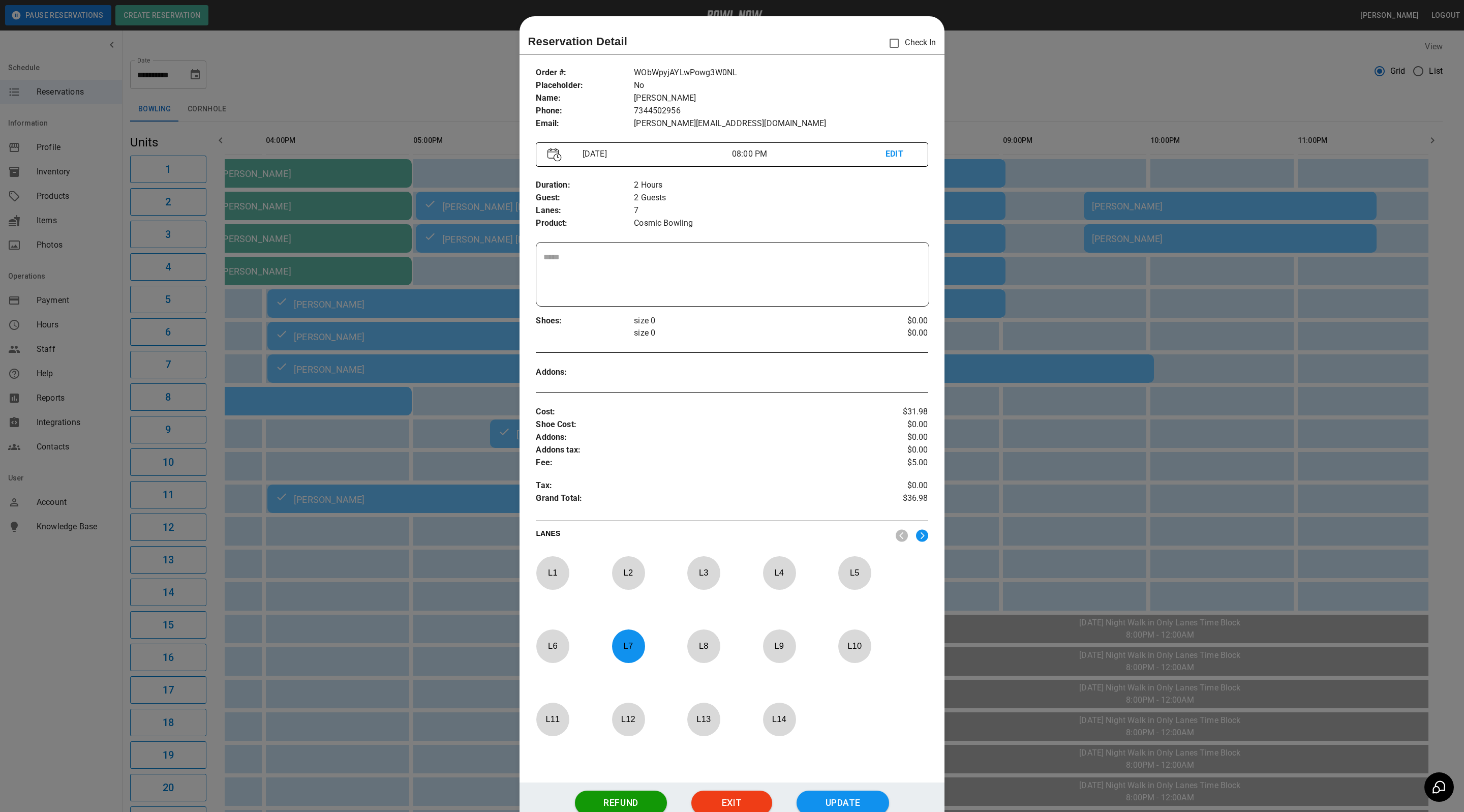
scroll to position [16, 0]
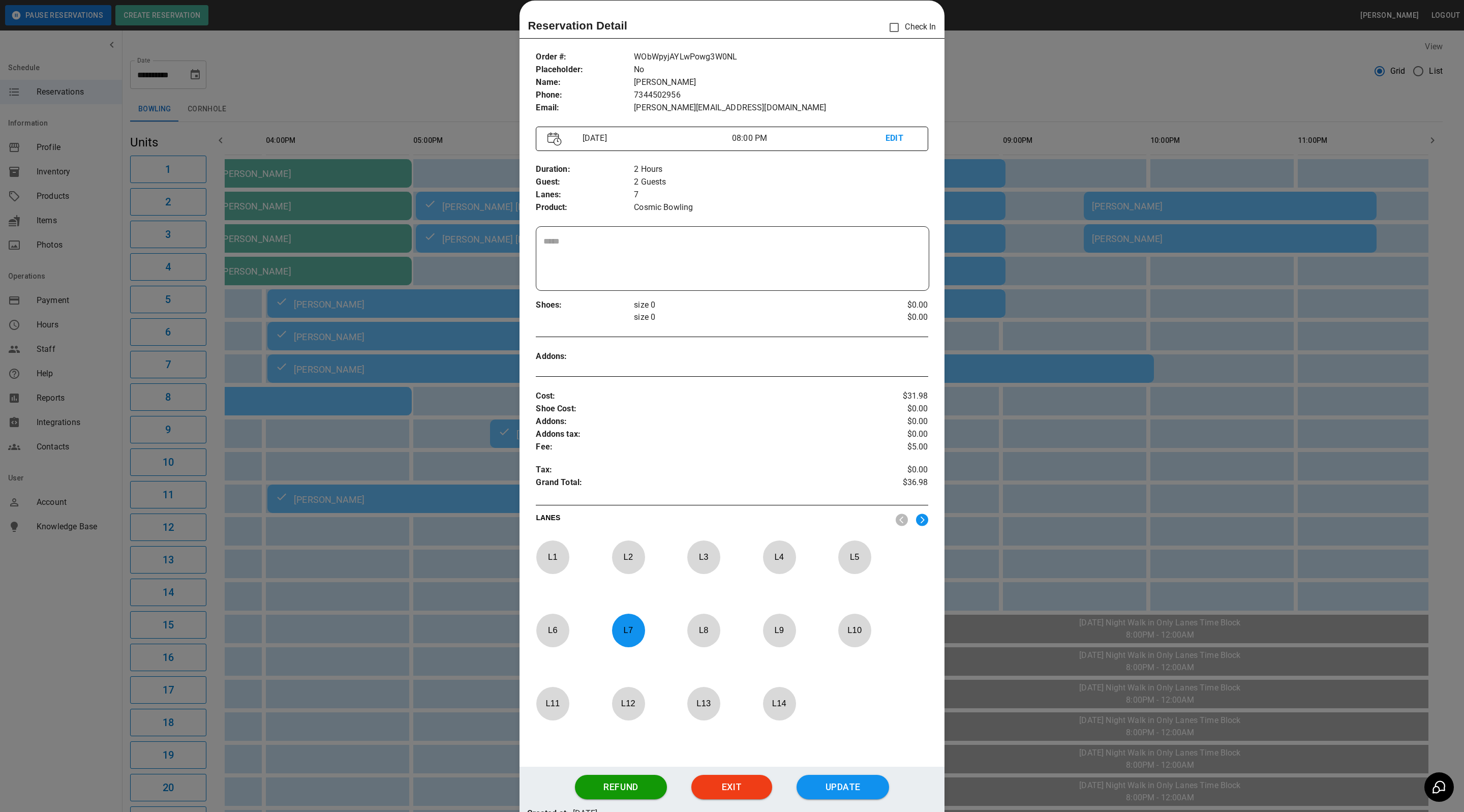
click at [1173, 53] on div at bounding box center [732, 406] width 1464 height 812
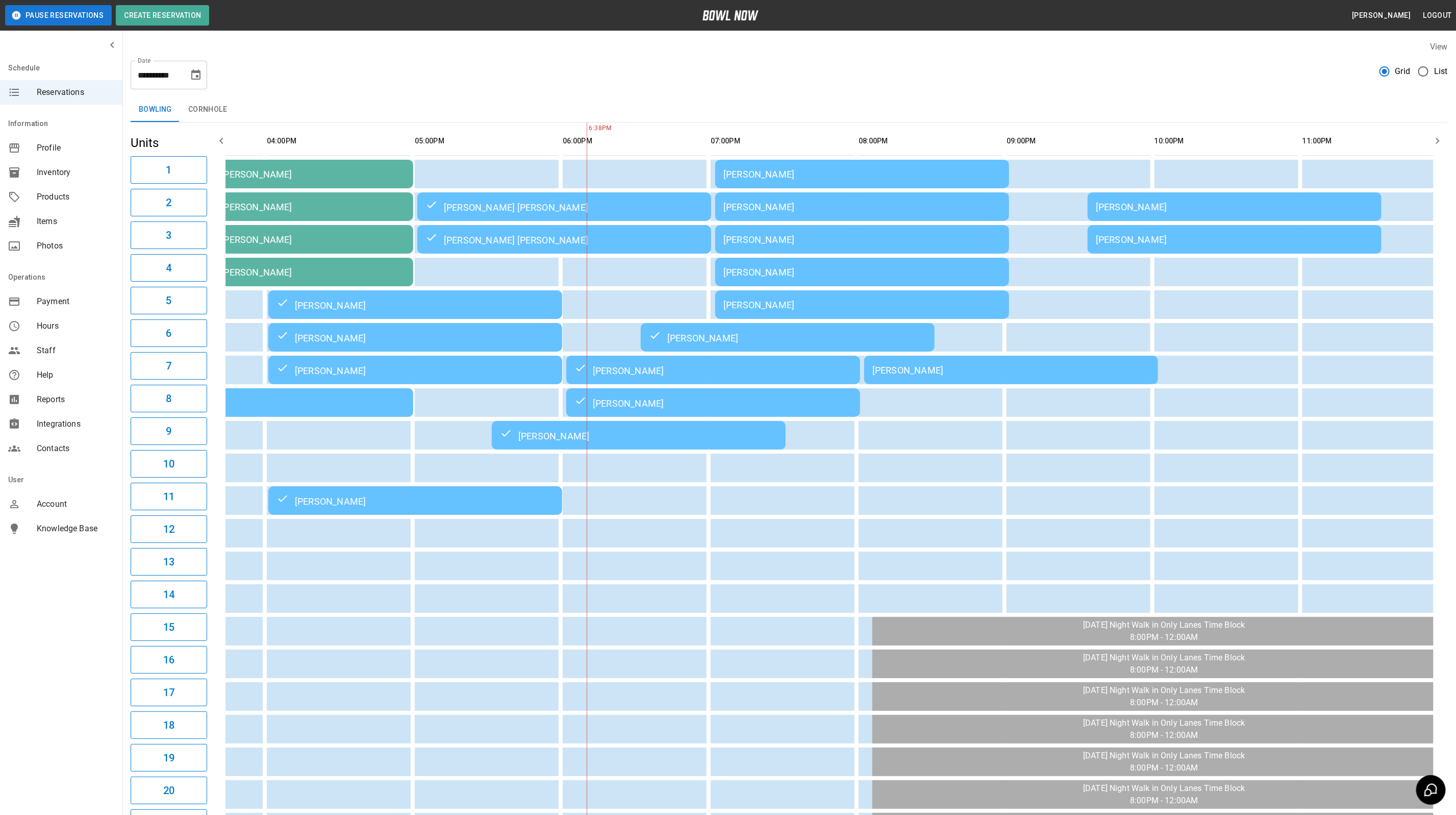
click at [768, 242] on div "[PERSON_NAME]" at bounding box center [862, 240] width 277 height 11
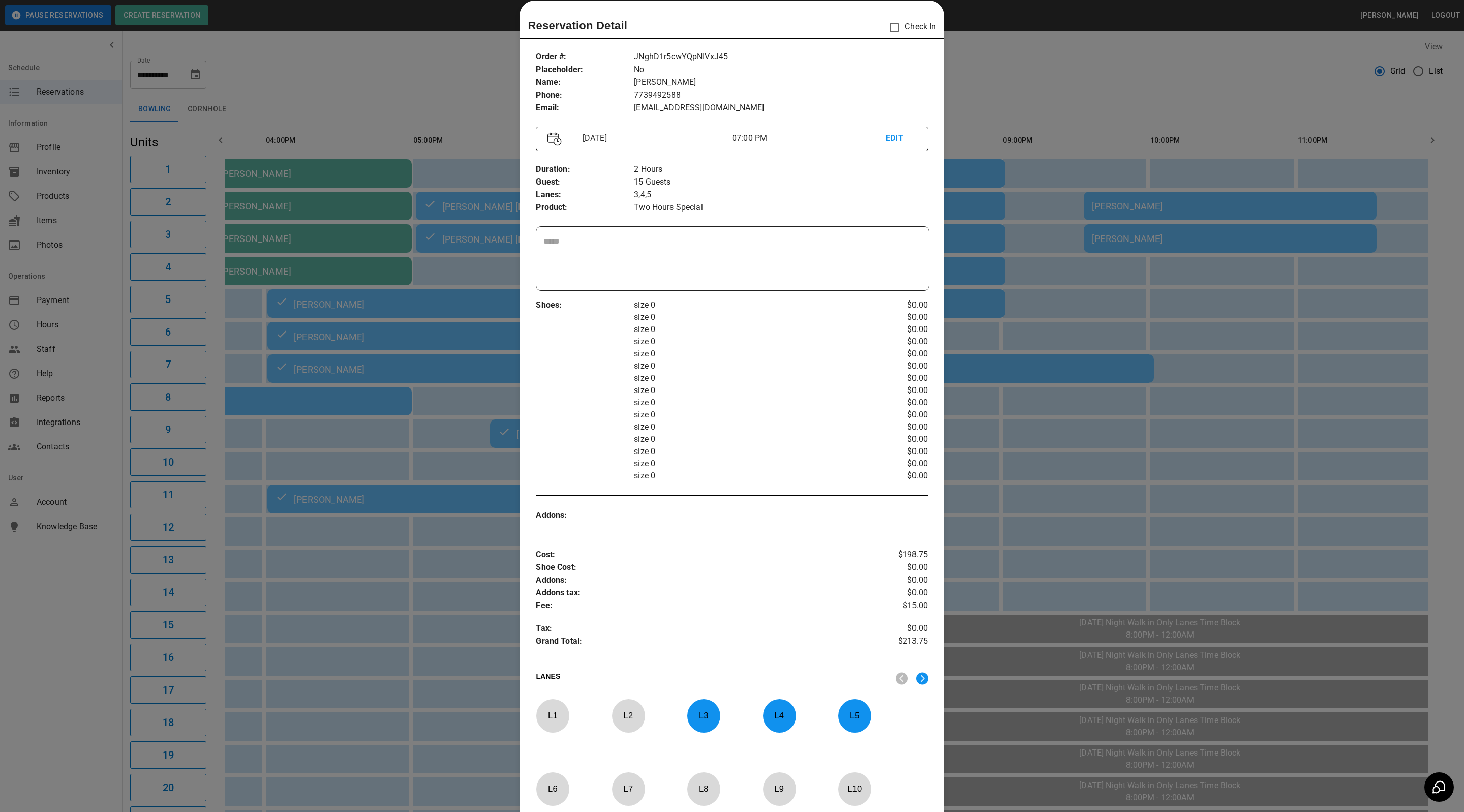
drag, startPoint x: 1105, startPoint y: 77, endPoint x: 1122, endPoint y: 50, distance: 31.9
click at [1105, 77] on div at bounding box center [732, 406] width 1464 height 812
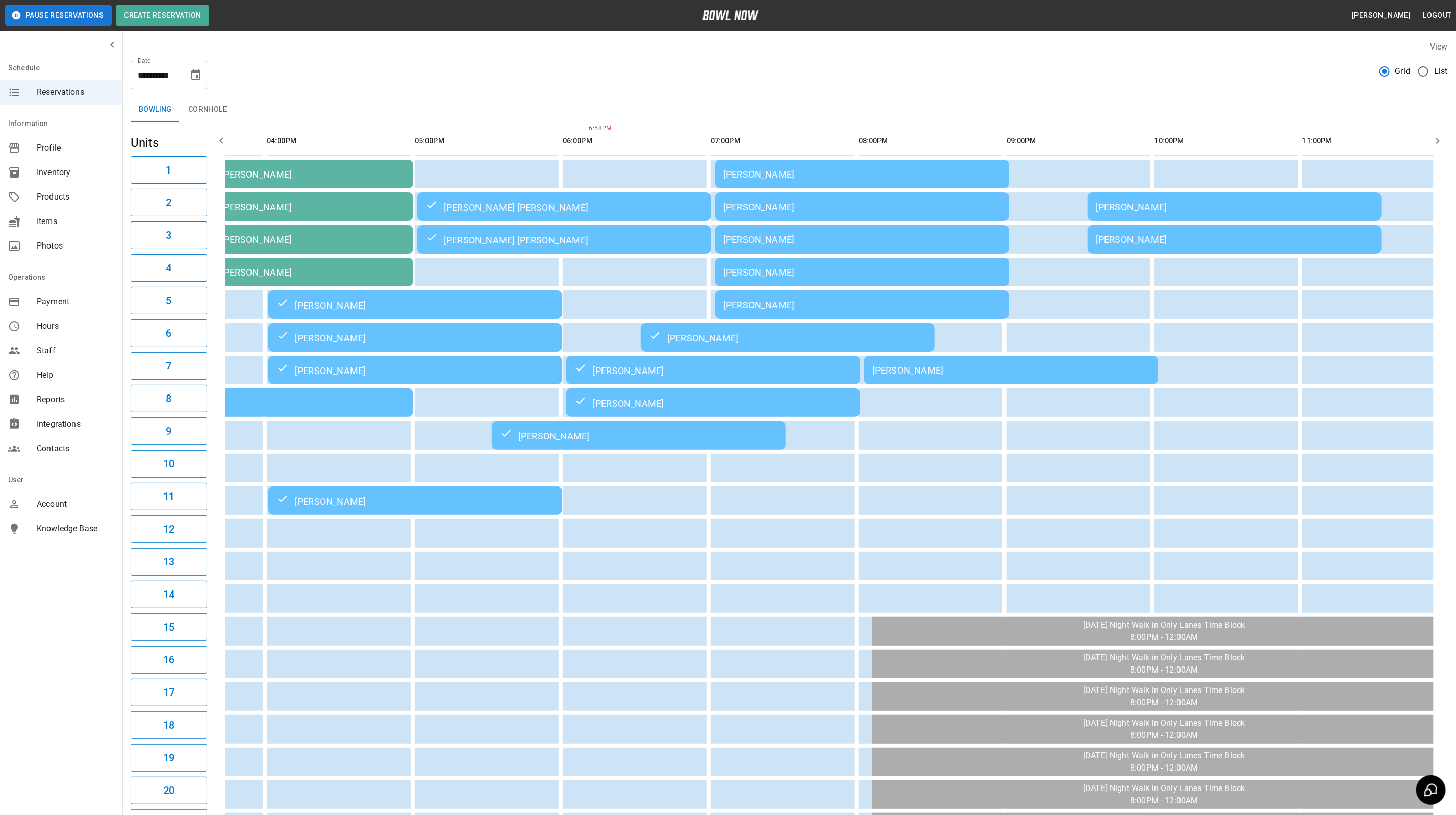
click at [198, 80] on icon "Choose date, selected date is Sep 13, 2025" at bounding box center [196, 75] width 13 height 13
click at [99, 185] on button "14" at bounding box center [95, 186] width 19 height 19
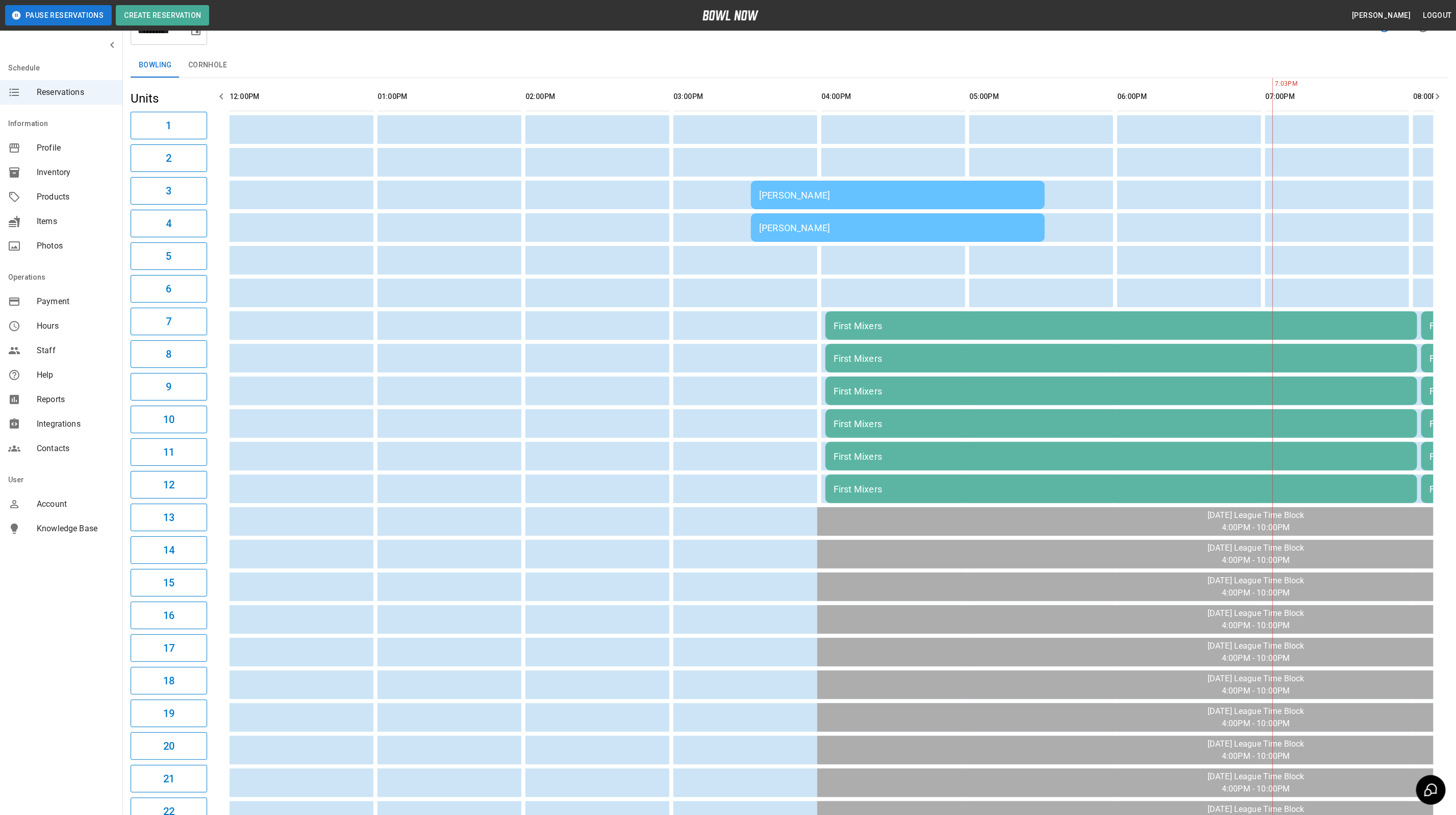
scroll to position [0, 0]
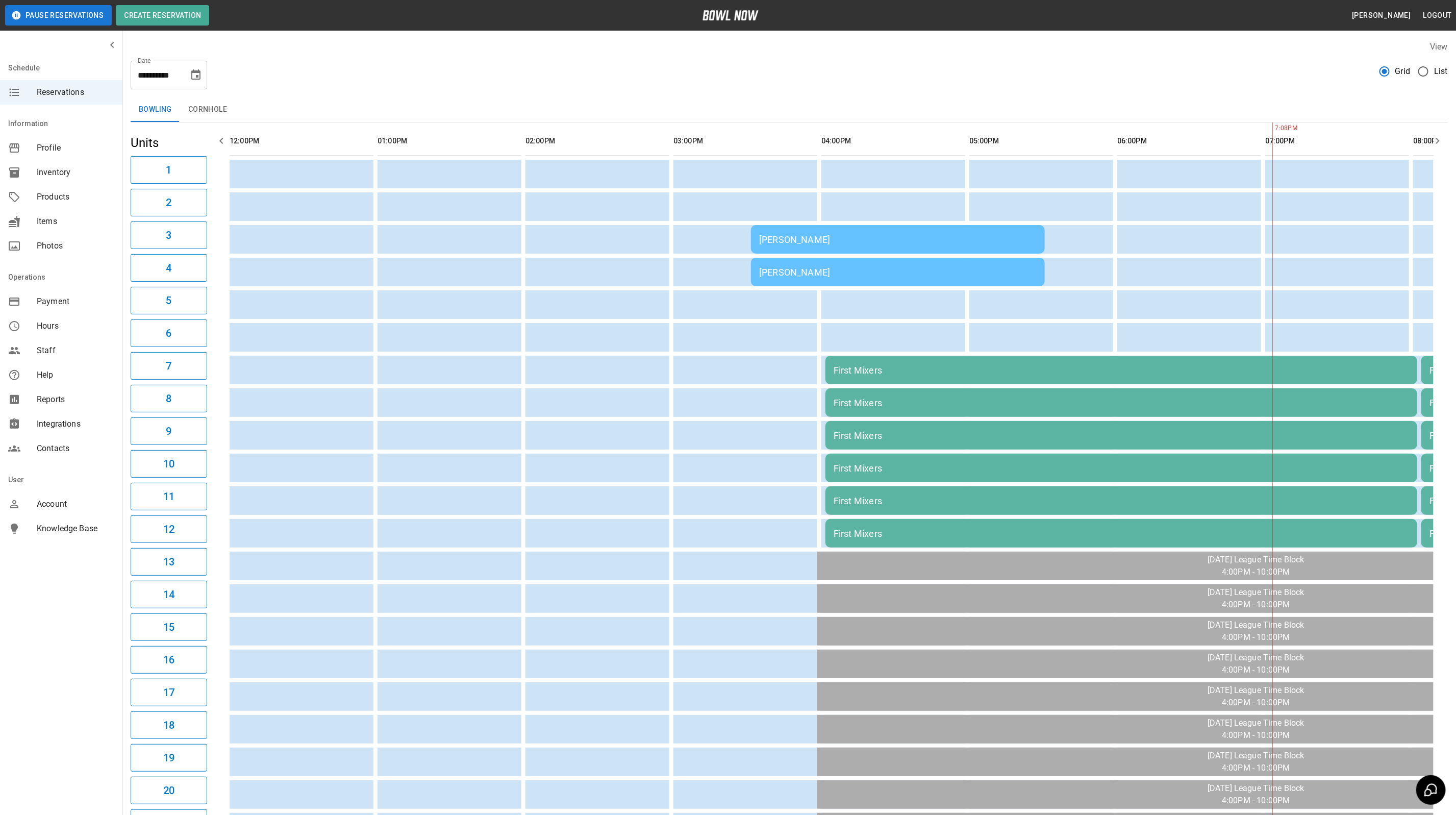
click at [198, 74] on icon "Choose date, selected date is Sep 14, 2025" at bounding box center [196, 75] width 13 height 13
click at [222, 166] on button "13" at bounding box center [217, 167] width 19 height 19
type input "**********"
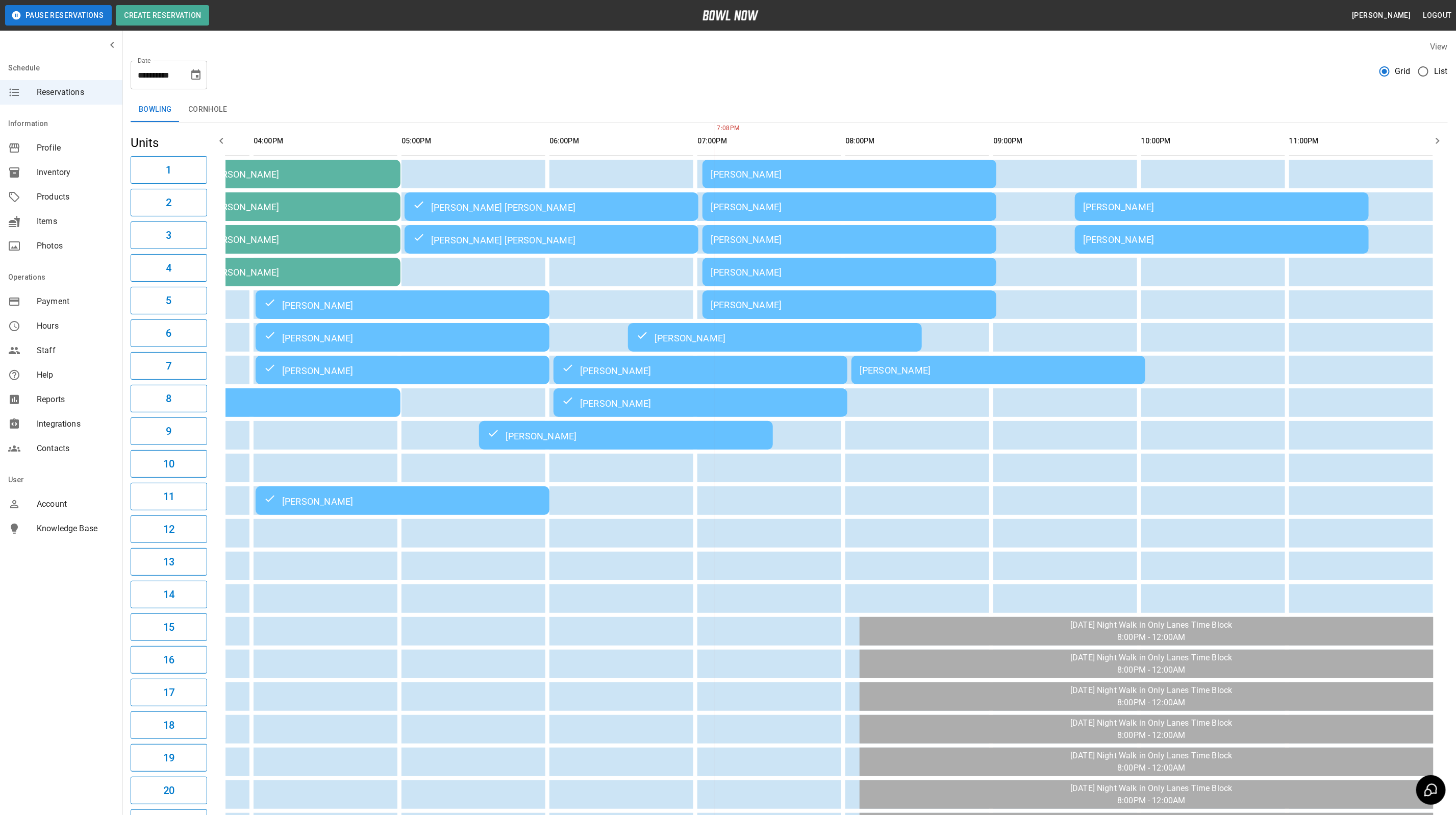
click at [788, 181] on td "[PERSON_NAME]" at bounding box center [849, 174] width 293 height 29
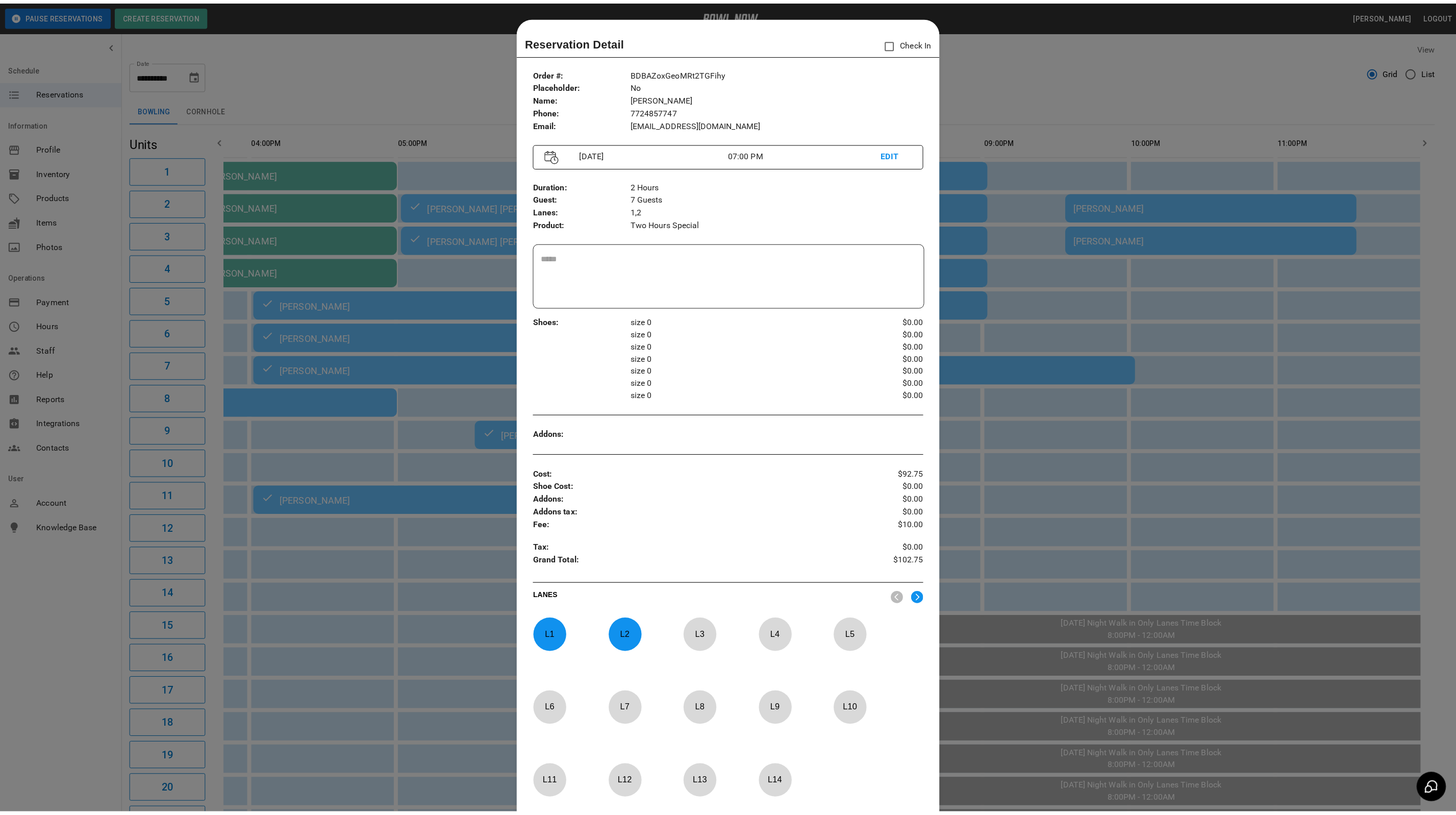
scroll to position [16, 0]
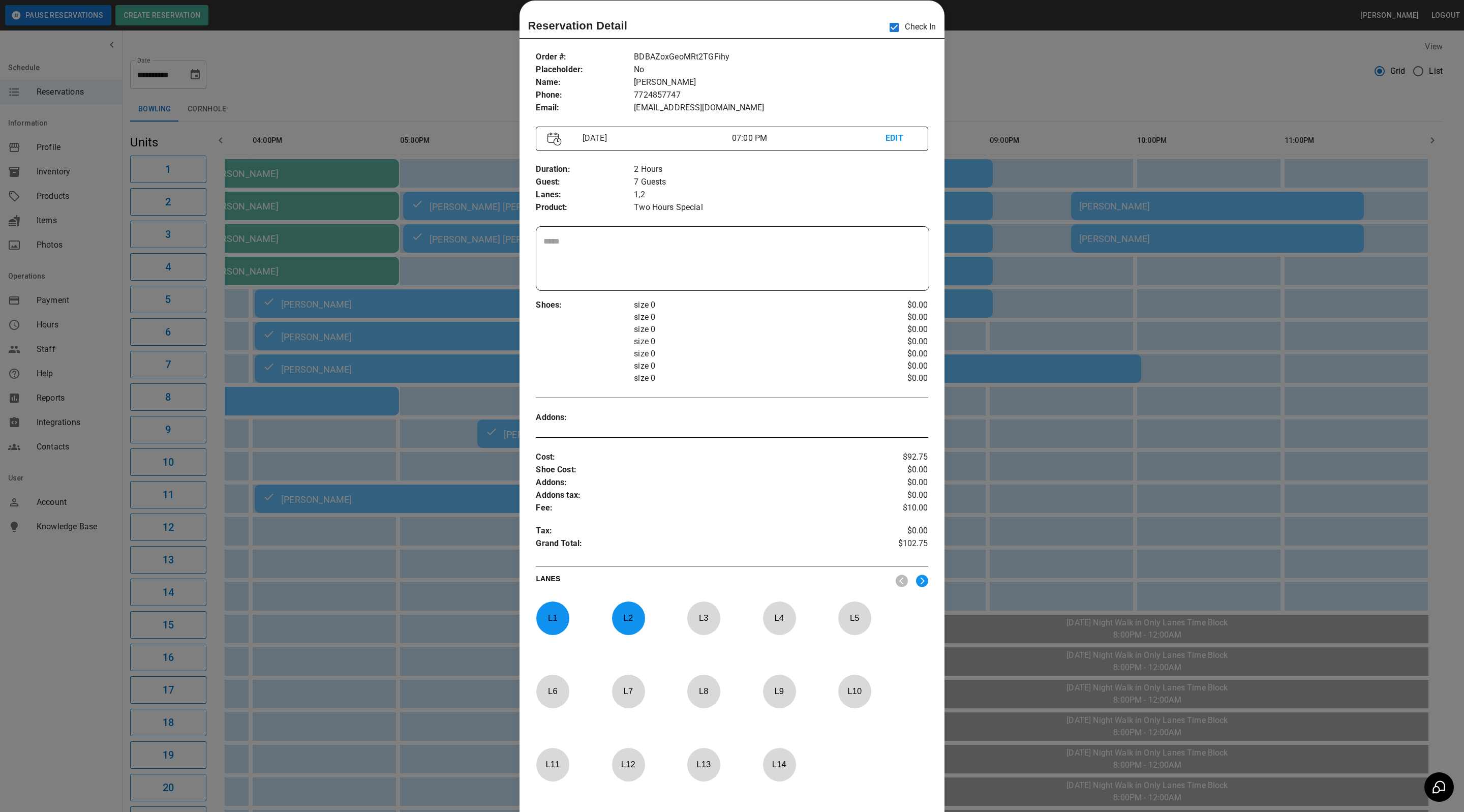
click at [1057, 92] on div at bounding box center [732, 406] width 1464 height 812
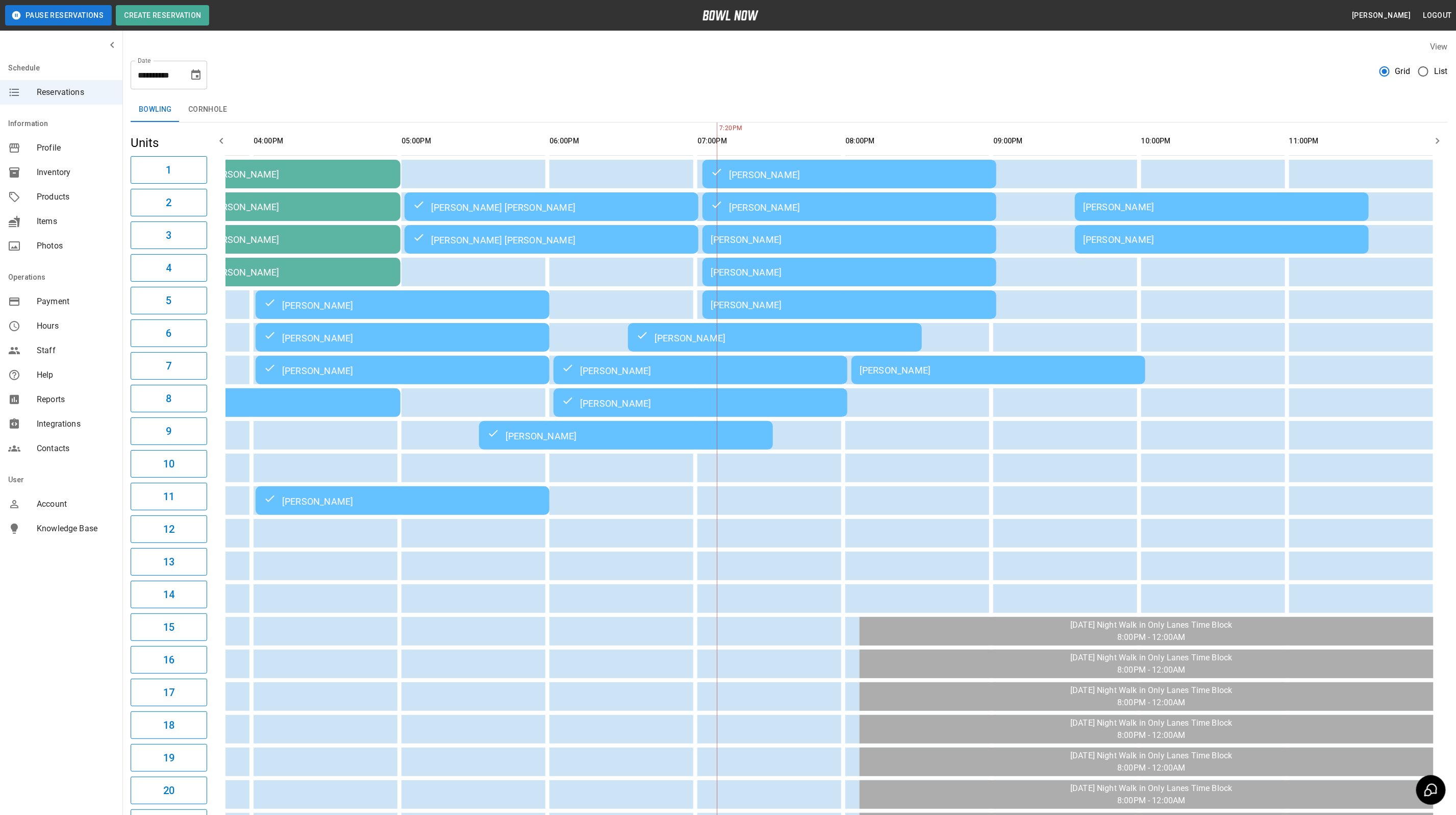
scroll to position [0, 557]
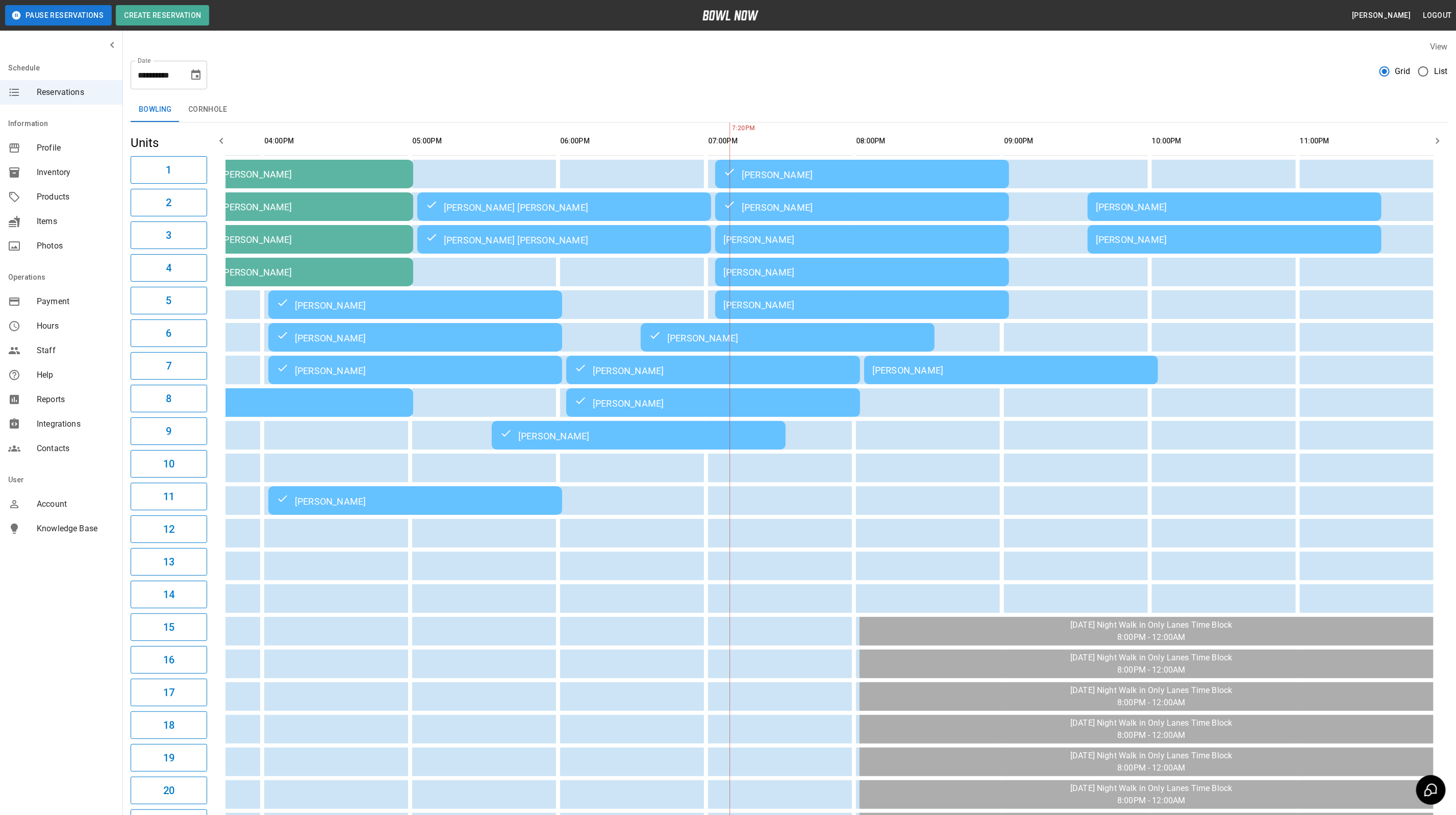
drag, startPoint x: 1114, startPoint y: 69, endPoint x: 1125, endPoint y: 55, distance: 17.8
click at [1114, 69] on div "**********" at bounding box center [789, 71] width 1317 height 37
